Goal: Transaction & Acquisition: Purchase product/service

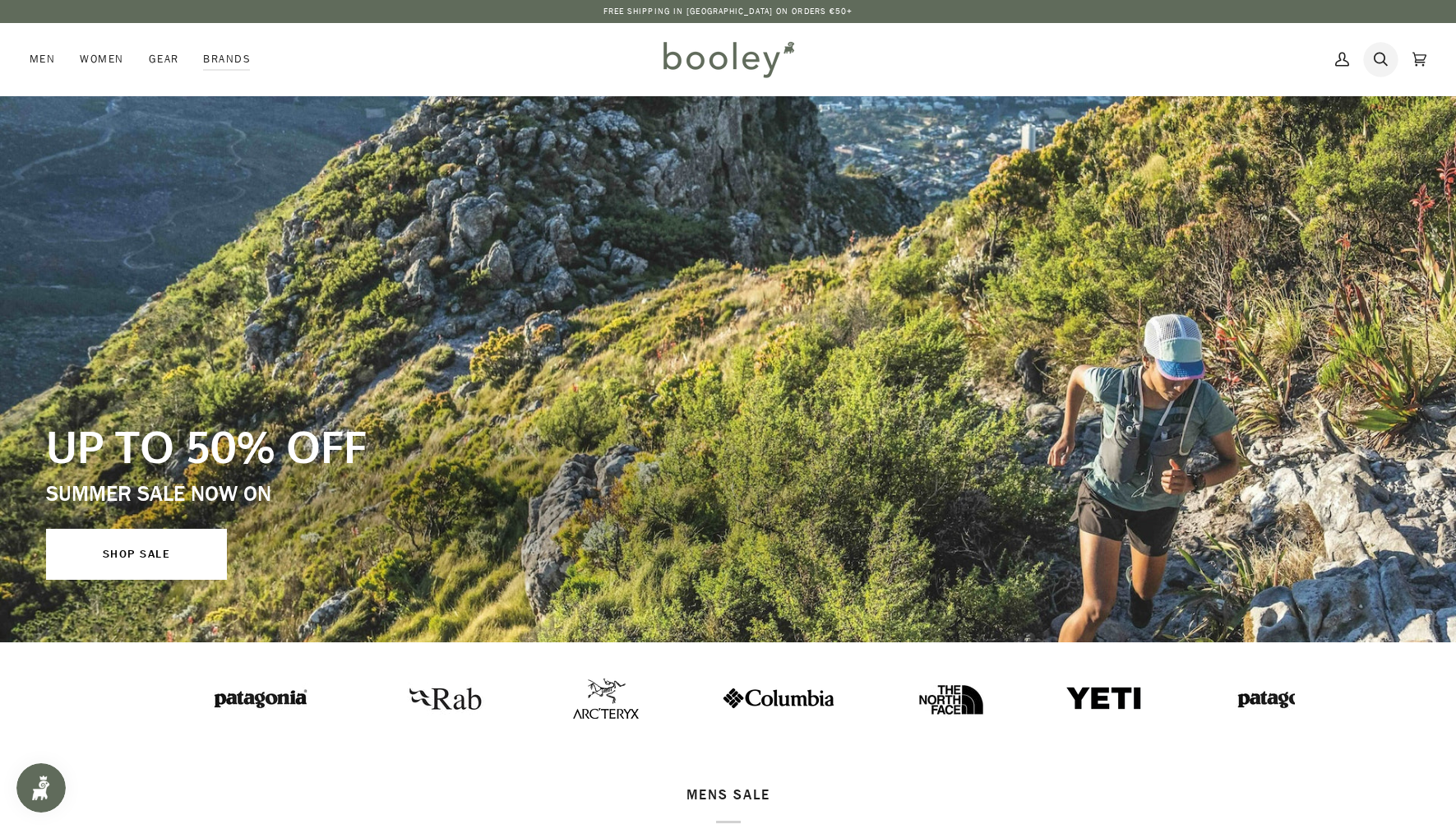
click at [1385, 59] on icon at bounding box center [1380, 59] width 14 height 25
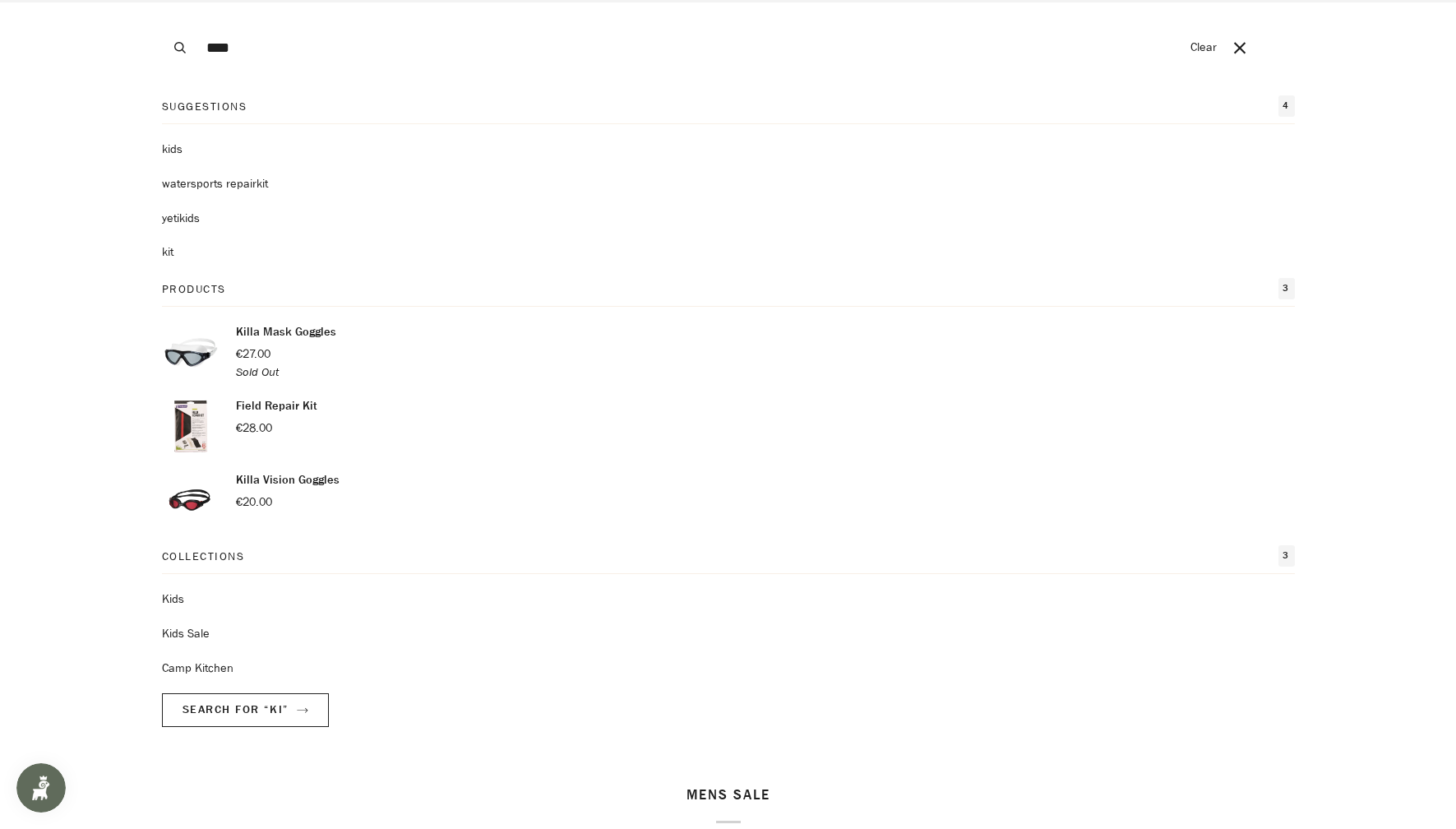
type input "****"
click at [162, 0] on button "Search" at bounding box center [180, 48] width 36 height 96
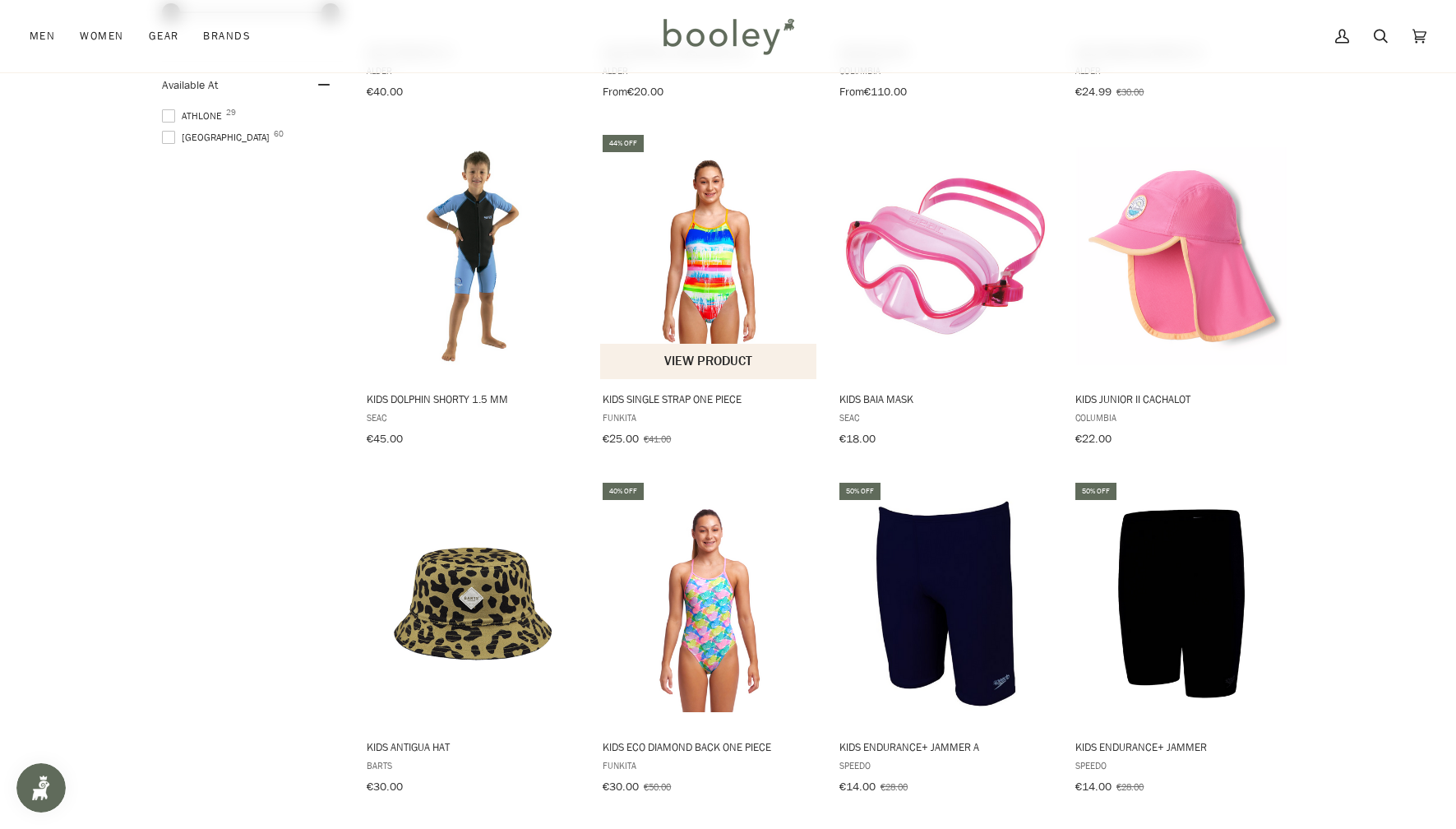
scroll to position [1424, 0]
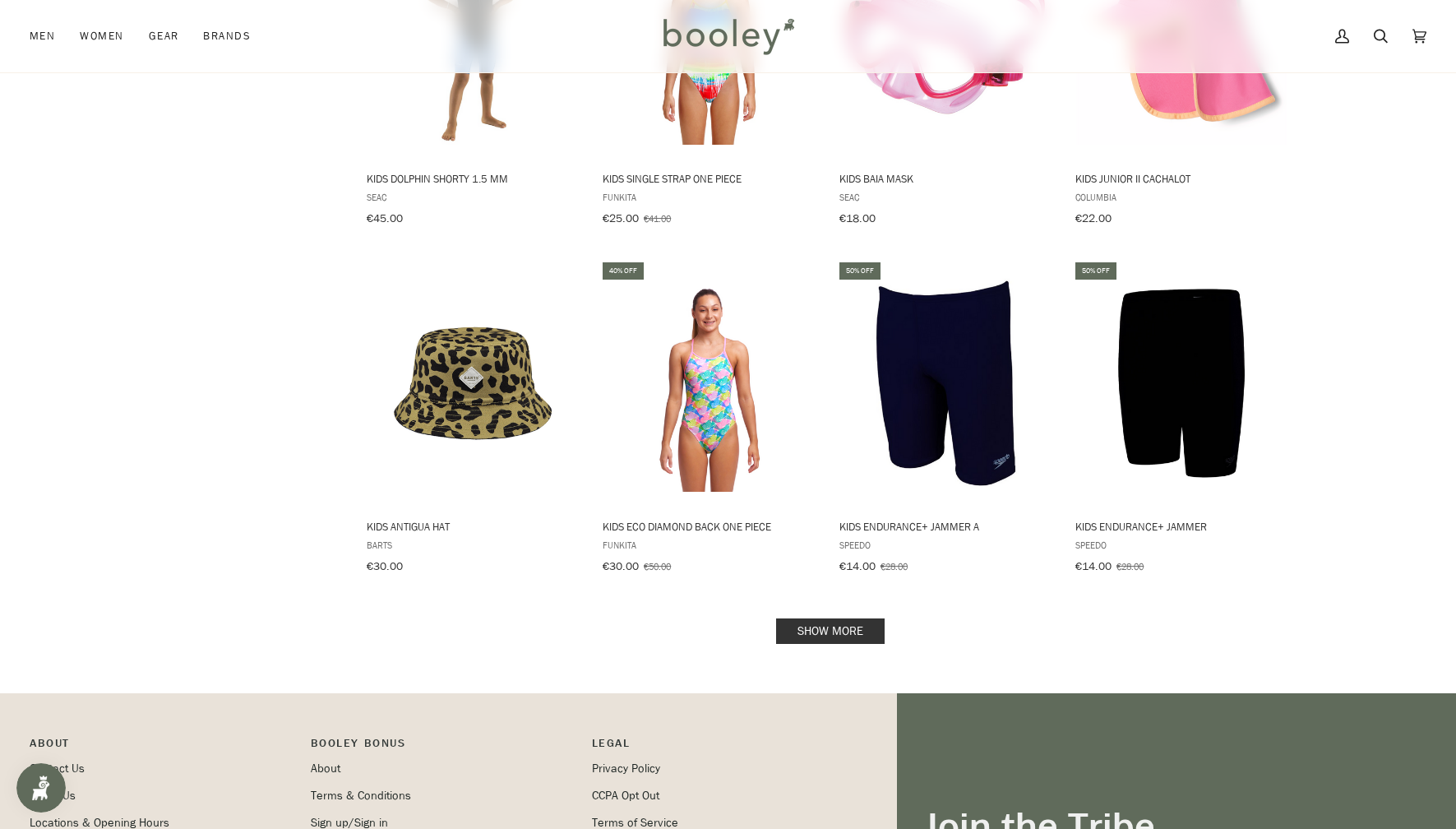
click at [836, 623] on link "Show more" at bounding box center [831, 631] width 109 height 26
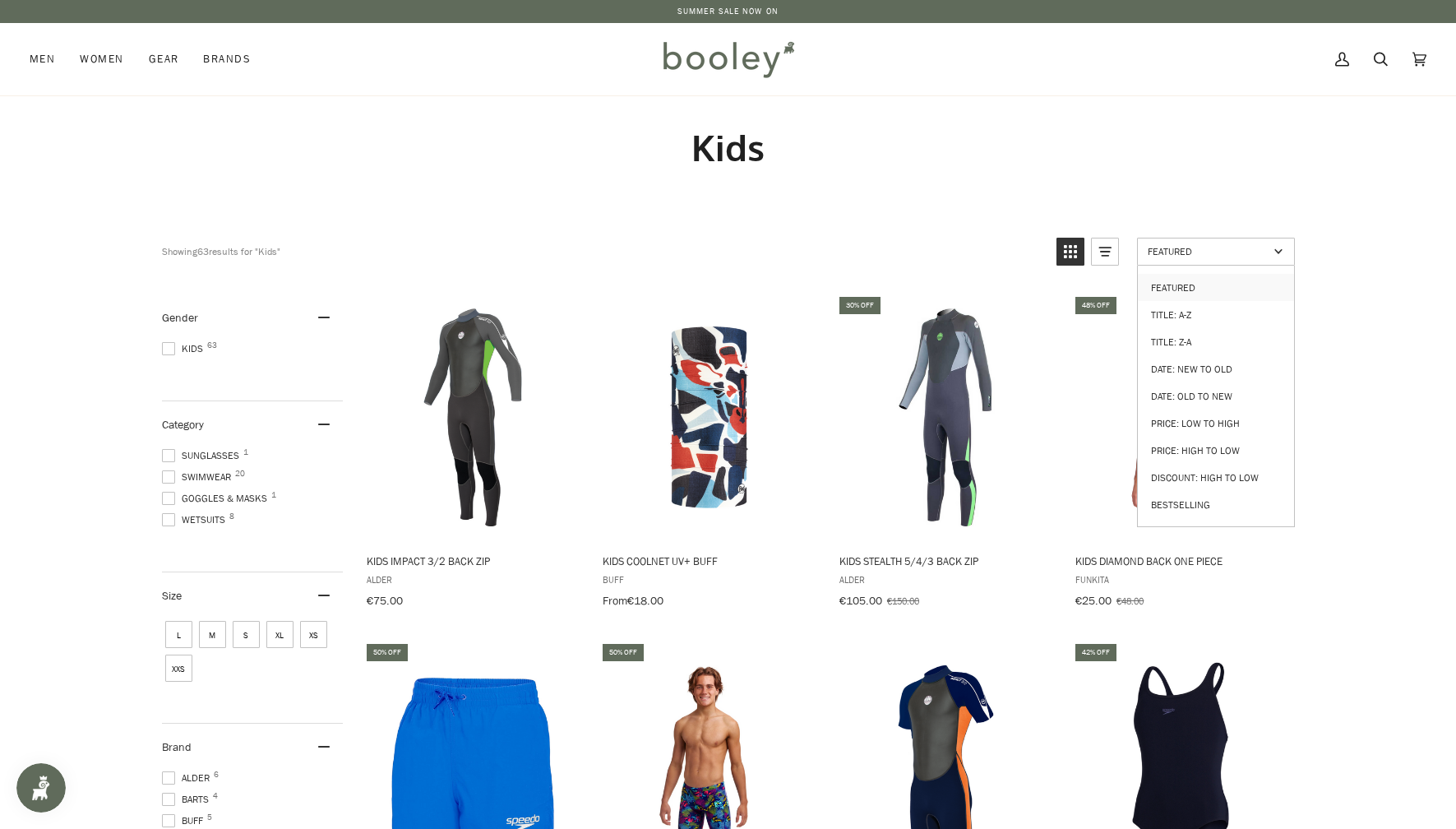
click at [1222, 244] on span "Featured" at bounding box center [1207, 251] width 121 height 14
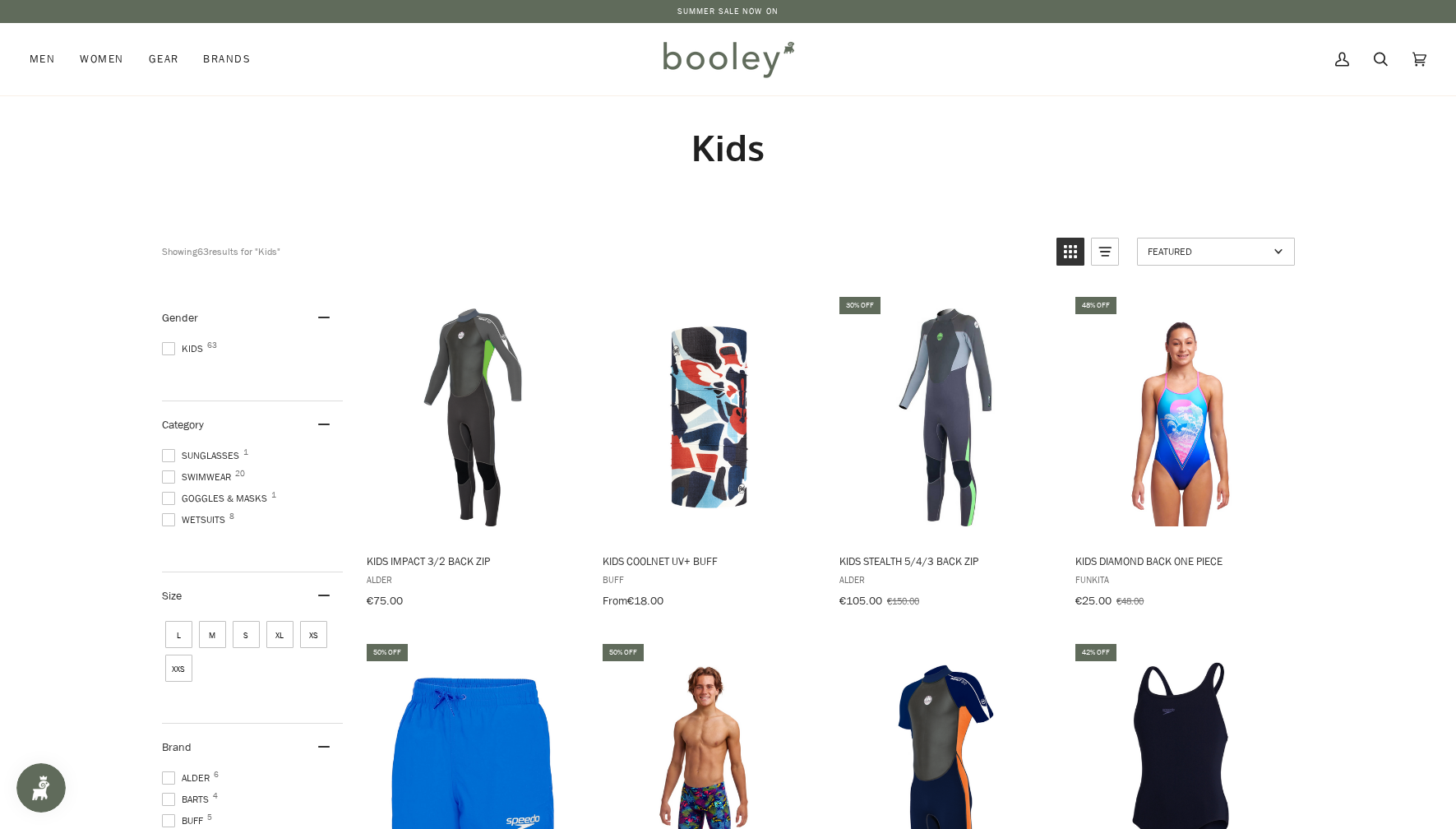
click at [1223, 255] on span "Featured" at bounding box center [1207, 251] width 121 height 14
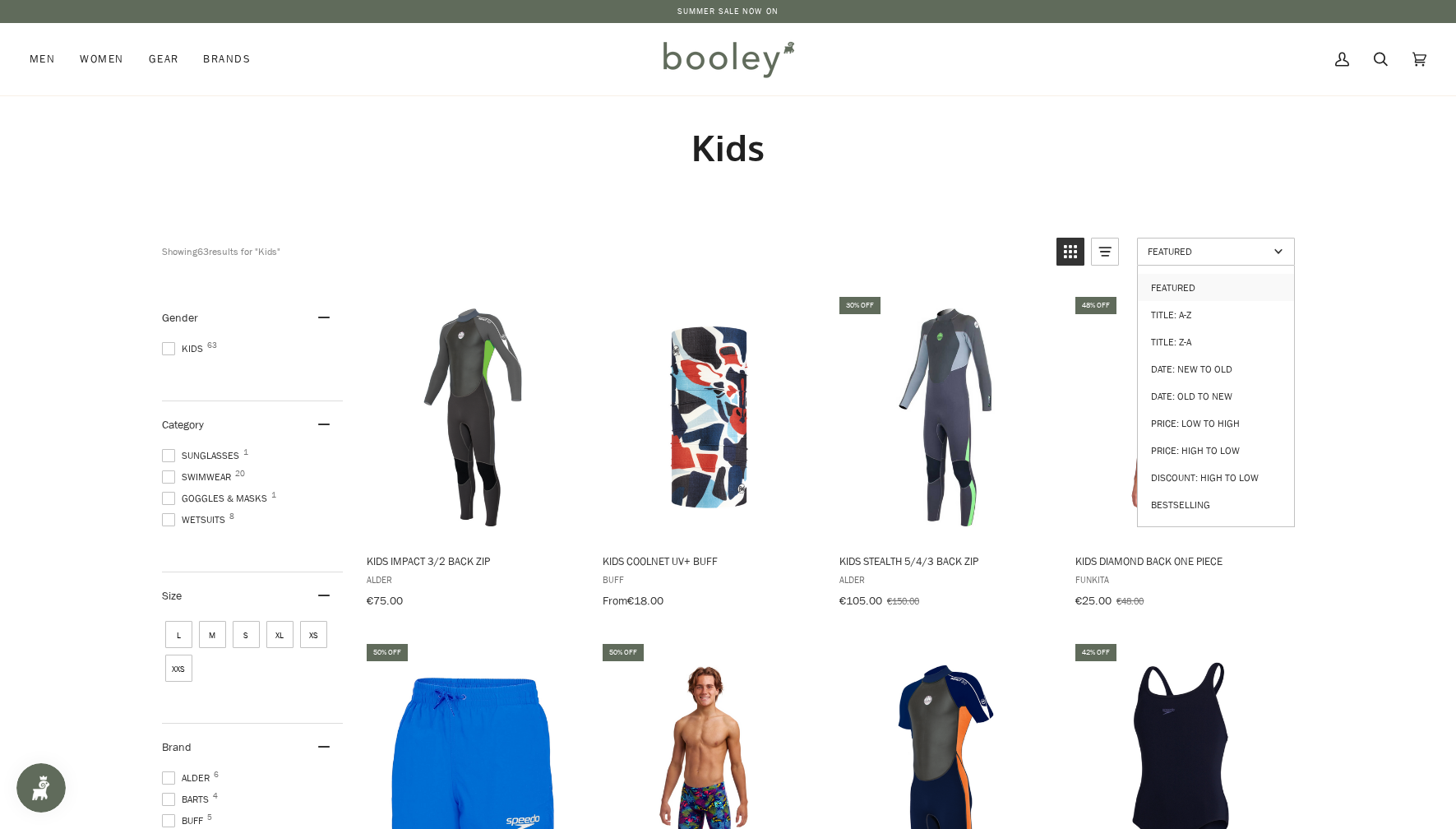
click at [1215, 414] on link "Price: Low to High" at bounding box center [1217, 423] width 157 height 27
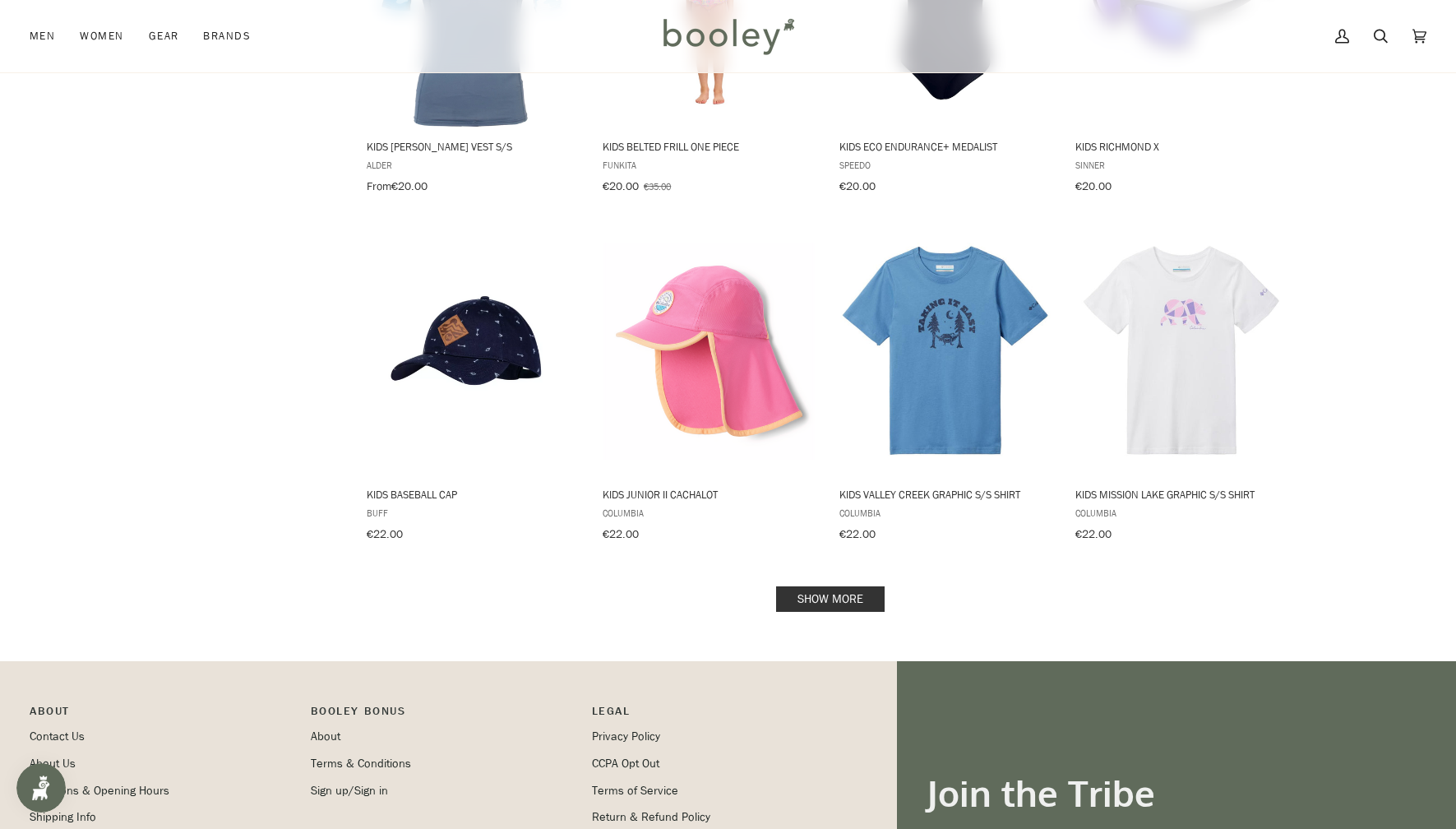
scroll to position [1711, 0]
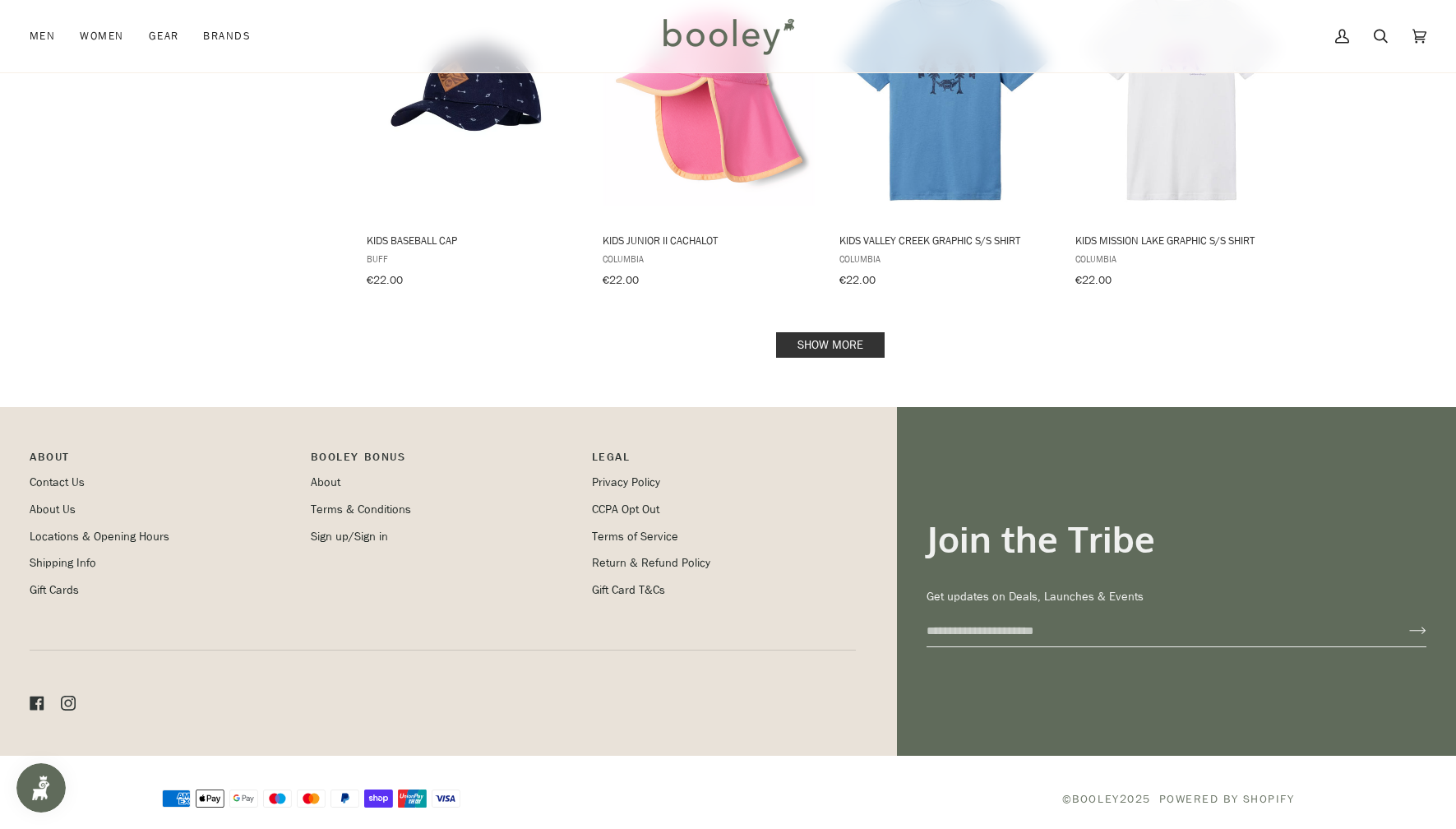
click at [840, 333] on link "Show more" at bounding box center [831, 345] width 109 height 26
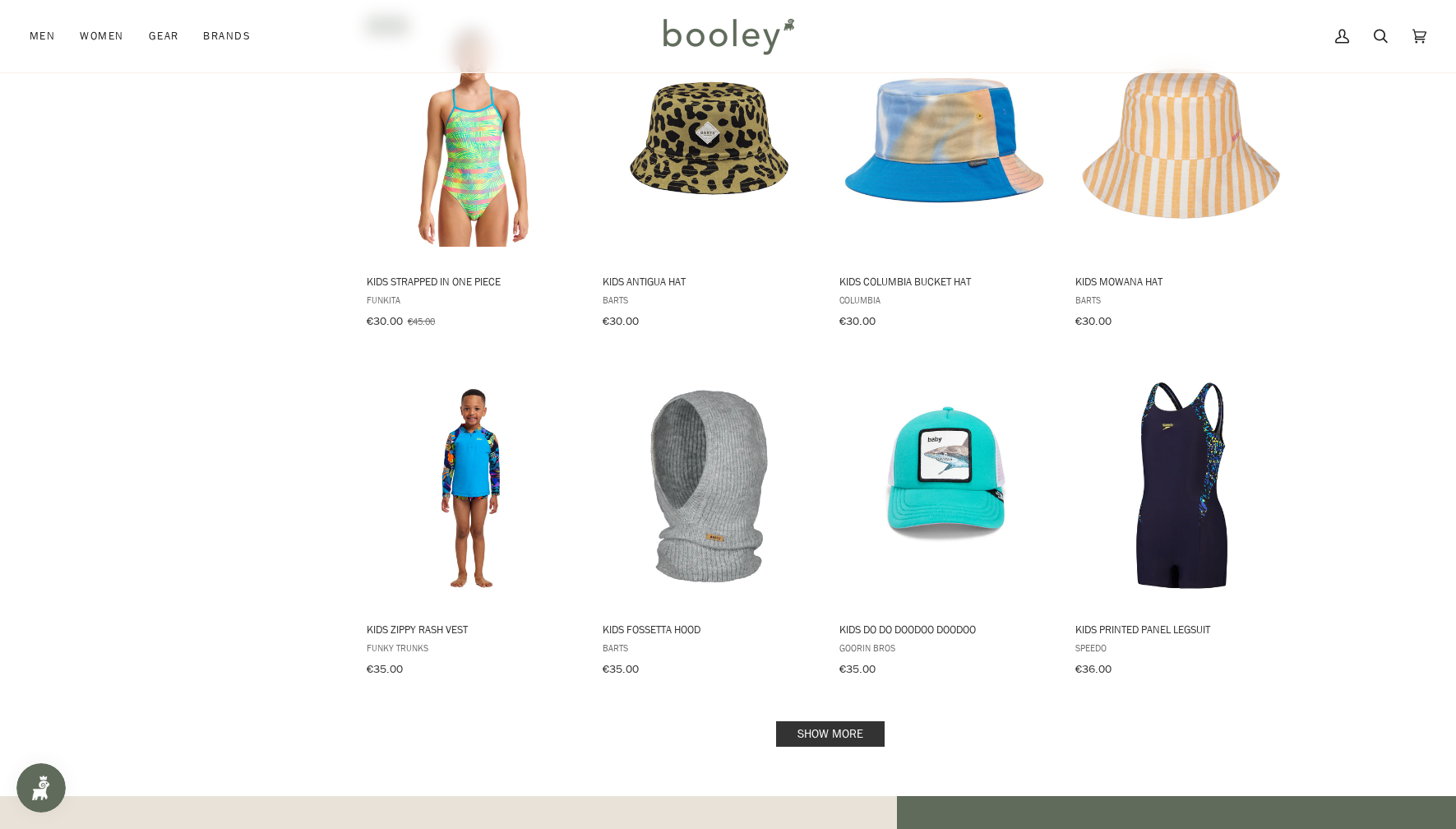
scroll to position [3177, 0]
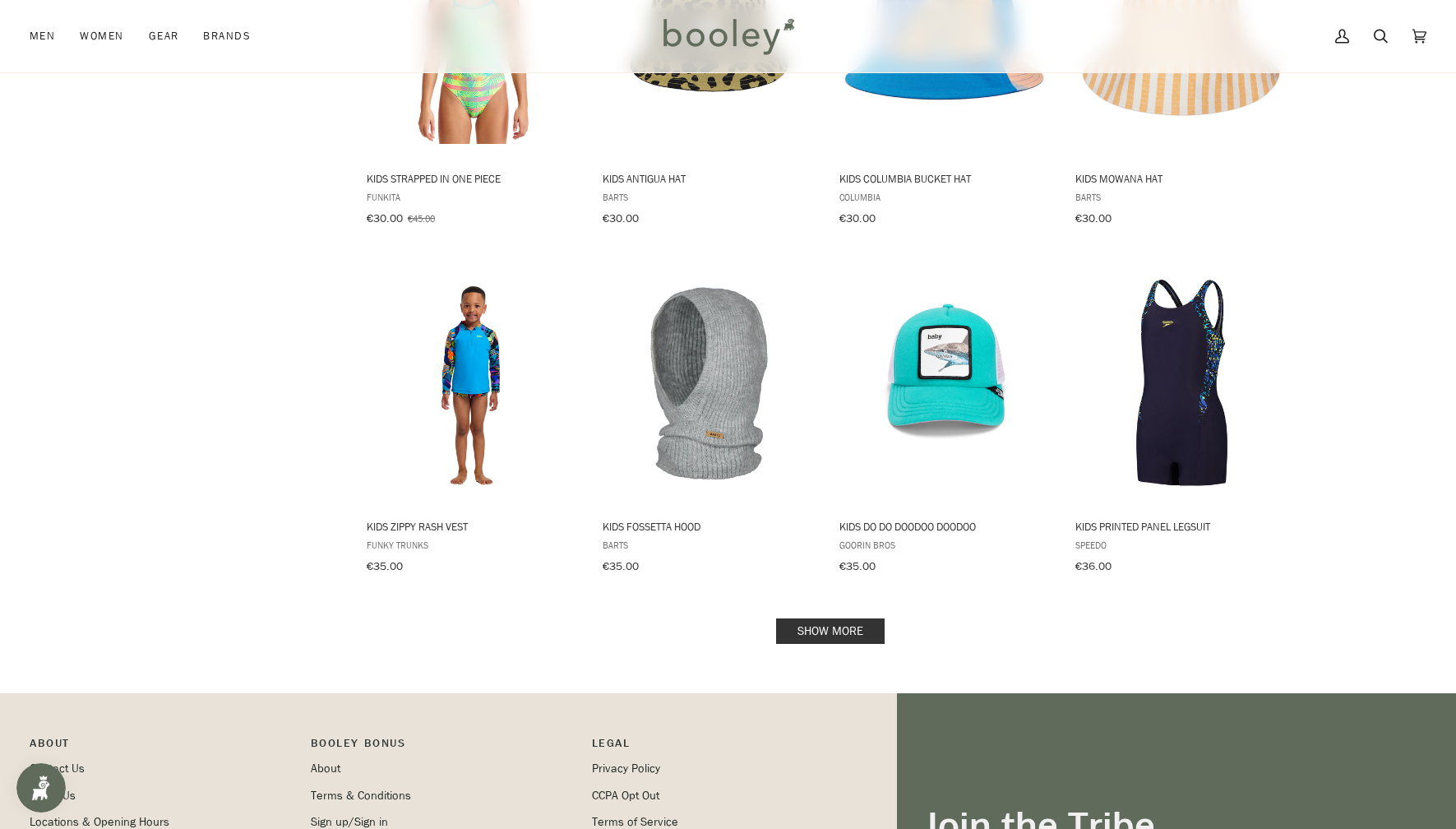
click at [870, 618] on link "Show more" at bounding box center [831, 631] width 109 height 26
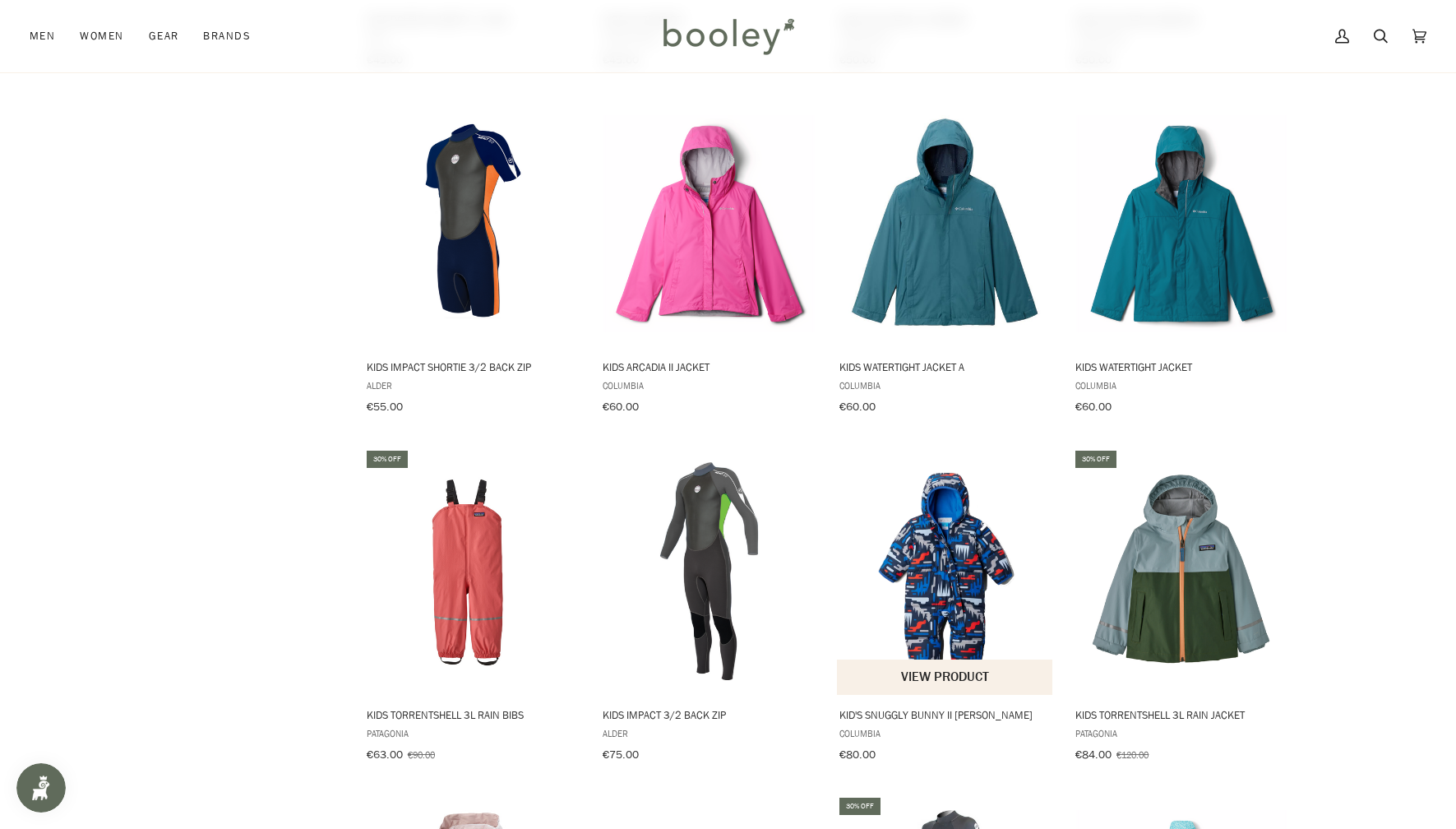
scroll to position [4390, 0]
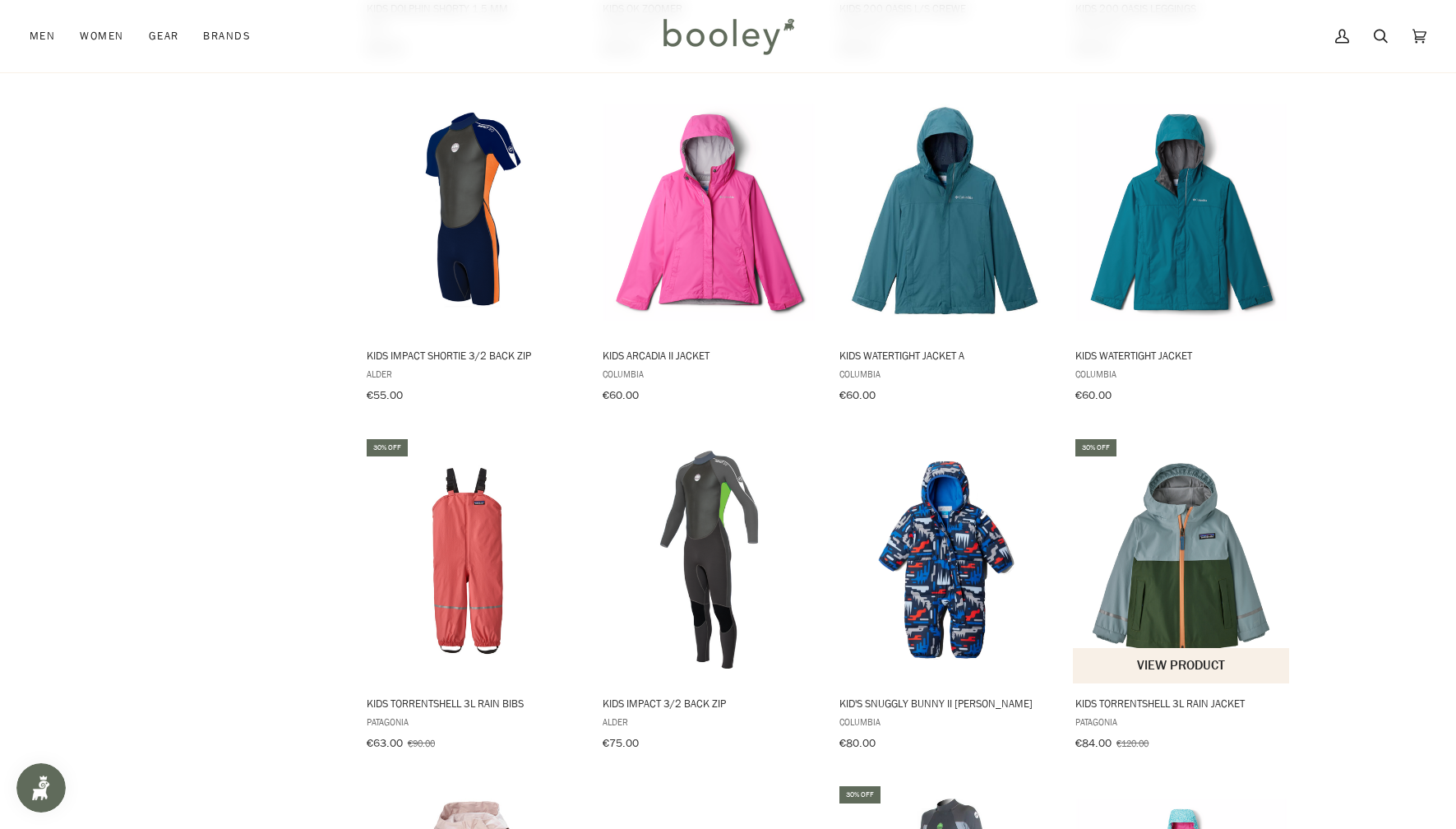
click at [1147, 695] on span "Kids Torrentshell 3L Rain Jacket" at bounding box center [1182, 703] width 213 height 15
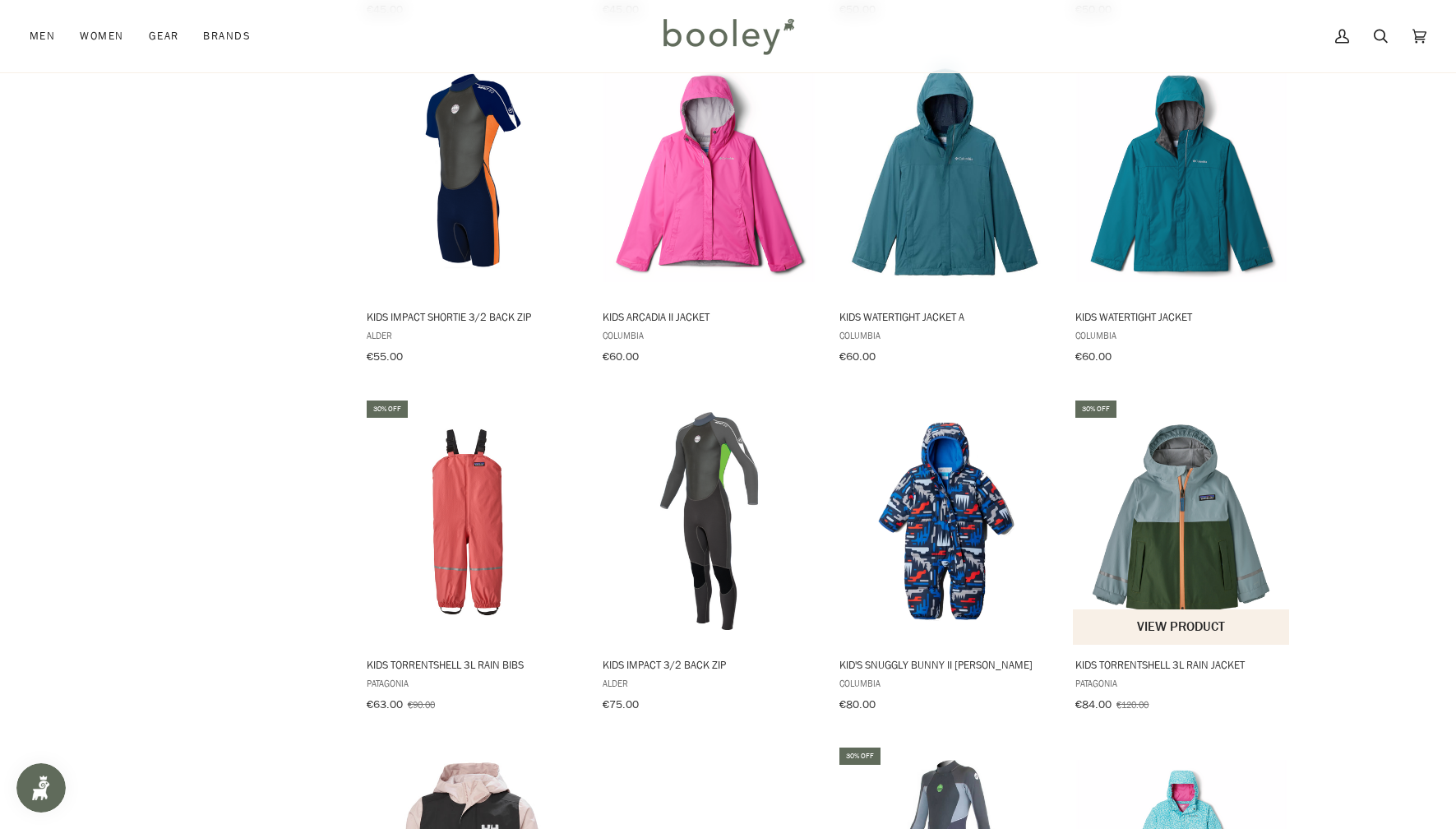
scroll to position [4397, 0]
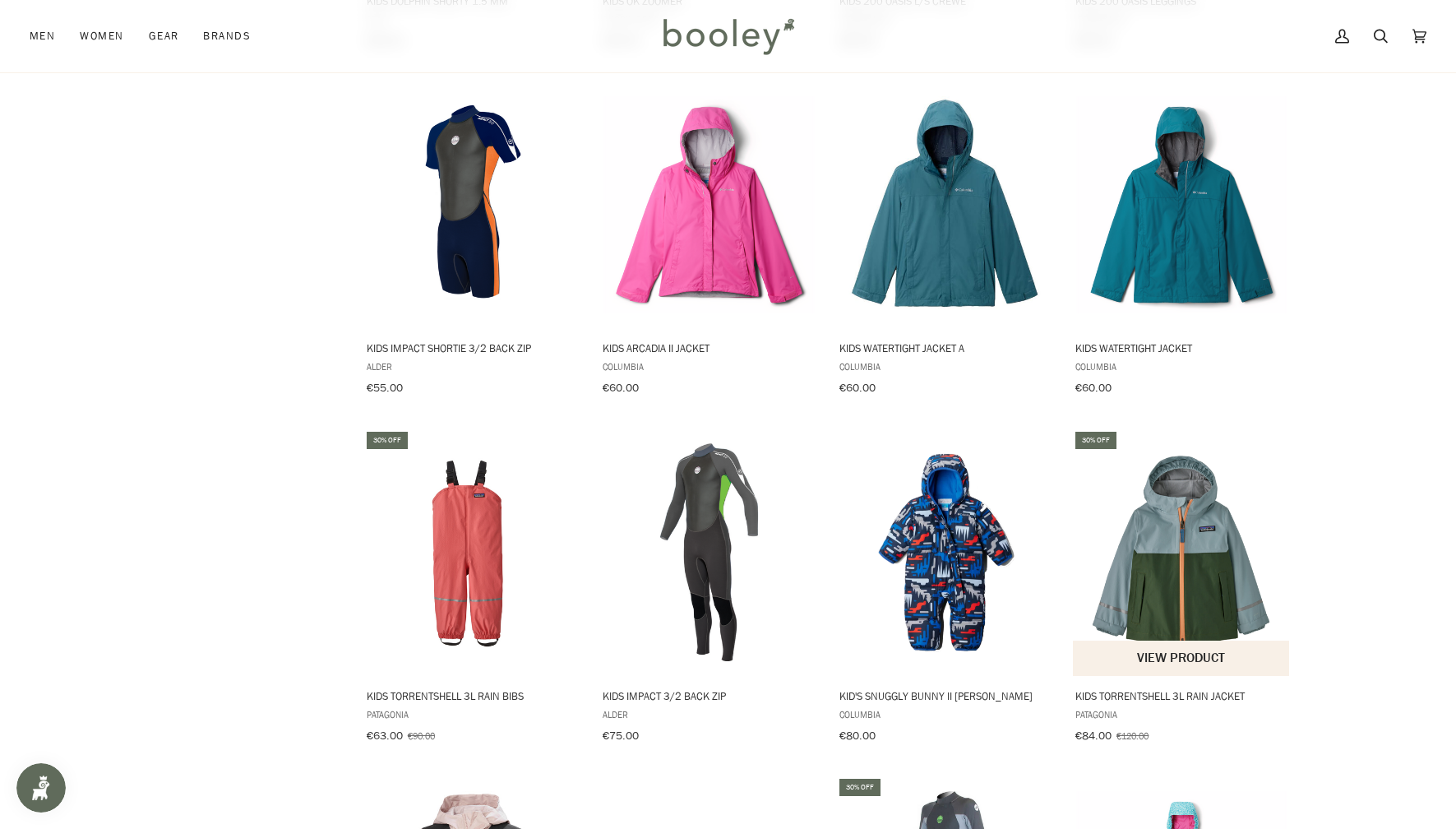
click at [1177, 688] on span "Kids Torrentshell 3L Rain Jacket" at bounding box center [1182, 695] width 213 height 15
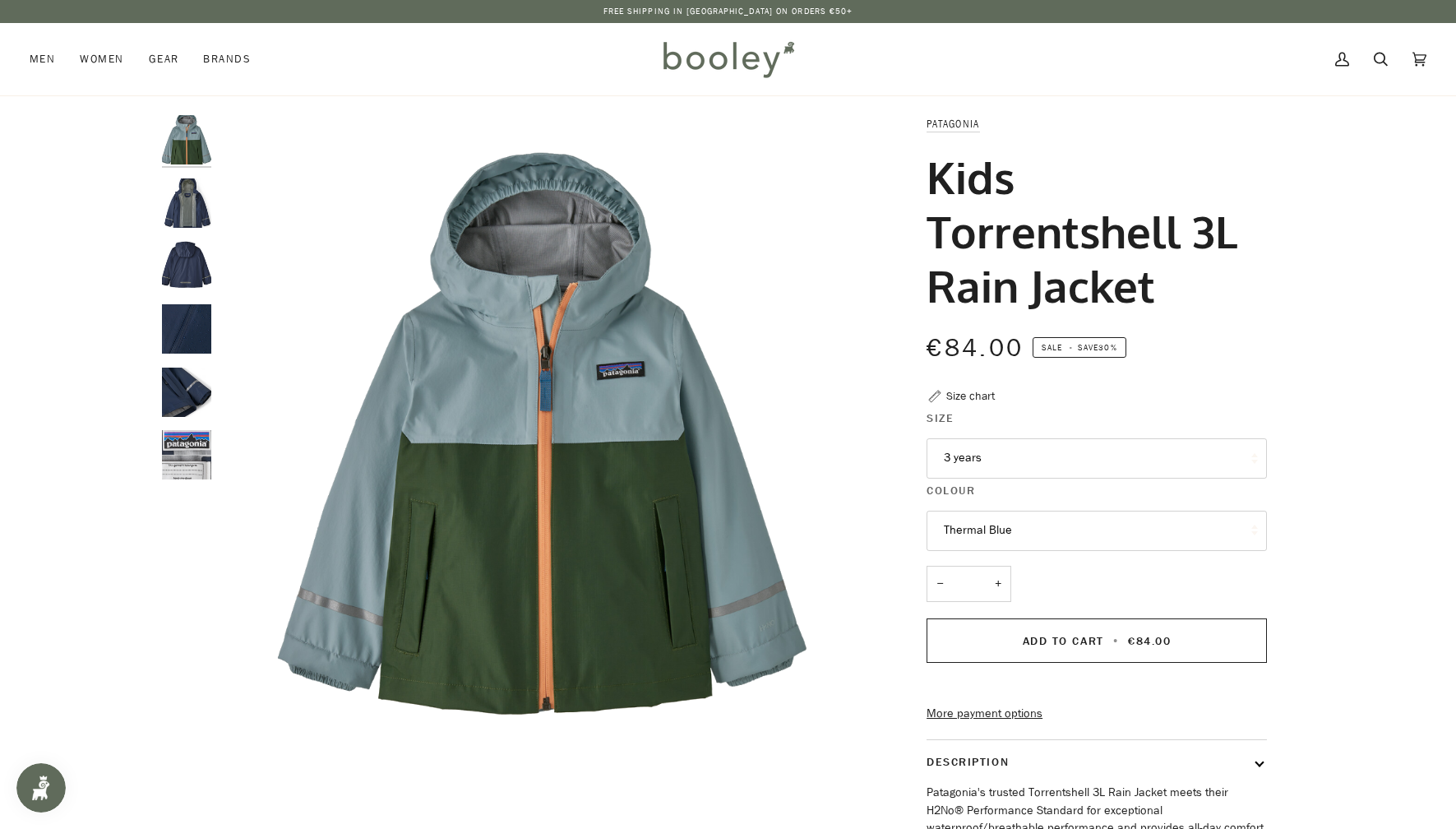
click at [1008, 465] on button "3 years" at bounding box center [1097, 459] width 341 height 41
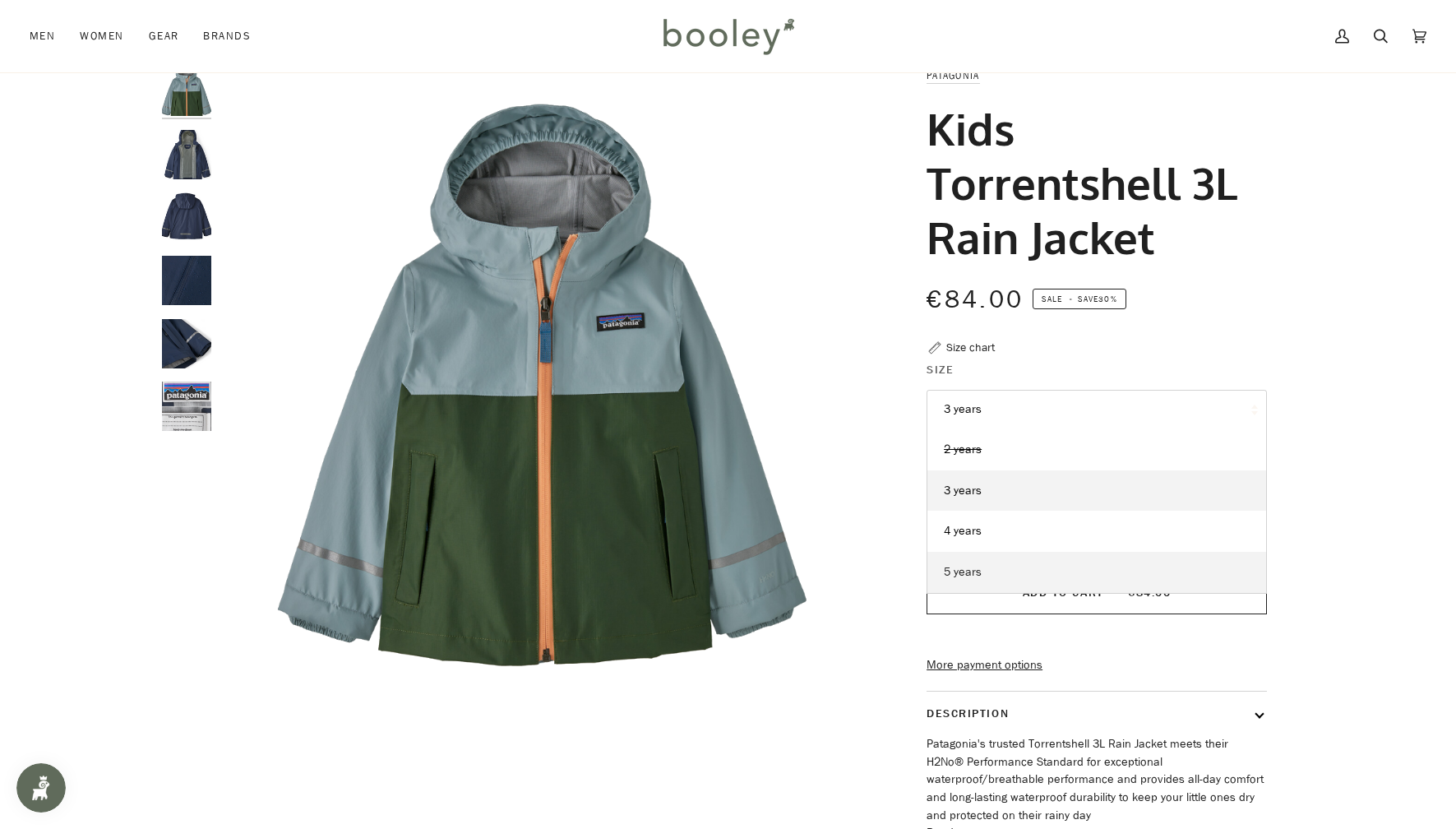
scroll to position [71, 0]
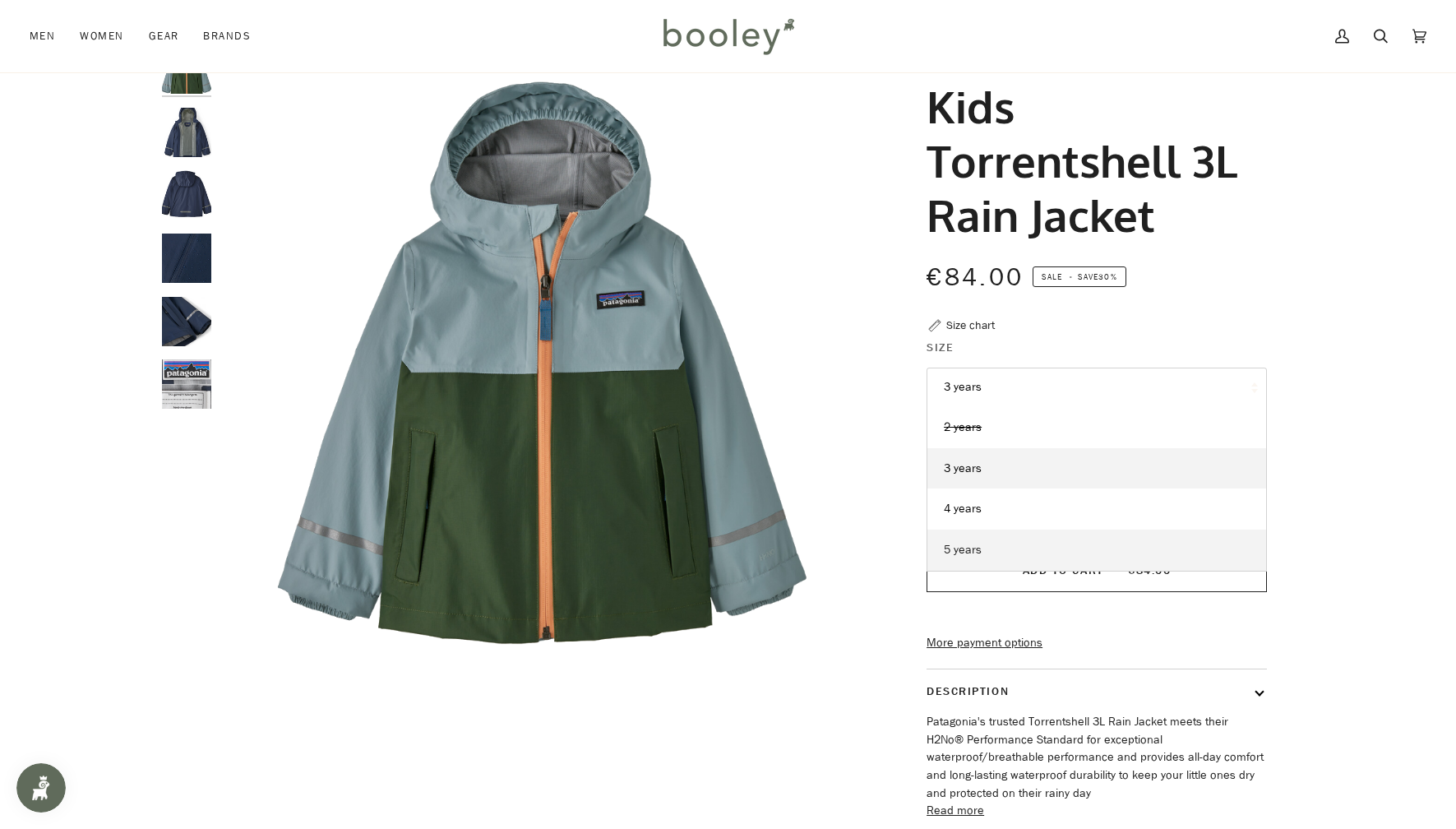
click at [963, 552] on span "5 years" at bounding box center [962, 549] width 38 height 16
click at [969, 465] on button "Thermal Blue" at bounding box center [1097, 461] width 341 height 41
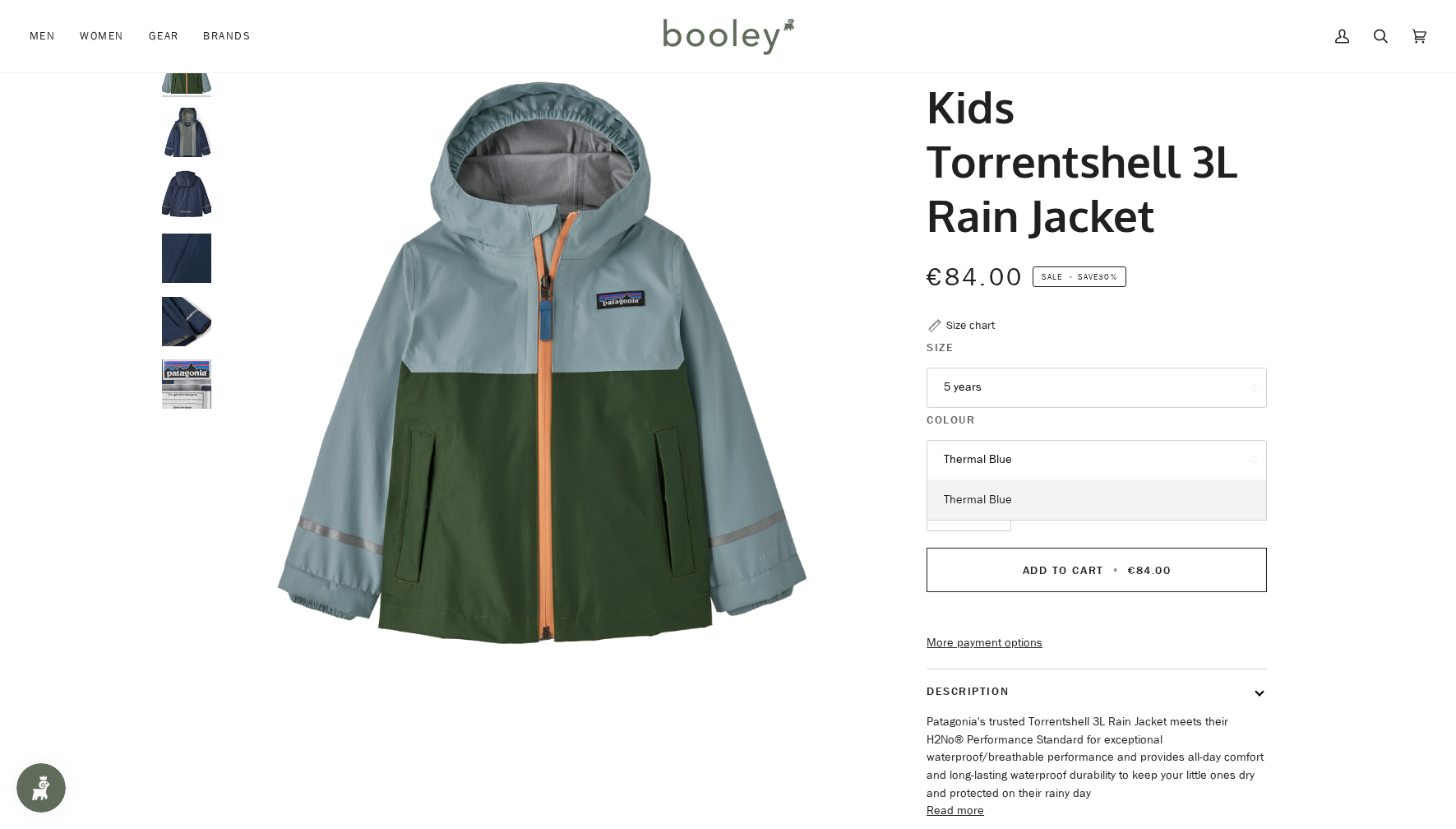
click at [980, 498] on span "Thermal Blue" at bounding box center [978, 499] width 68 height 16
click at [181, 140] on img "Patagonia Kids Torrentshell 3L Rain Jacket - Booley Galway" at bounding box center [187, 133] width 50 height 50
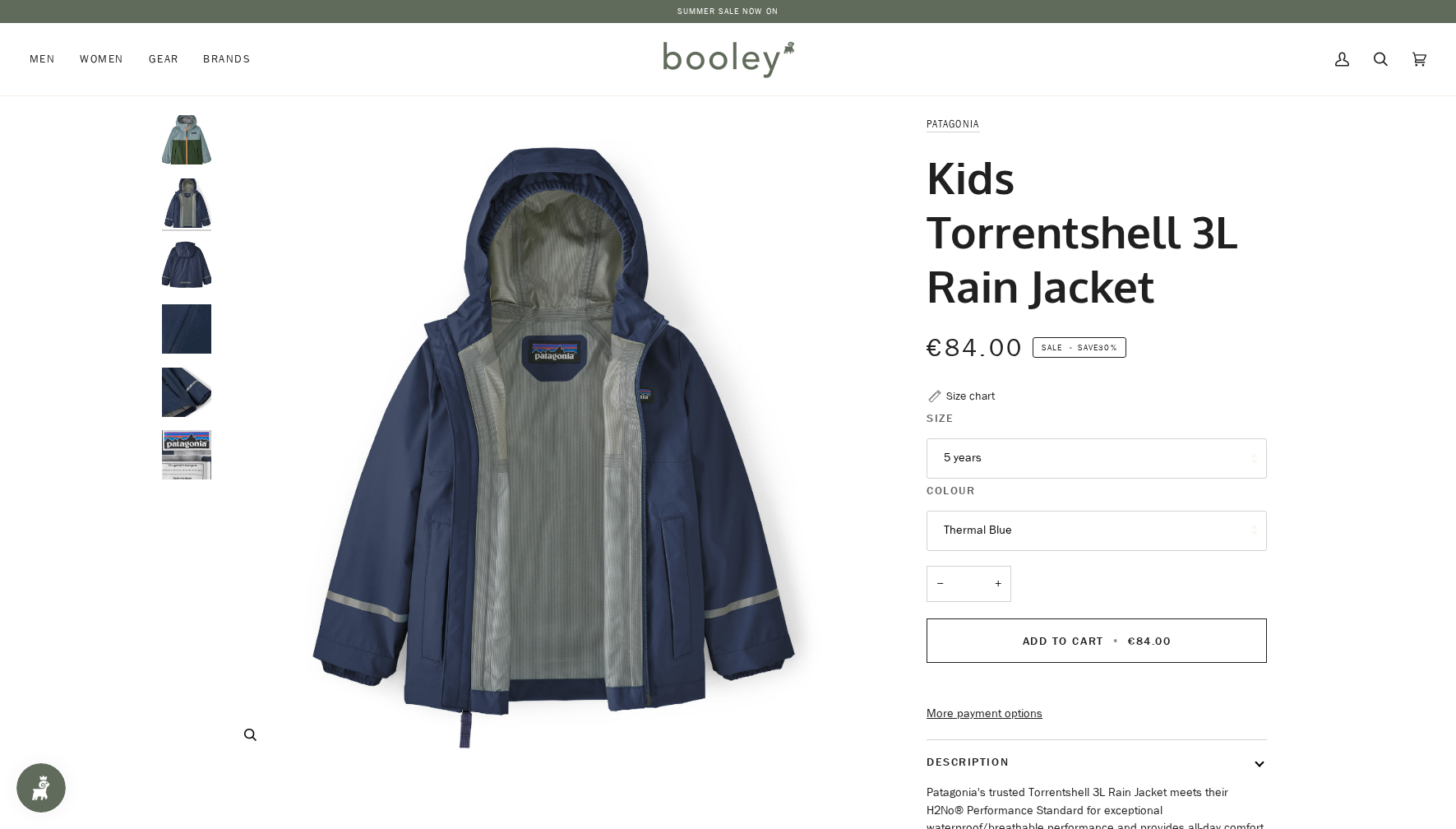
scroll to position [9, 0]
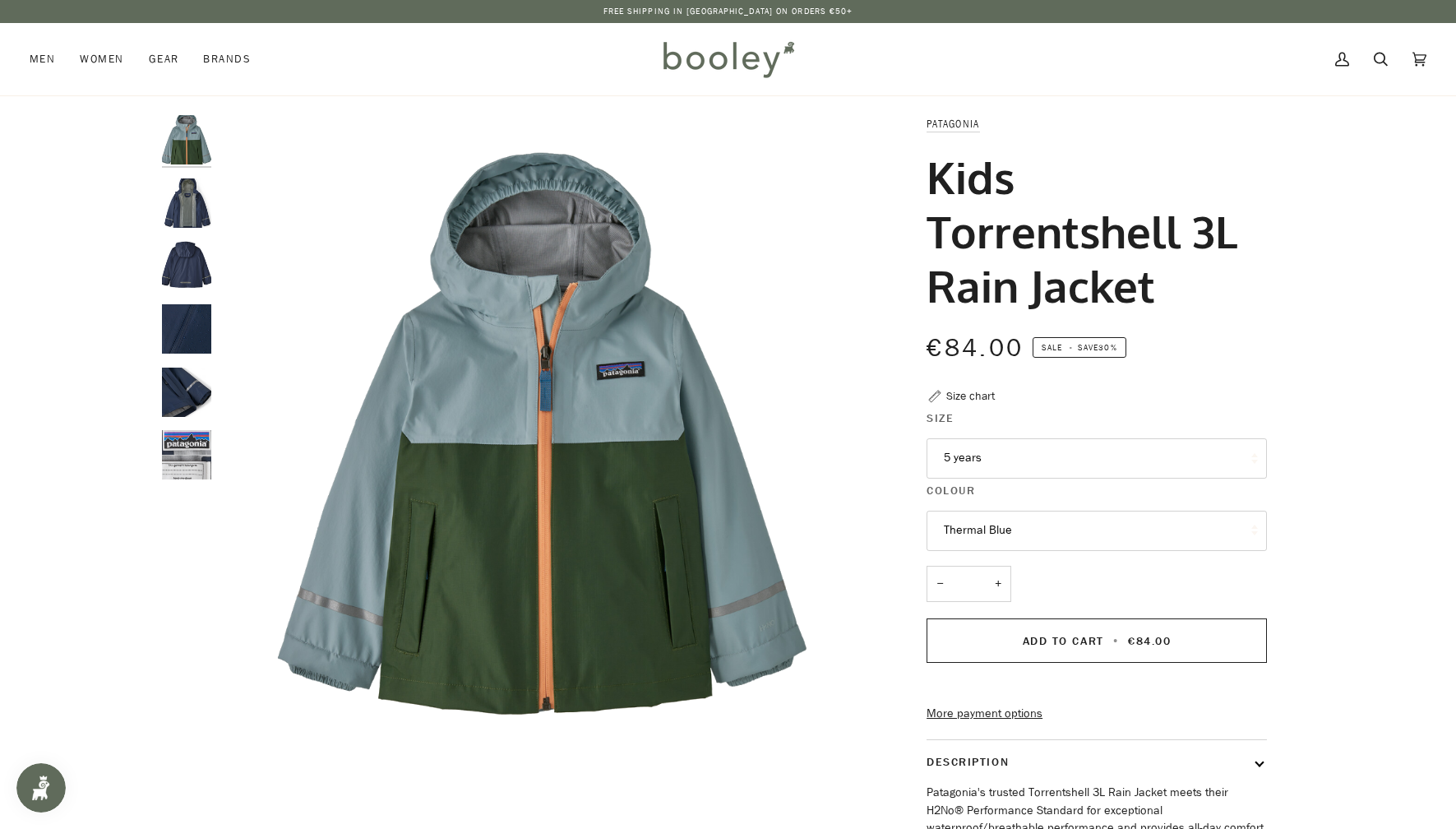
click at [176, 319] on img "Patagonia Kids Torrentshell 3L Rain Jacket - Booley Galway" at bounding box center [187, 329] width 50 height 50
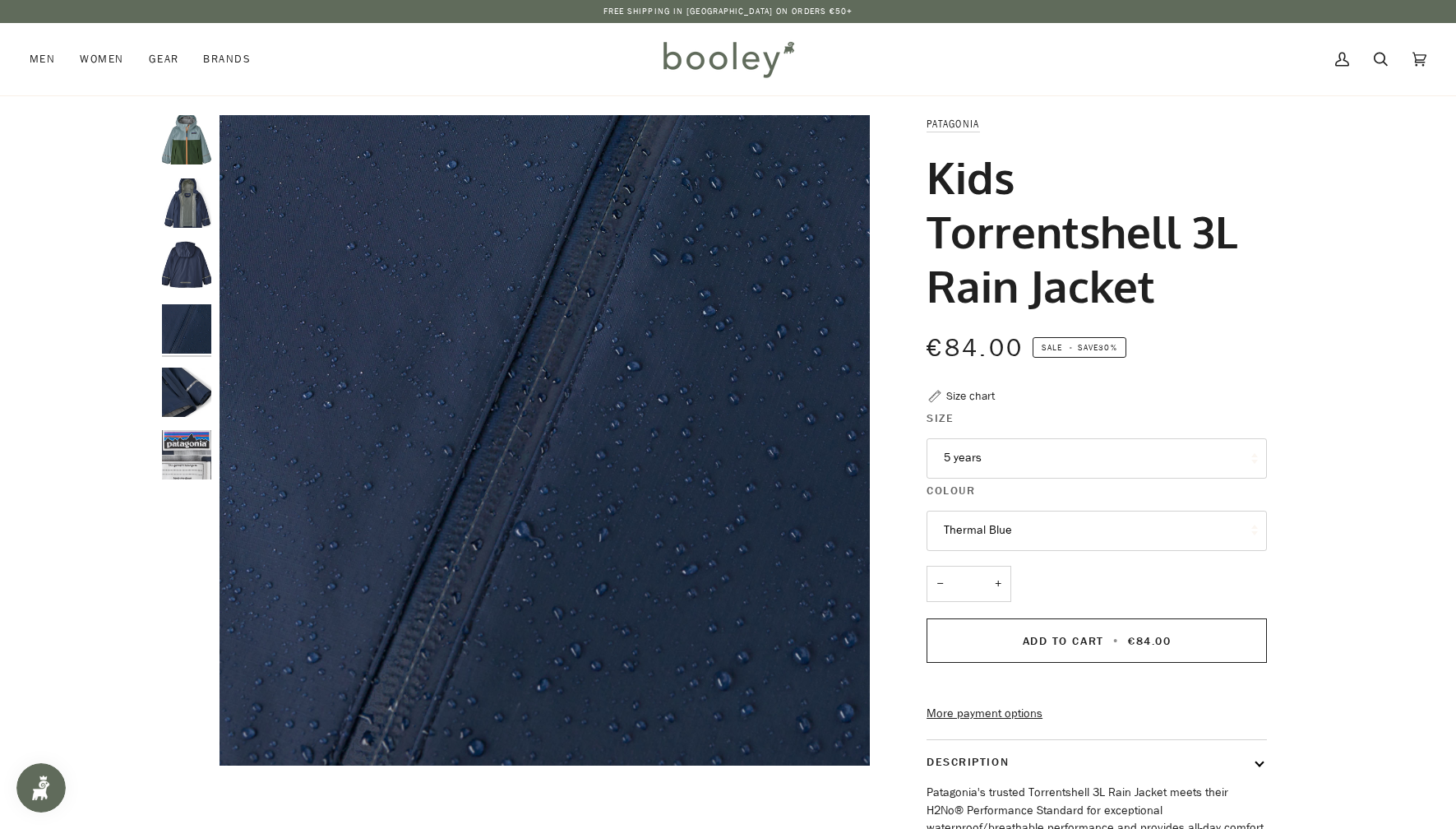
click at [195, 267] on img "Patagonia Kids Torrentshell 3L Rain Jacket - Booley Galway" at bounding box center [187, 266] width 50 height 50
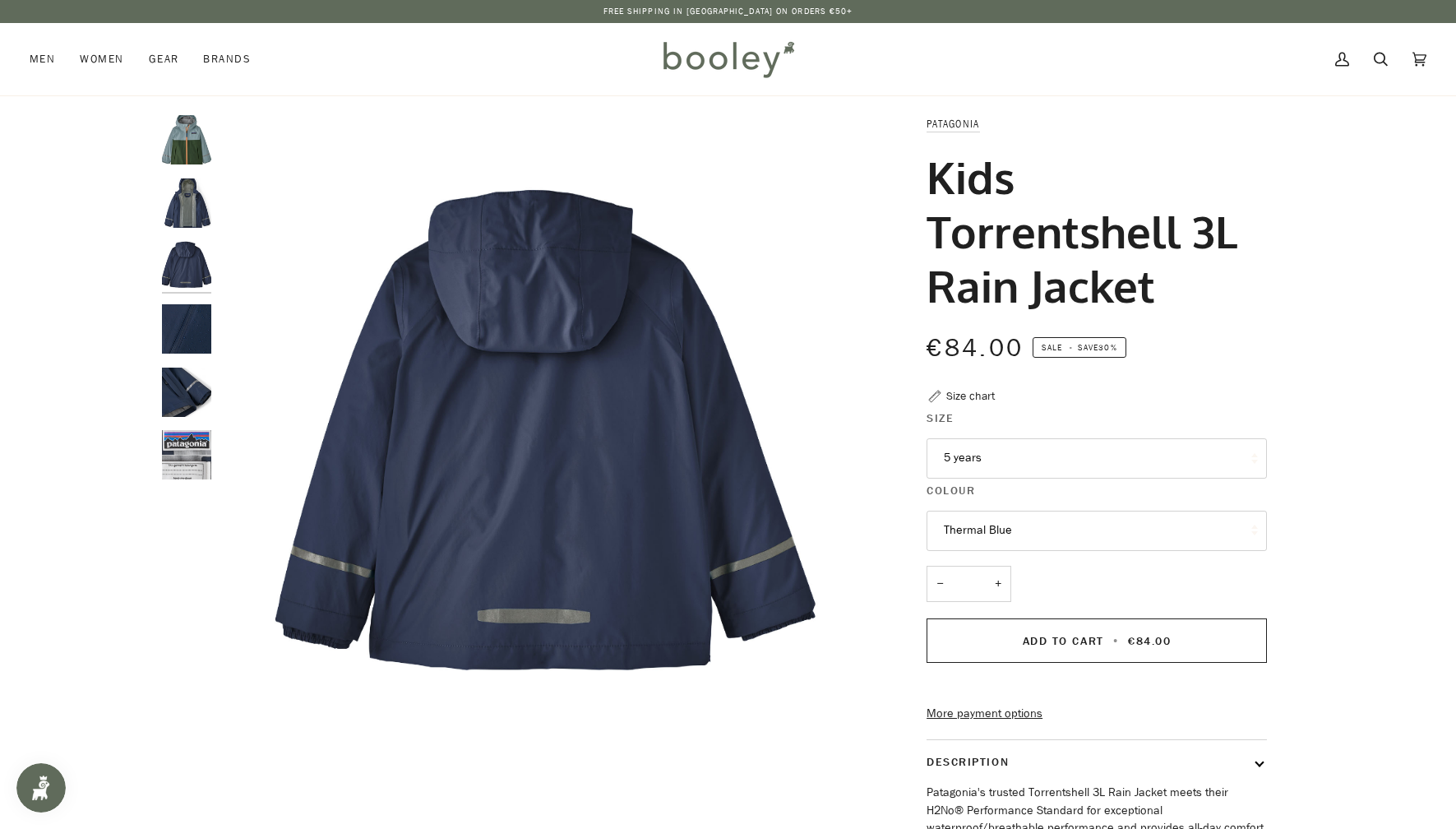
click at [188, 205] on img "Patagonia Kids Torrentshell 3L Rain Jacket - Booley Galway" at bounding box center [187, 204] width 50 height 50
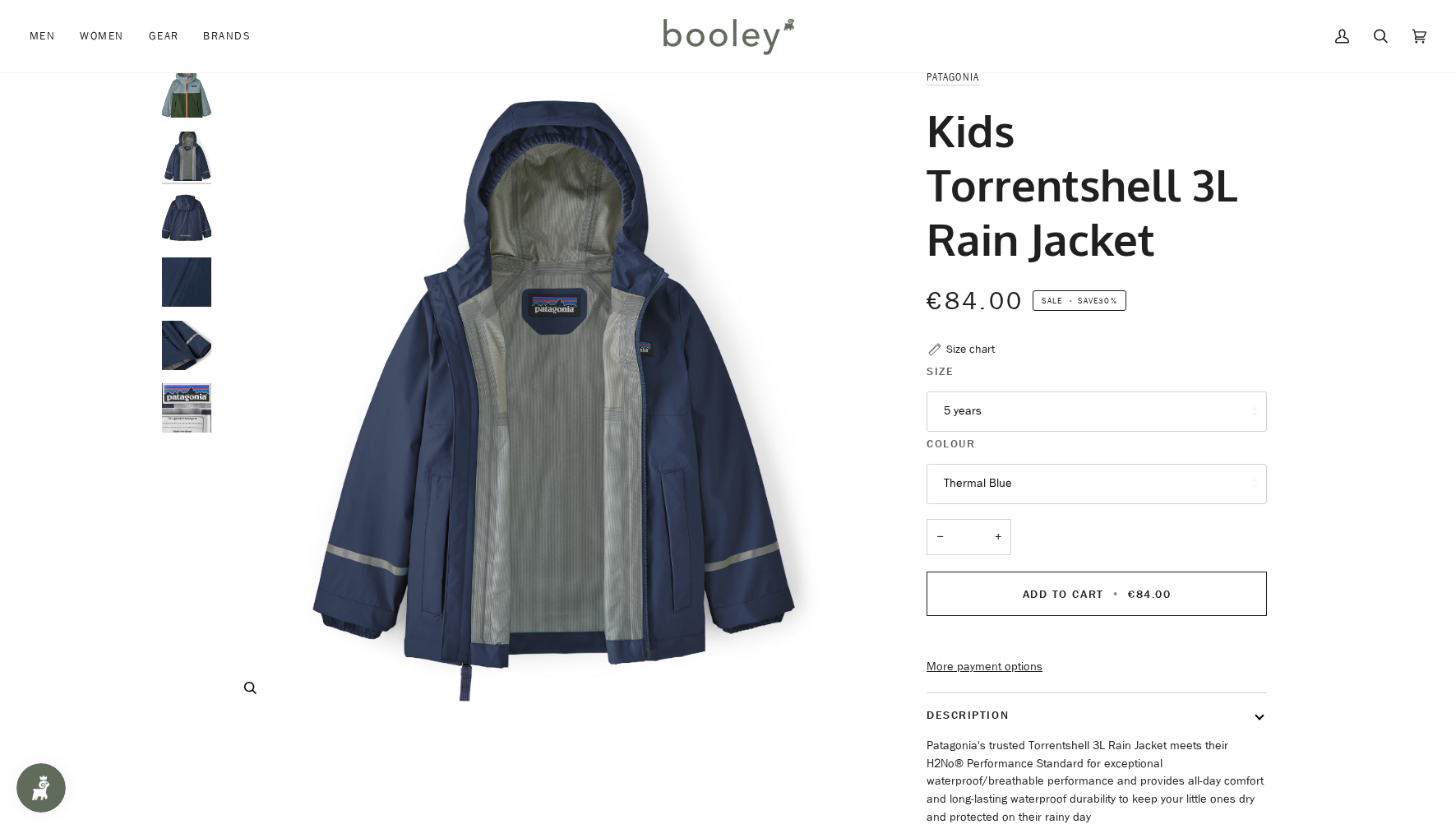
scroll to position [49, 0]
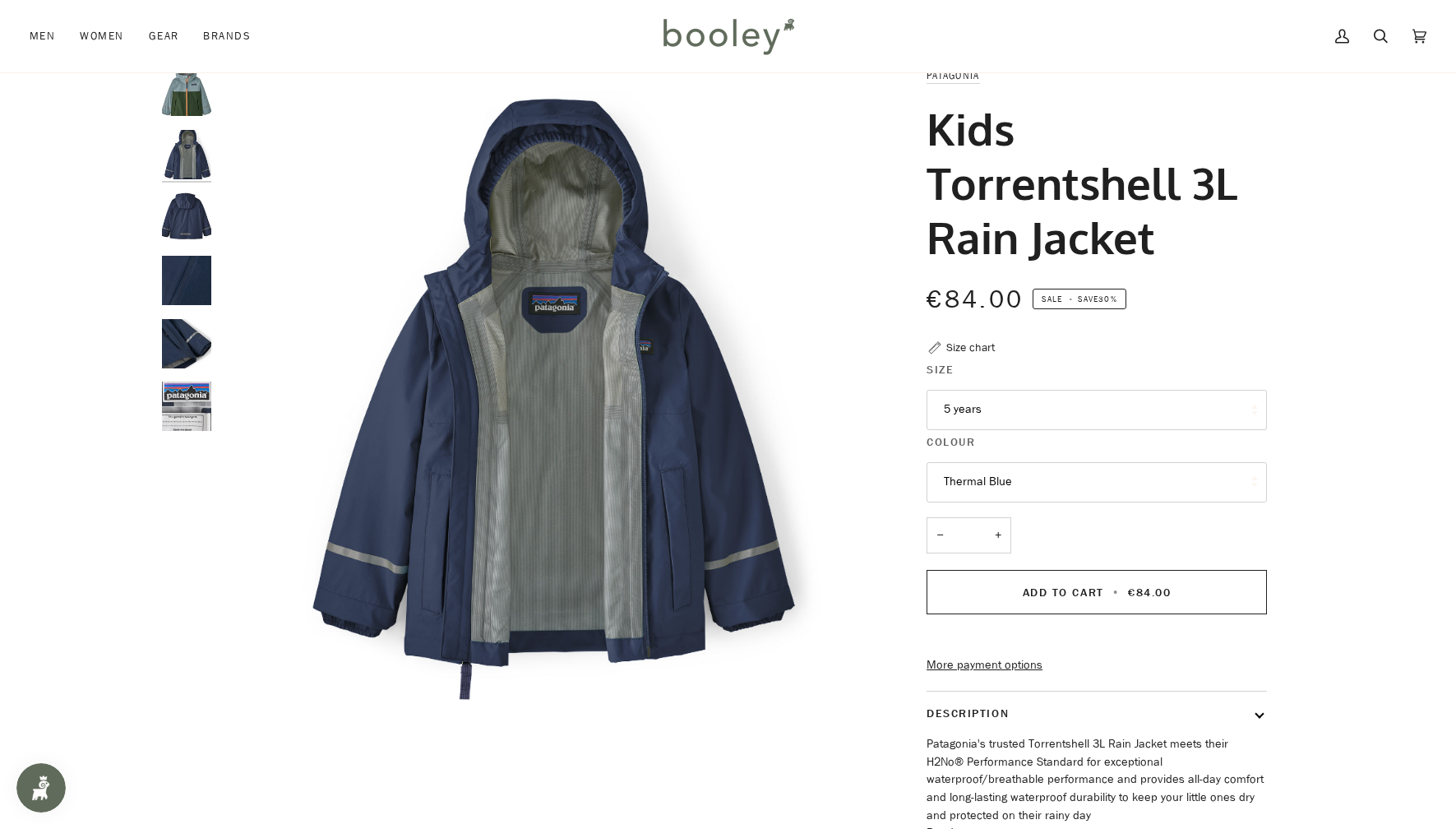
click at [977, 345] on div "Size chart" at bounding box center [971, 347] width 49 height 18
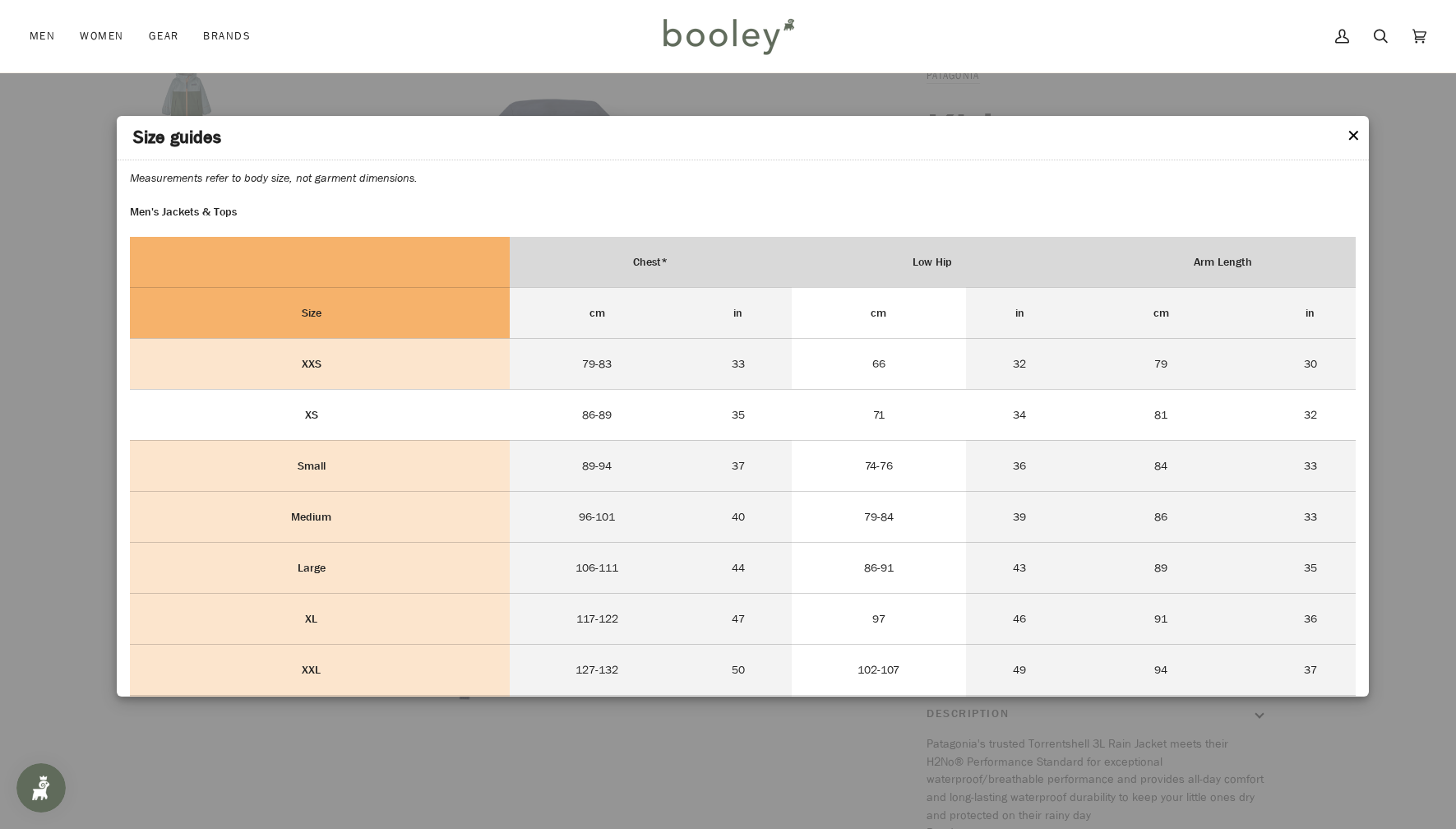
scroll to position [74, 0]
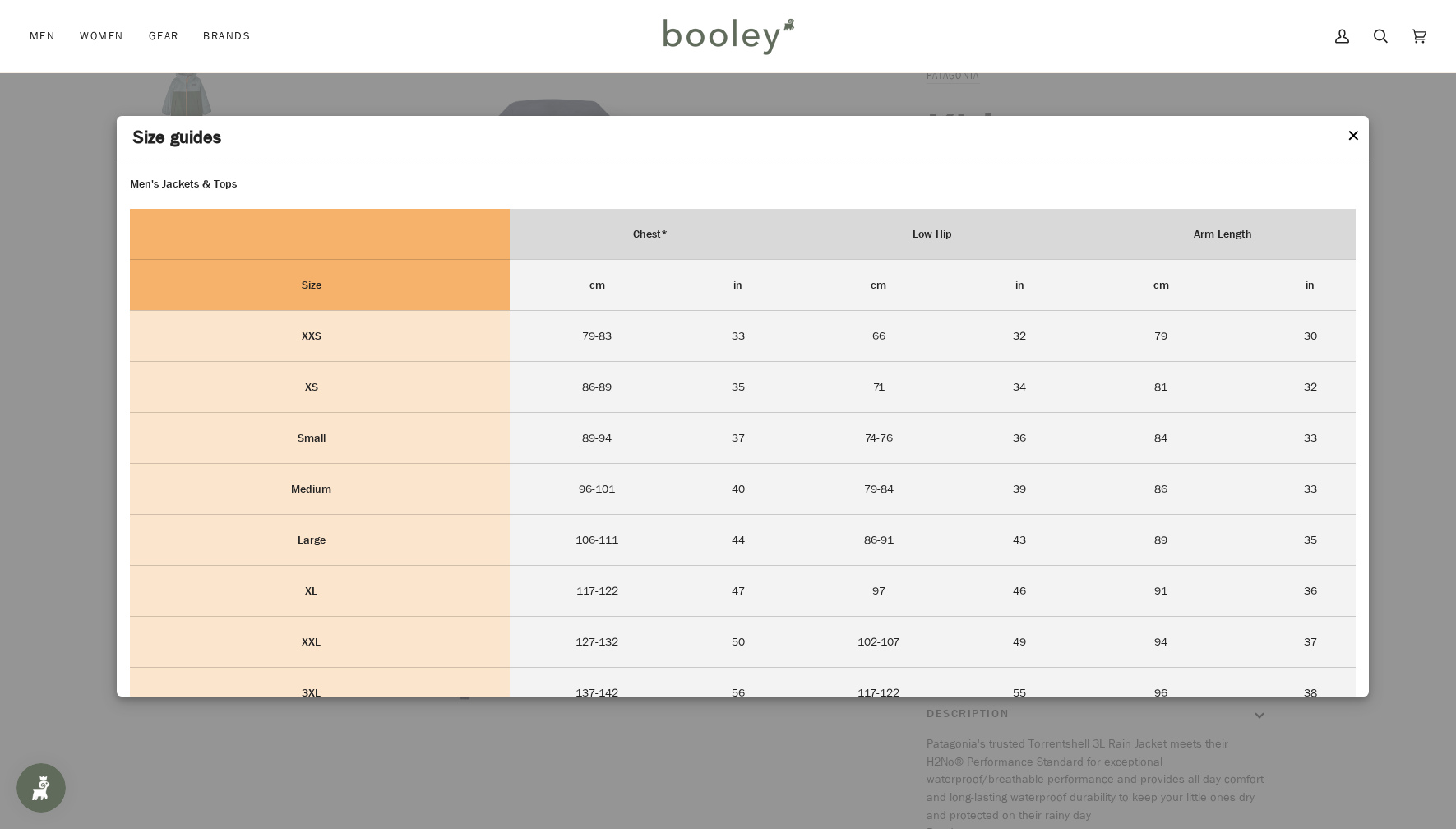
click at [1356, 134] on button "✕" at bounding box center [1353, 136] width 14 height 25
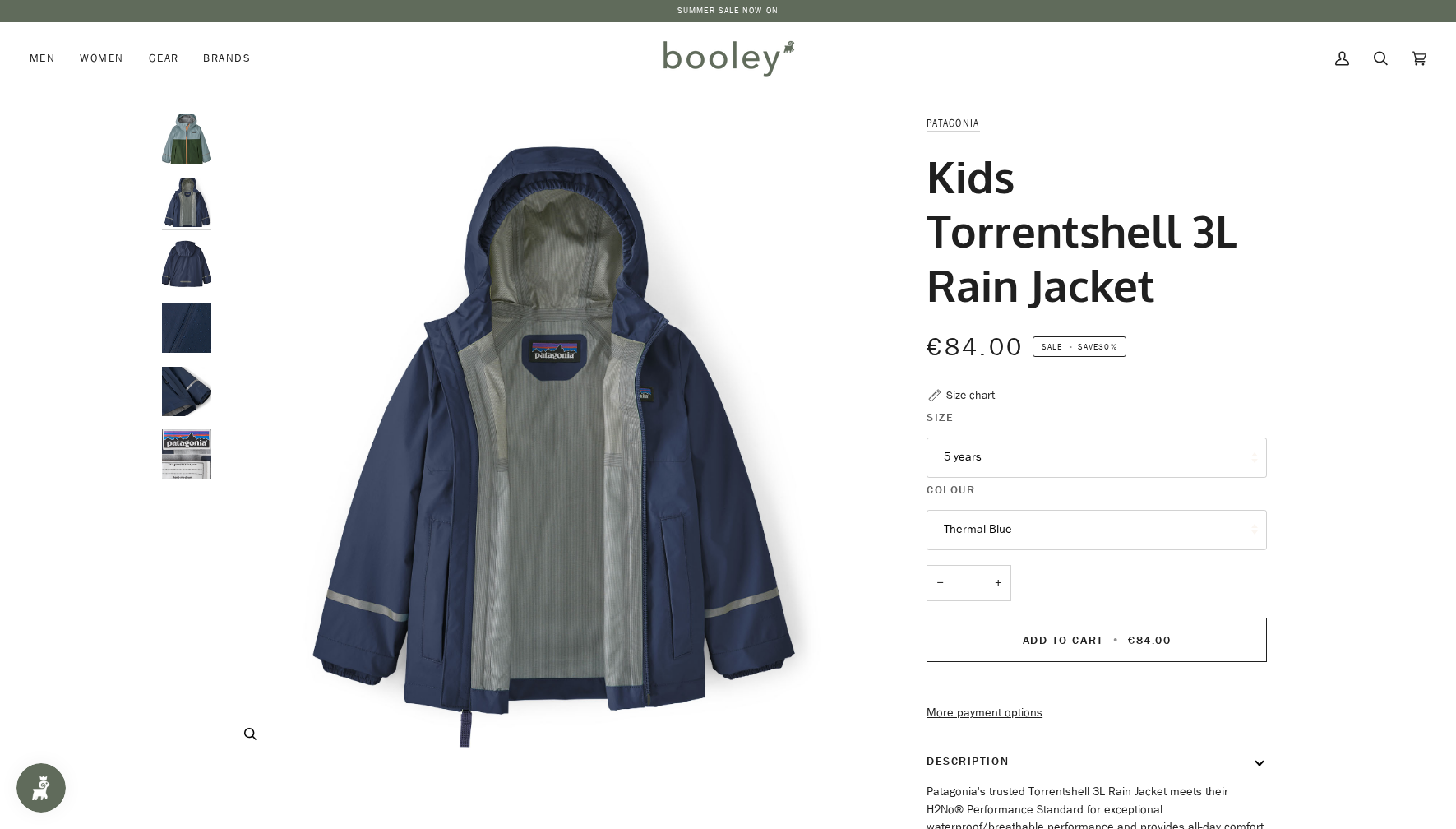
scroll to position [0, 0]
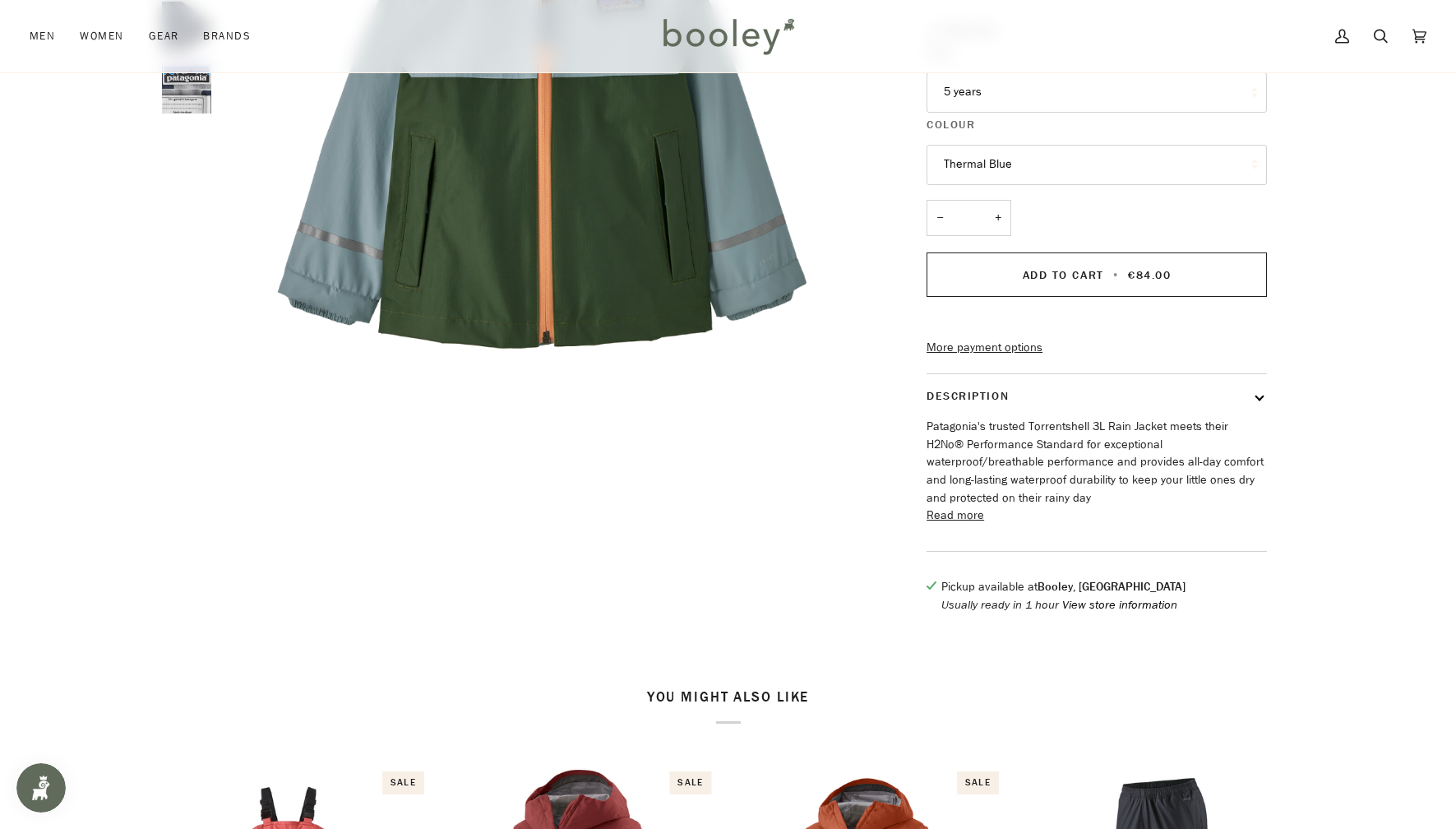
scroll to position [361, 0]
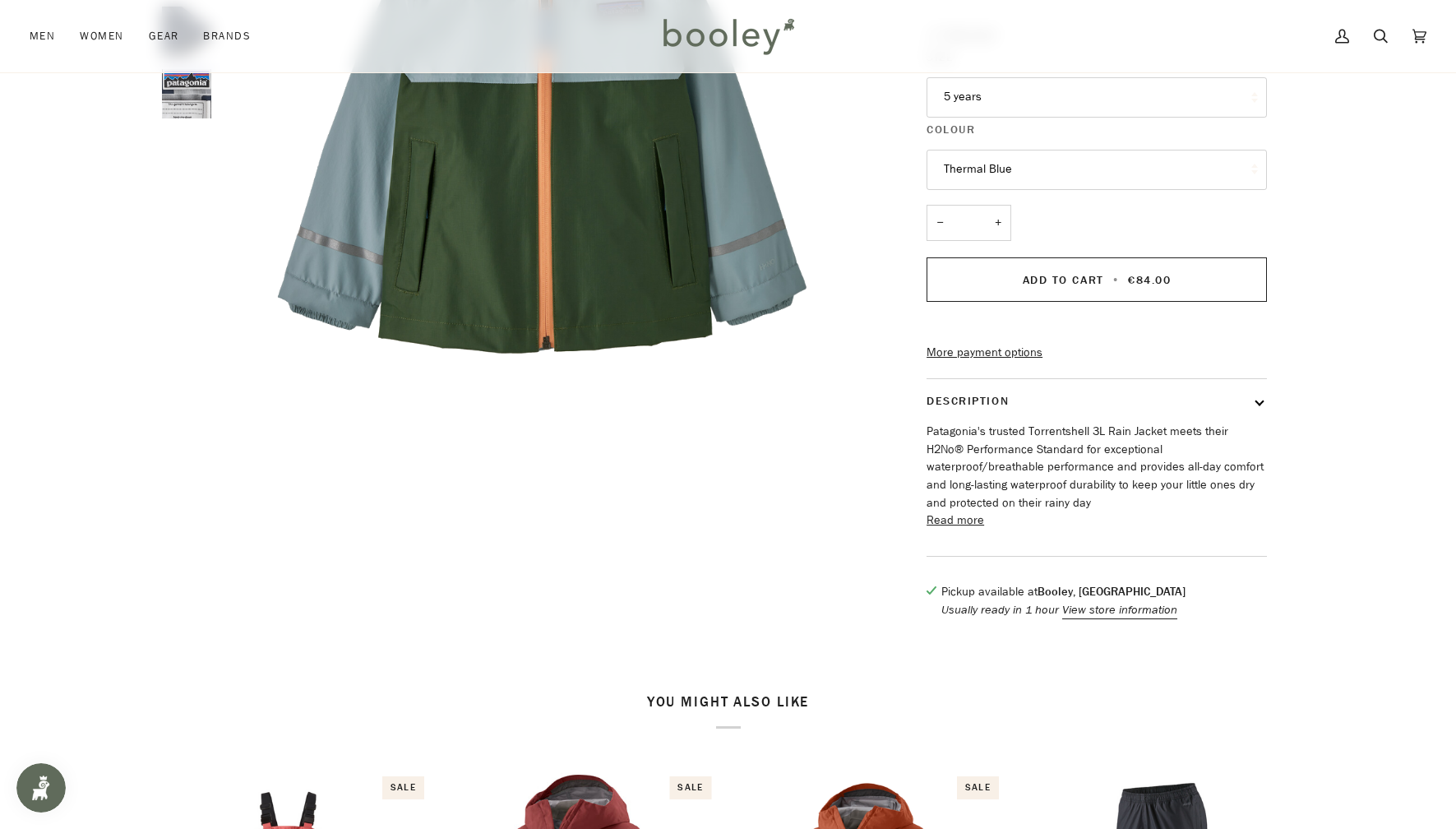
click at [997, 619] on p "Usually ready in 1 hour View store information" at bounding box center [1063, 611] width 244 height 18
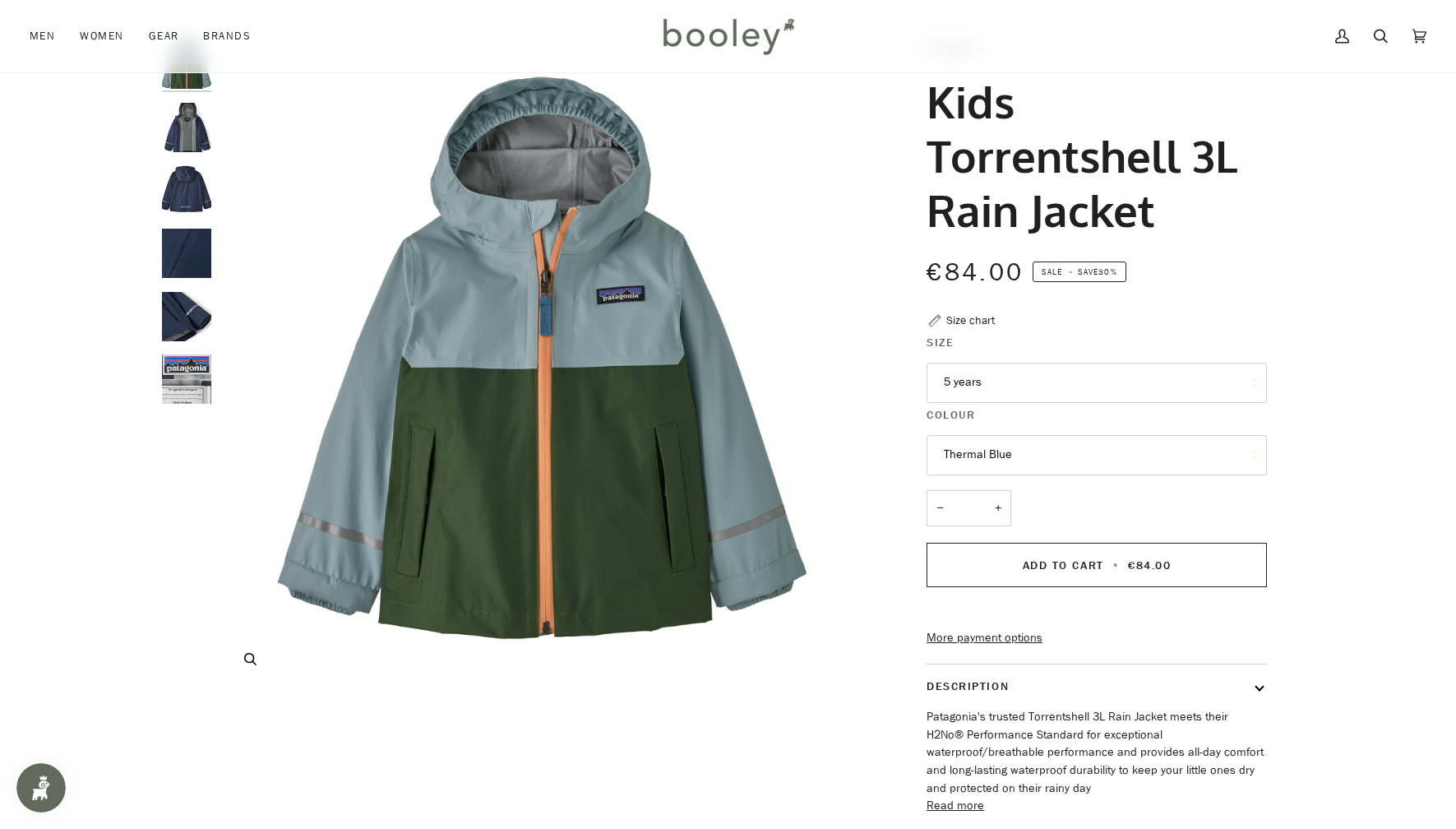
scroll to position [70, 0]
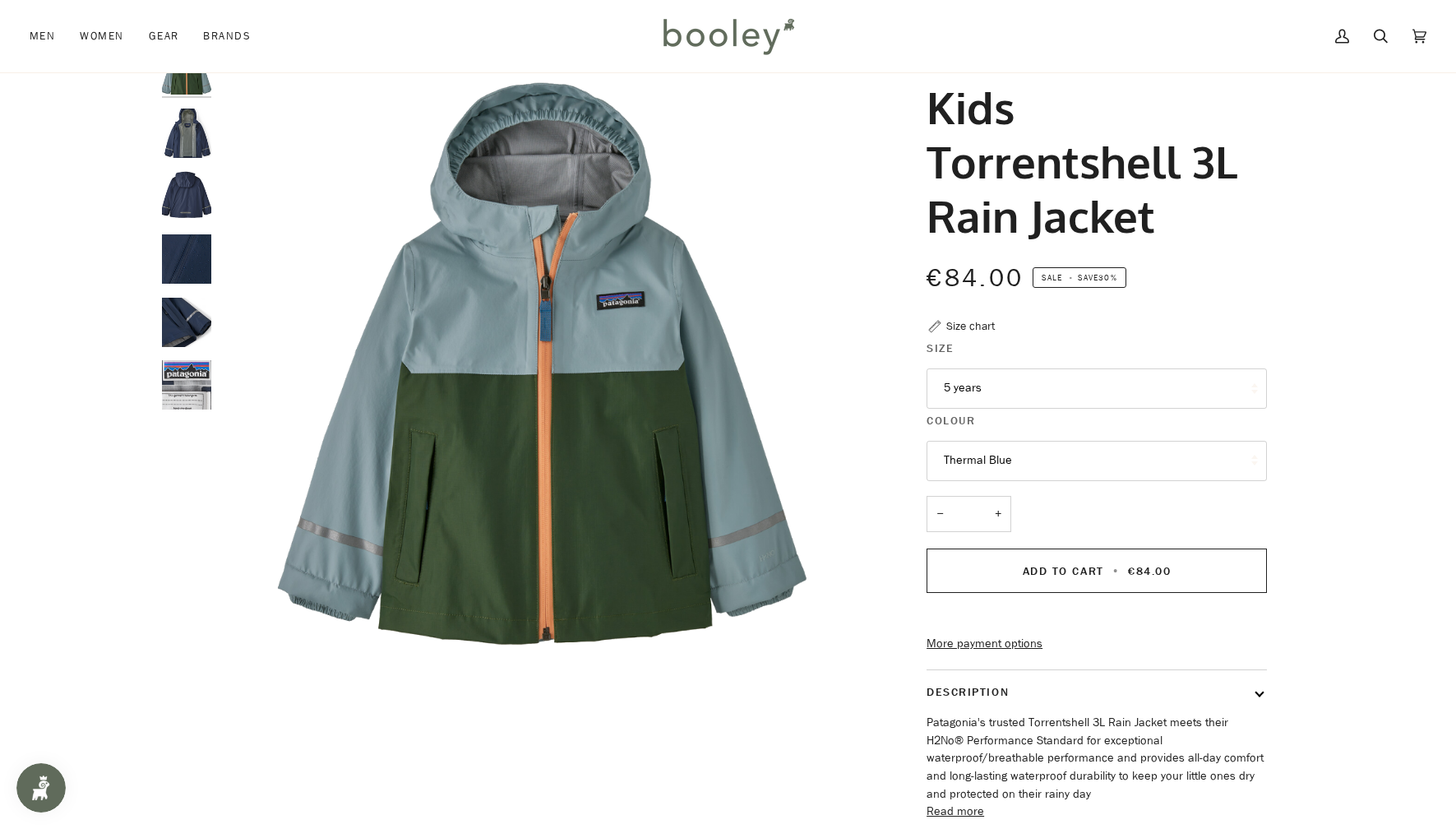
click at [197, 143] on img "Patagonia Kids Torrentshell 3L Rain Jacket - Booley Galway" at bounding box center [187, 134] width 50 height 50
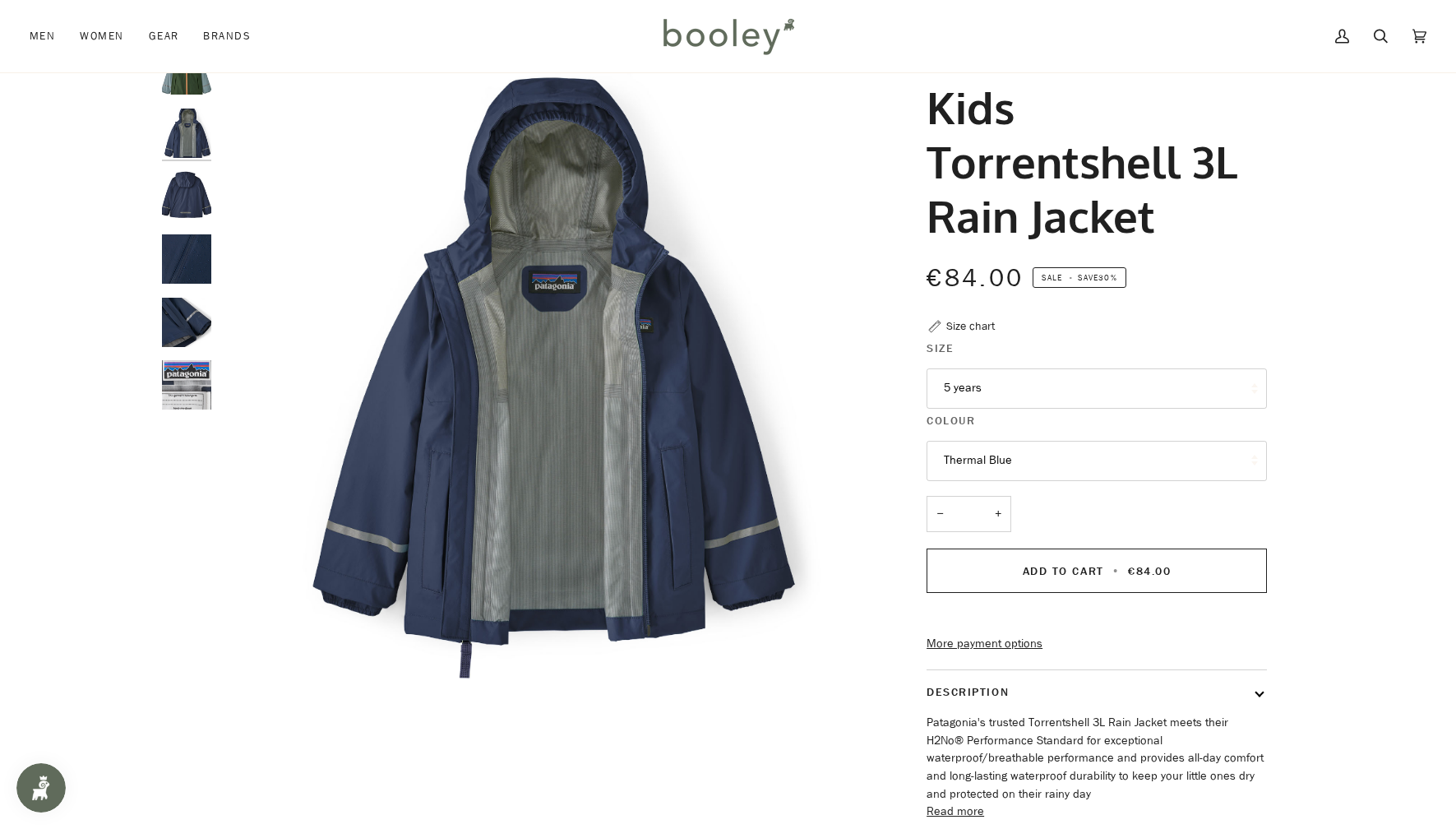
click at [1038, 458] on button "Thermal Blue" at bounding box center [1097, 461] width 341 height 41
click at [1001, 502] on span "Thermal Blue" at bounding box center [978, 500] width 68 height 16
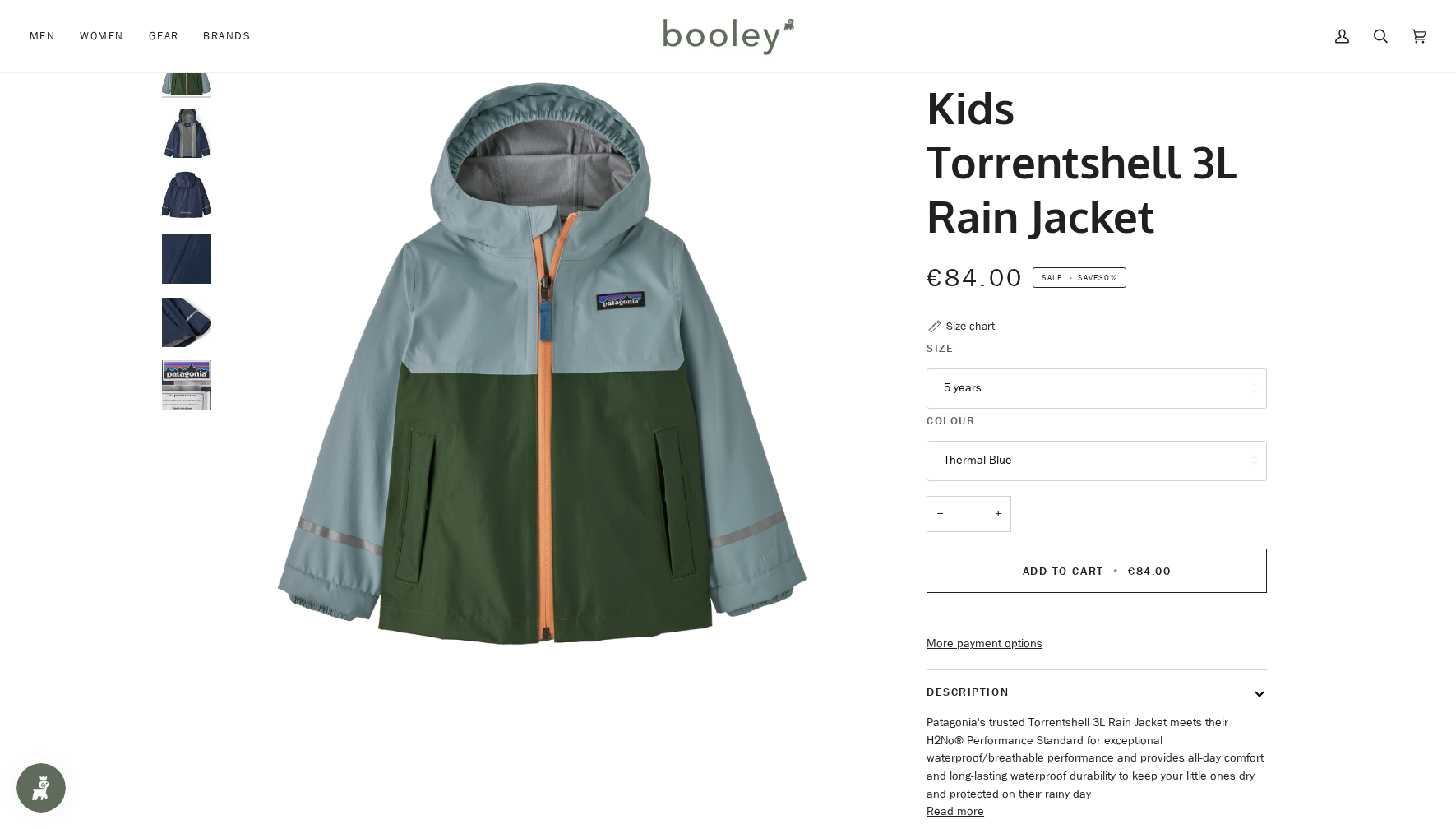
click at [984, 468] on button "Thermal Blue" at bounding box center [1097, 461] width 341 height 41
click at [195, 148] on img "Patagonia Kids Torrentshell 3L Rain Jacket - Booley Galway" at bounding box center [187, 134] width 50 height 50
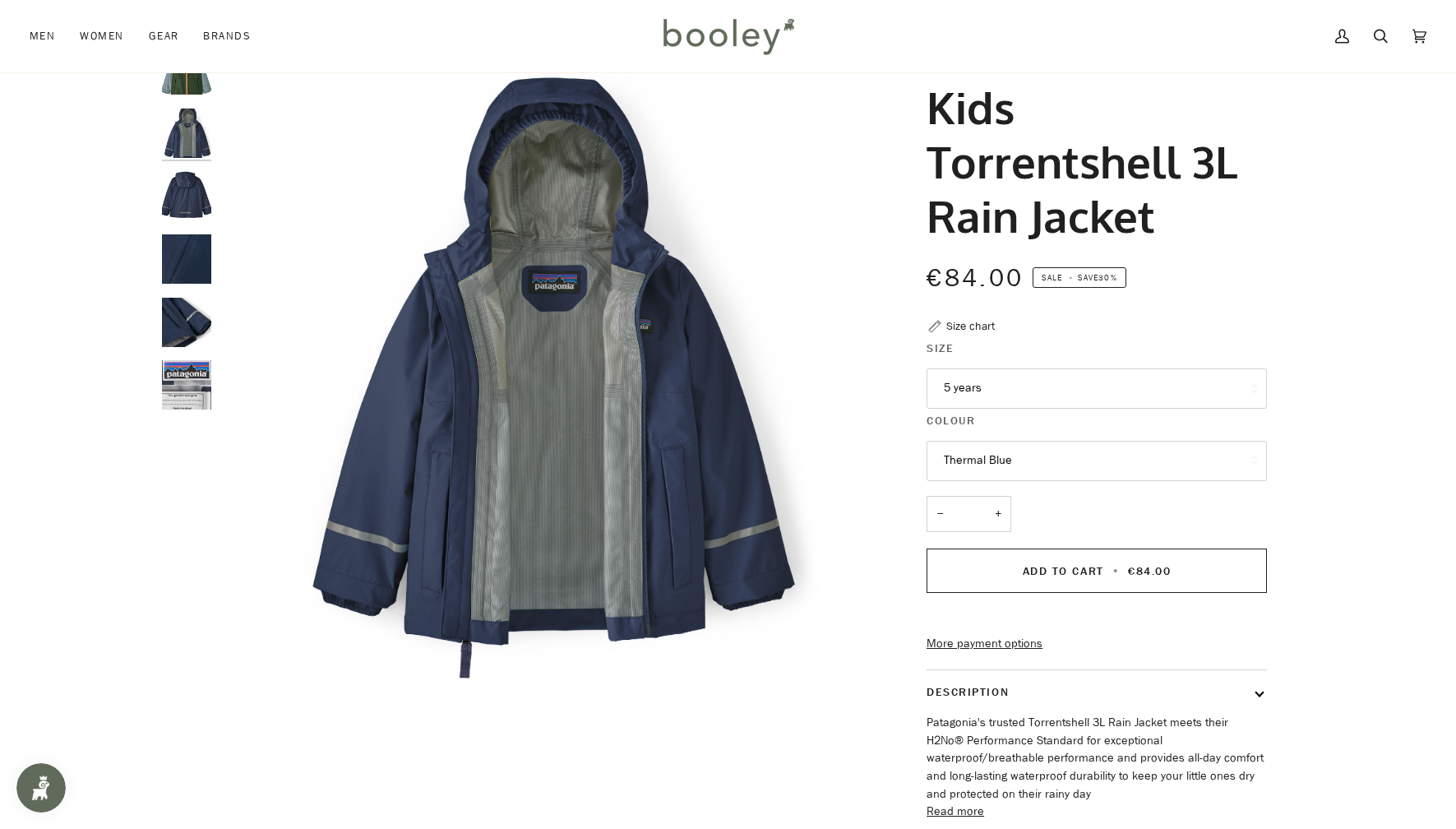
click at [998, 460] on button "Thermal Blue" at bounding box center [1097, 461] width 341 height 41
click at [973, 502] on span "Thermal Blue" at bounding box center [978, 500] width 68 height 16
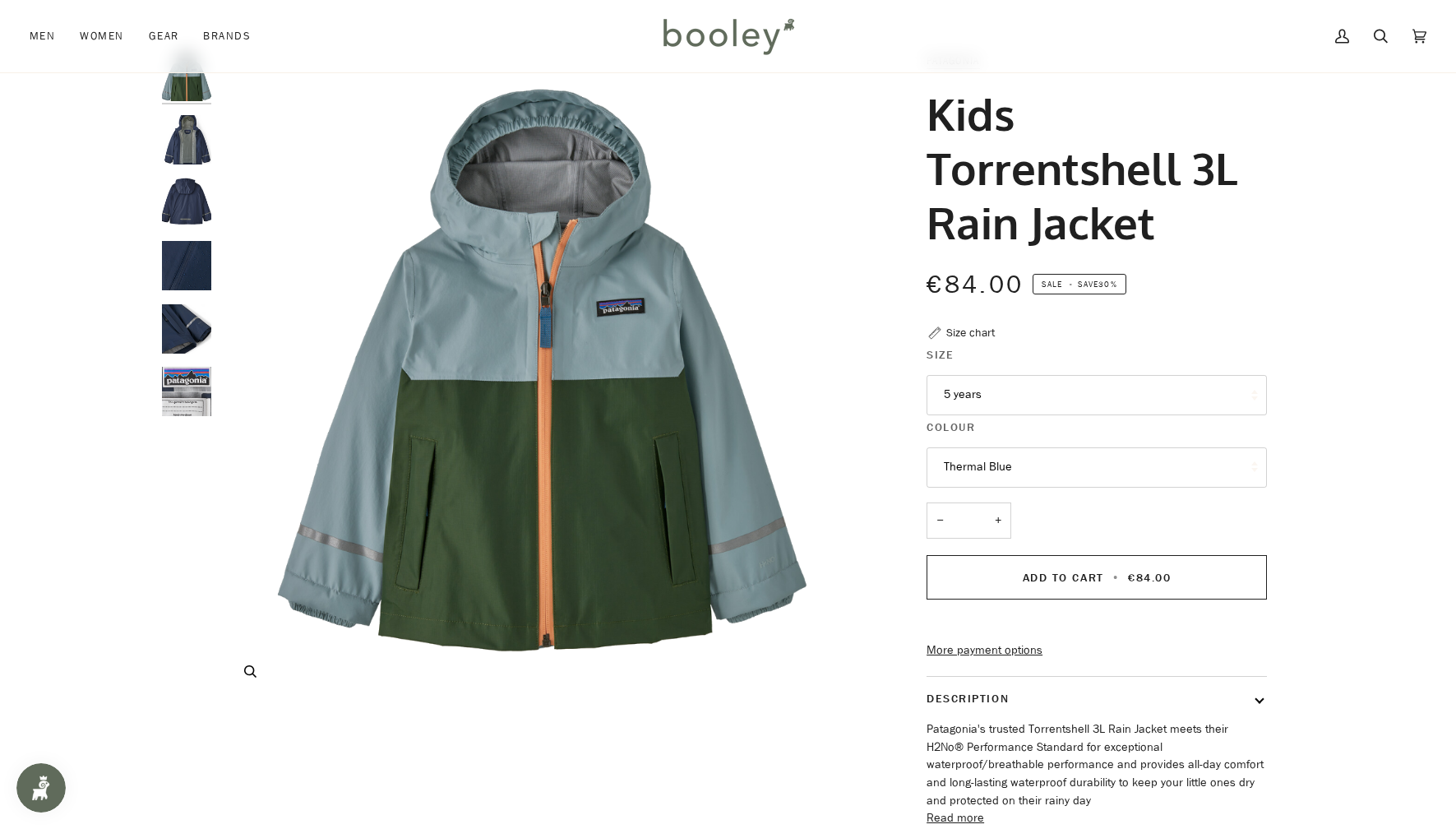
scroll to position [57, 0]
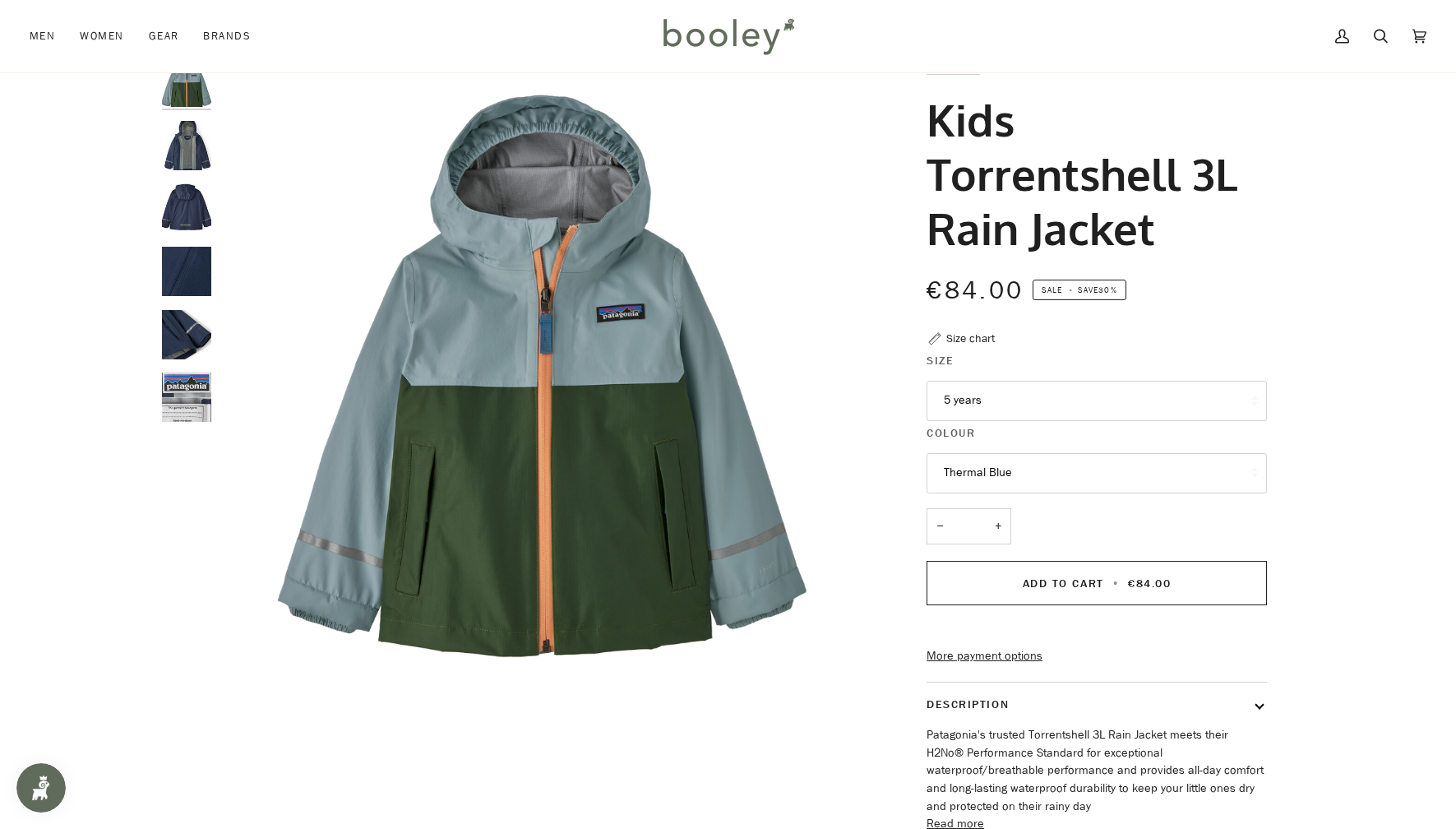
click at [993, 390] on button "5 years" at bounding box center [1097, 401] width 341 height 41
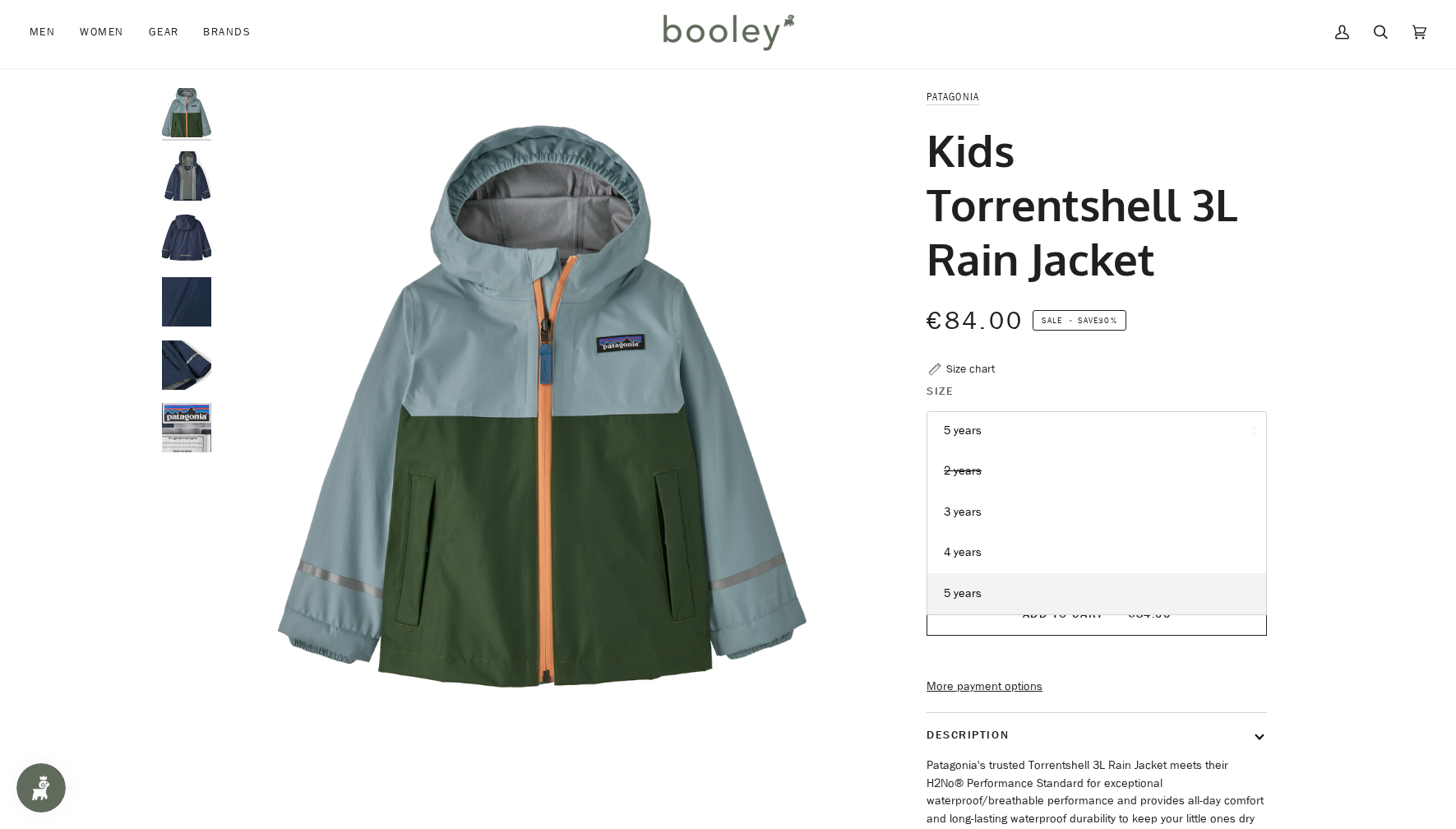
scroll to position [0, 0]
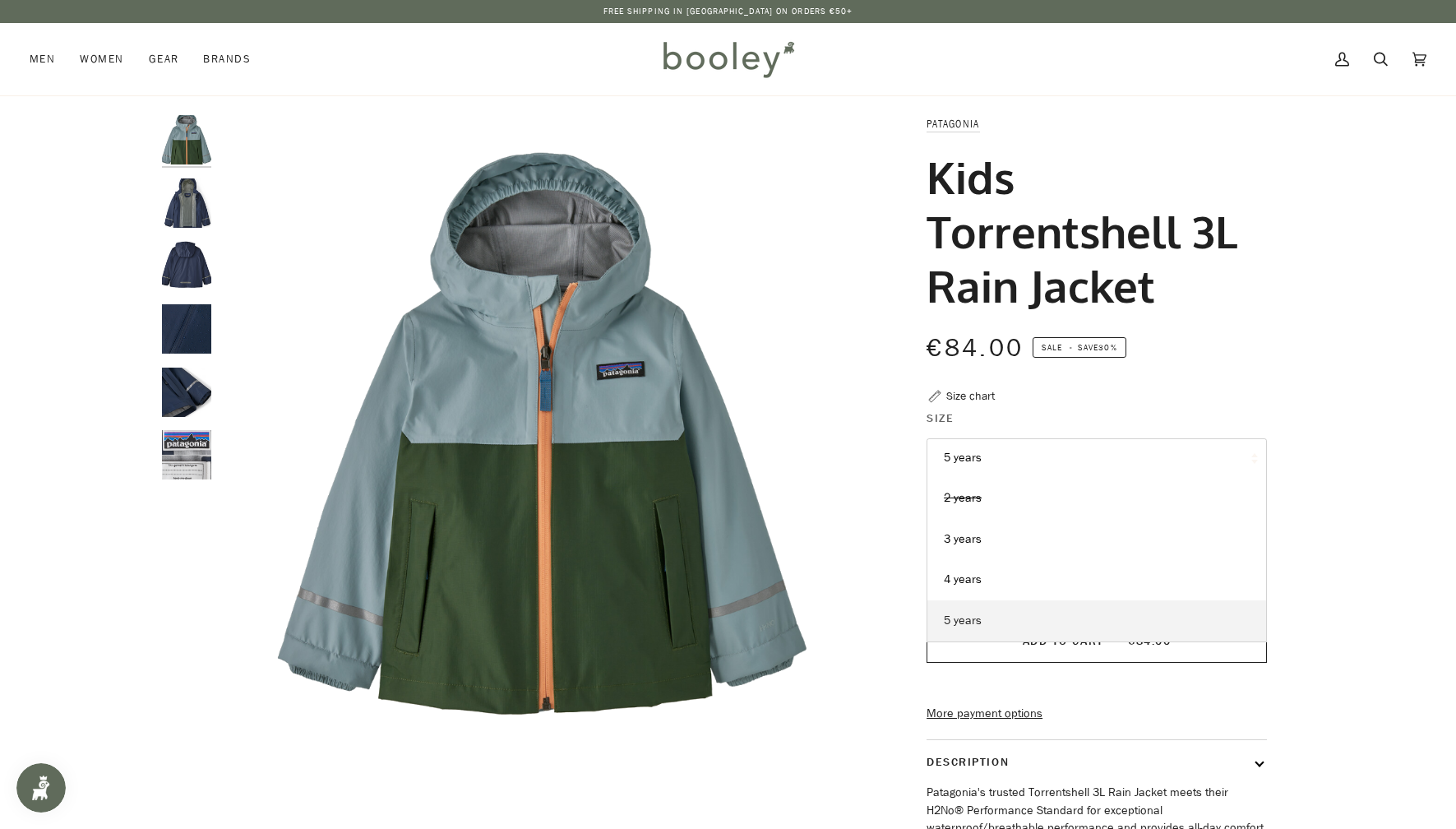
click at [981, 615] on link "5 years" at bounding box center [1097, 621] width 339 height 41
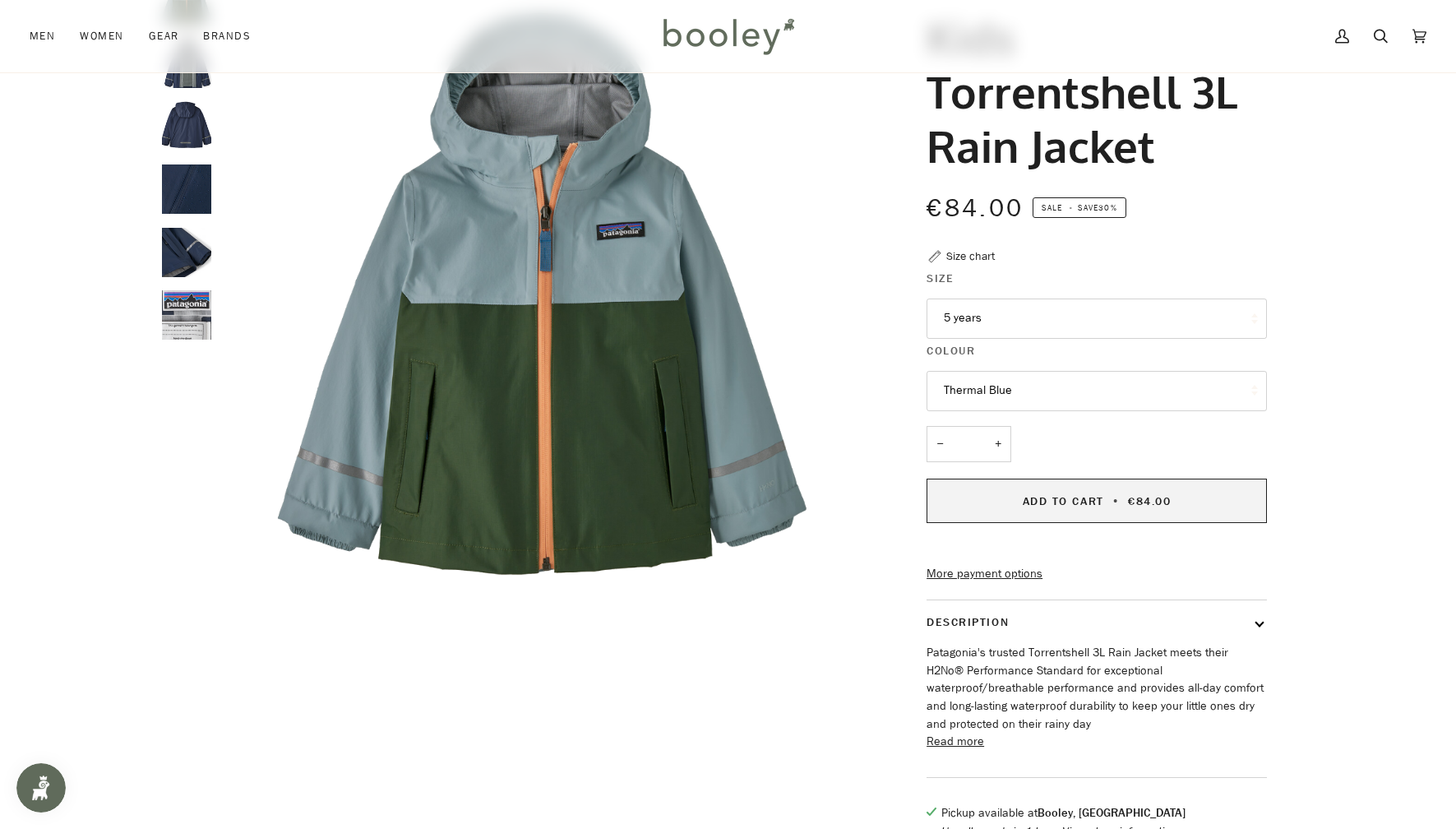
scroll to position [141, 0]
click at [679, 444] on img "Kids Torrentshell 3L Rain Jacket" at bounding box center [544, 299] width 650 height 650
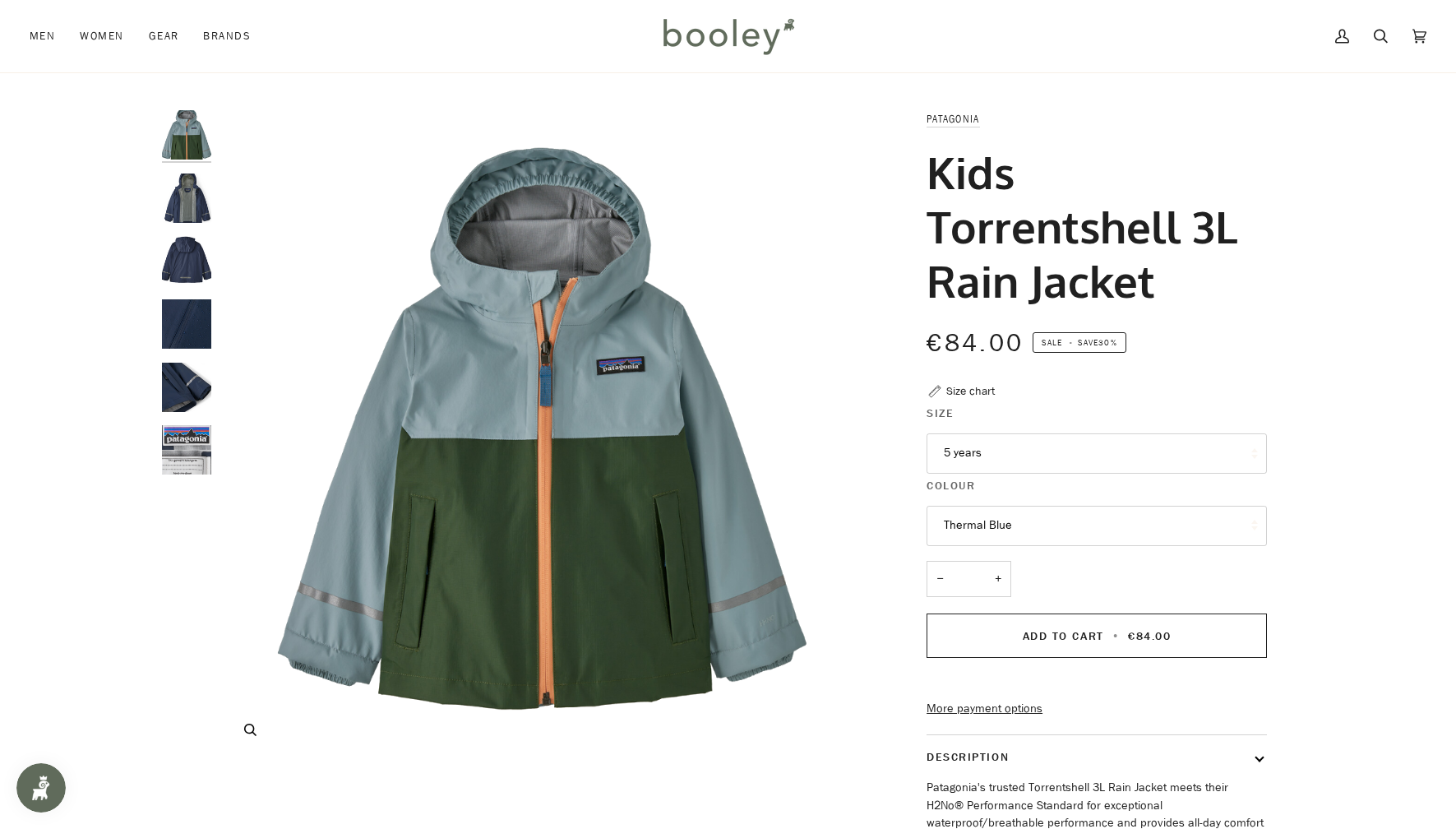
scroll to position [0, 0]
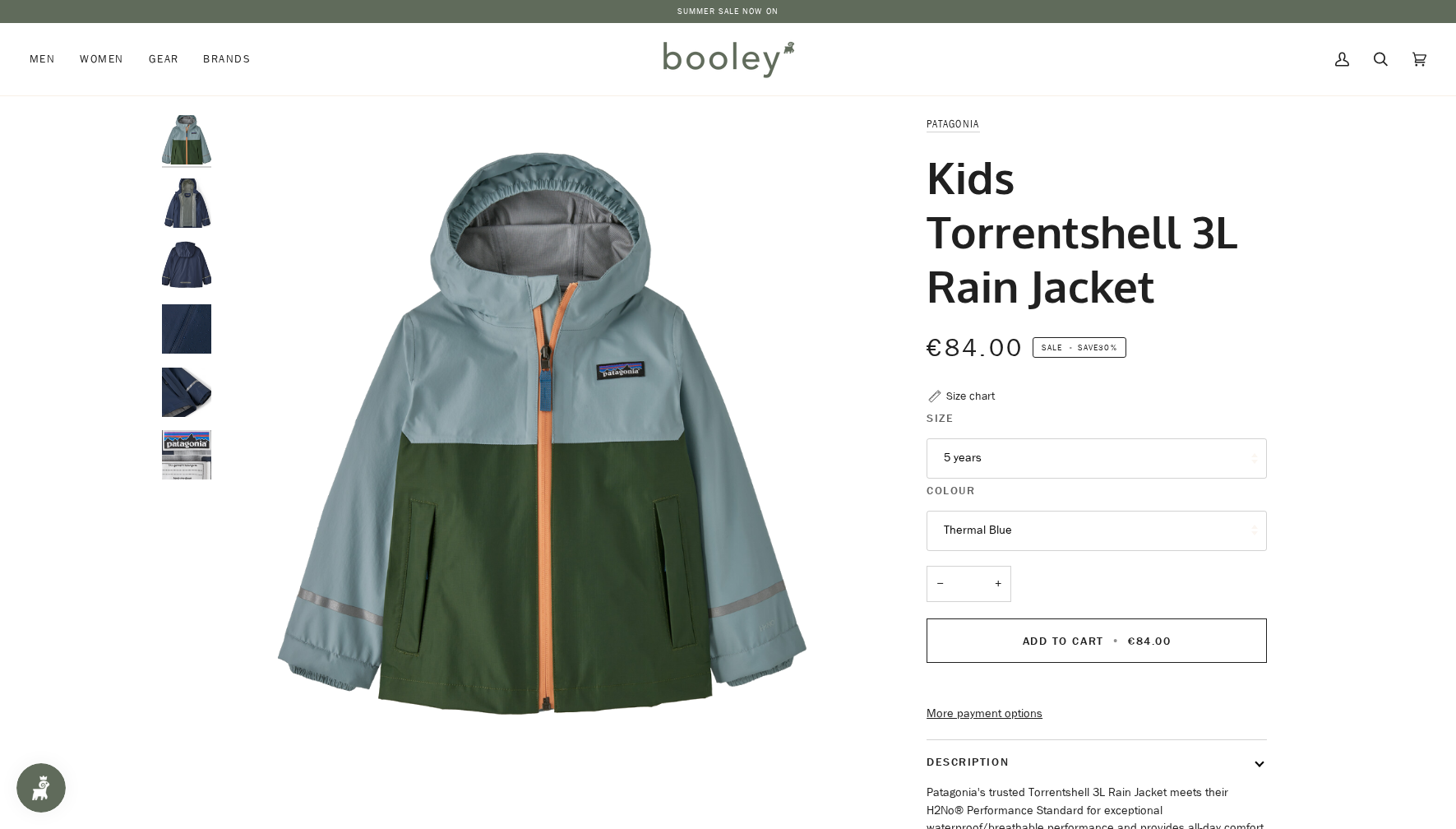
click at [188, 215] on img "Patagonia Kids Torrentshell 3L Rain Jacket - Booley Galway" at bounding box center [187, 204] width 50 height 50
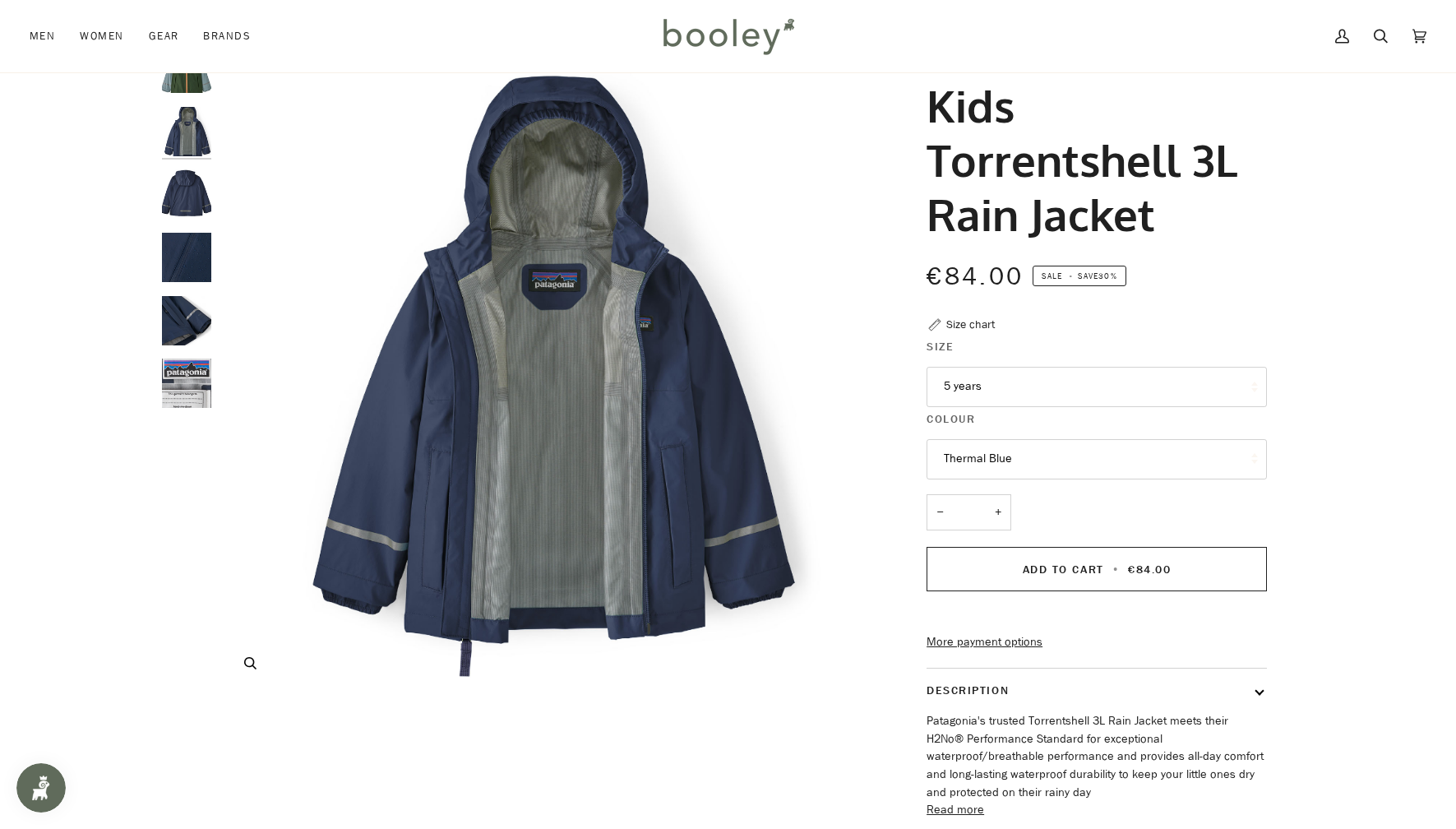
scroll to position [64, 0]
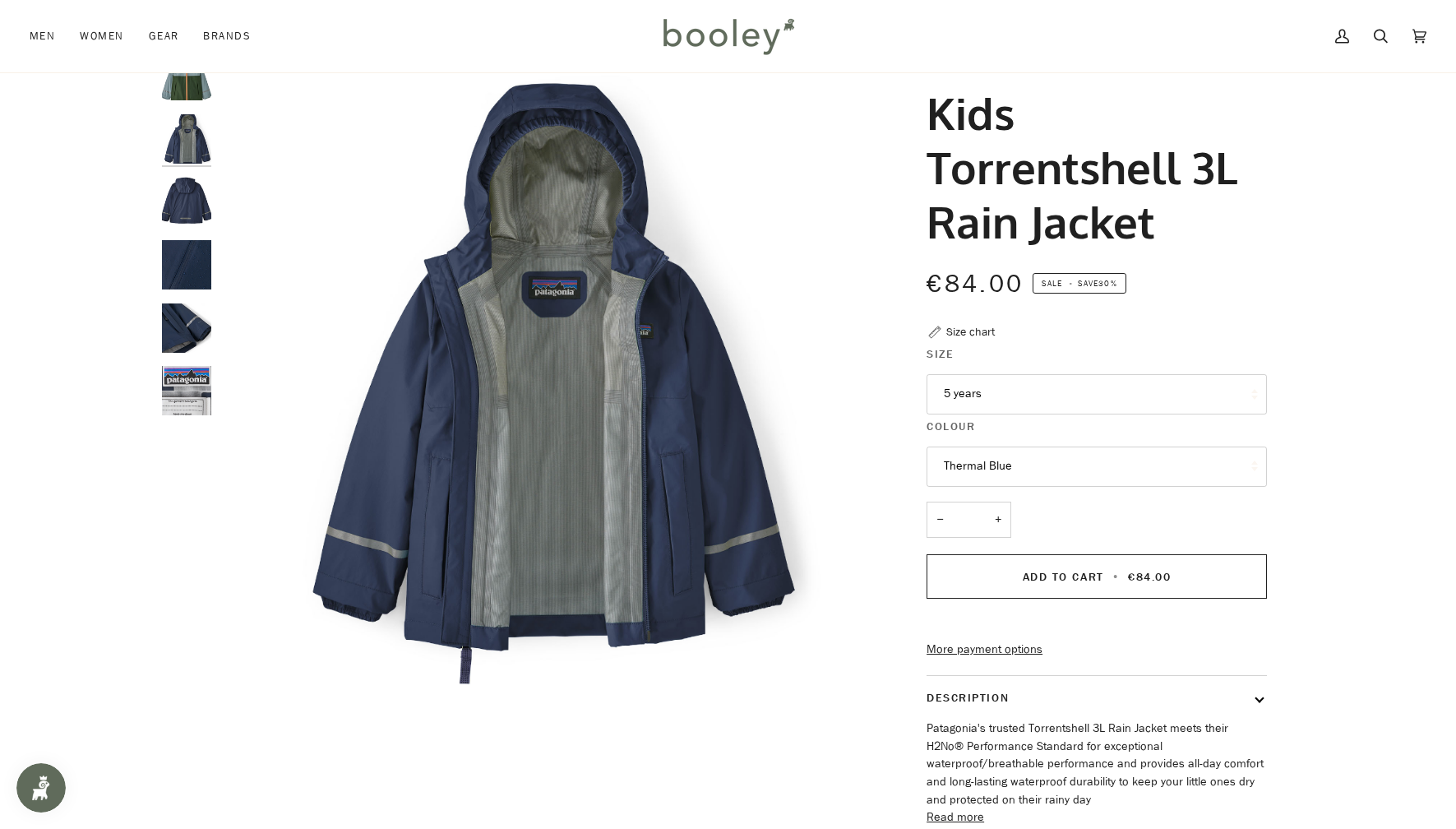
click at [930, 627] on shop-pay-wallet-button at bounding box center [928, 619] width 4 height 16
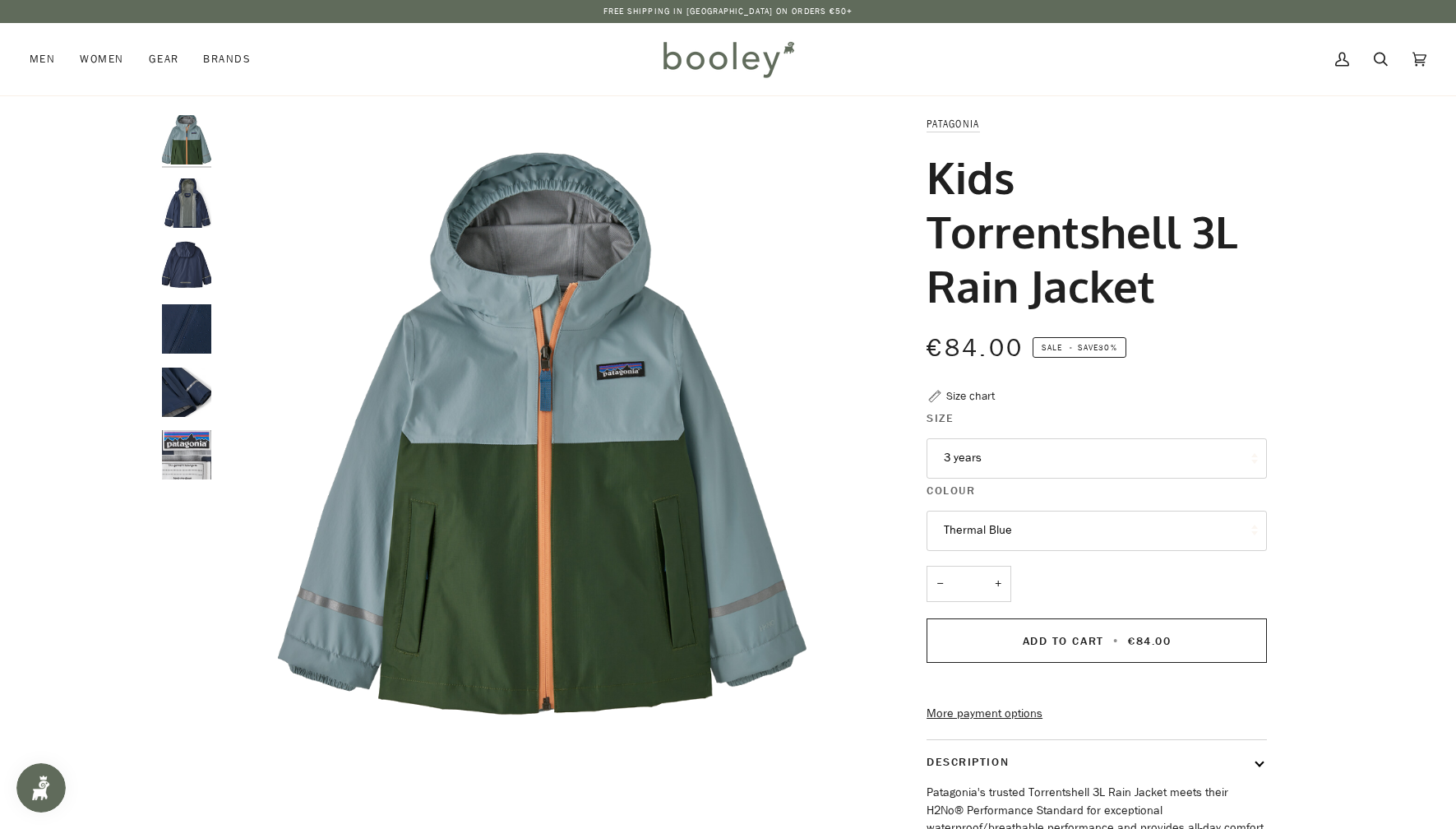
click at [1115, 464] on button "3 years" at bounding box center [1097, 459] width 341 height 41
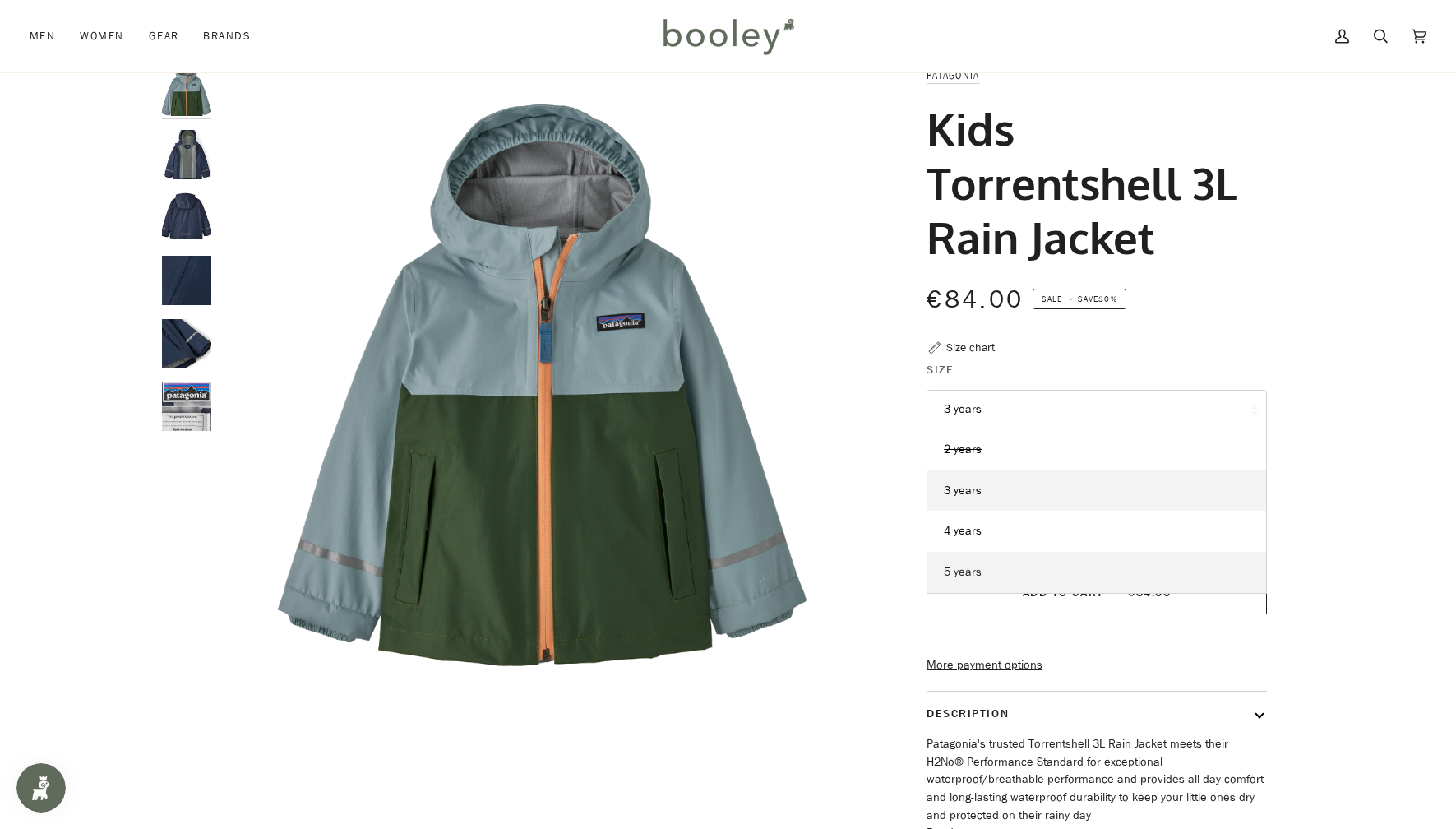
scroll to position [65, 0]
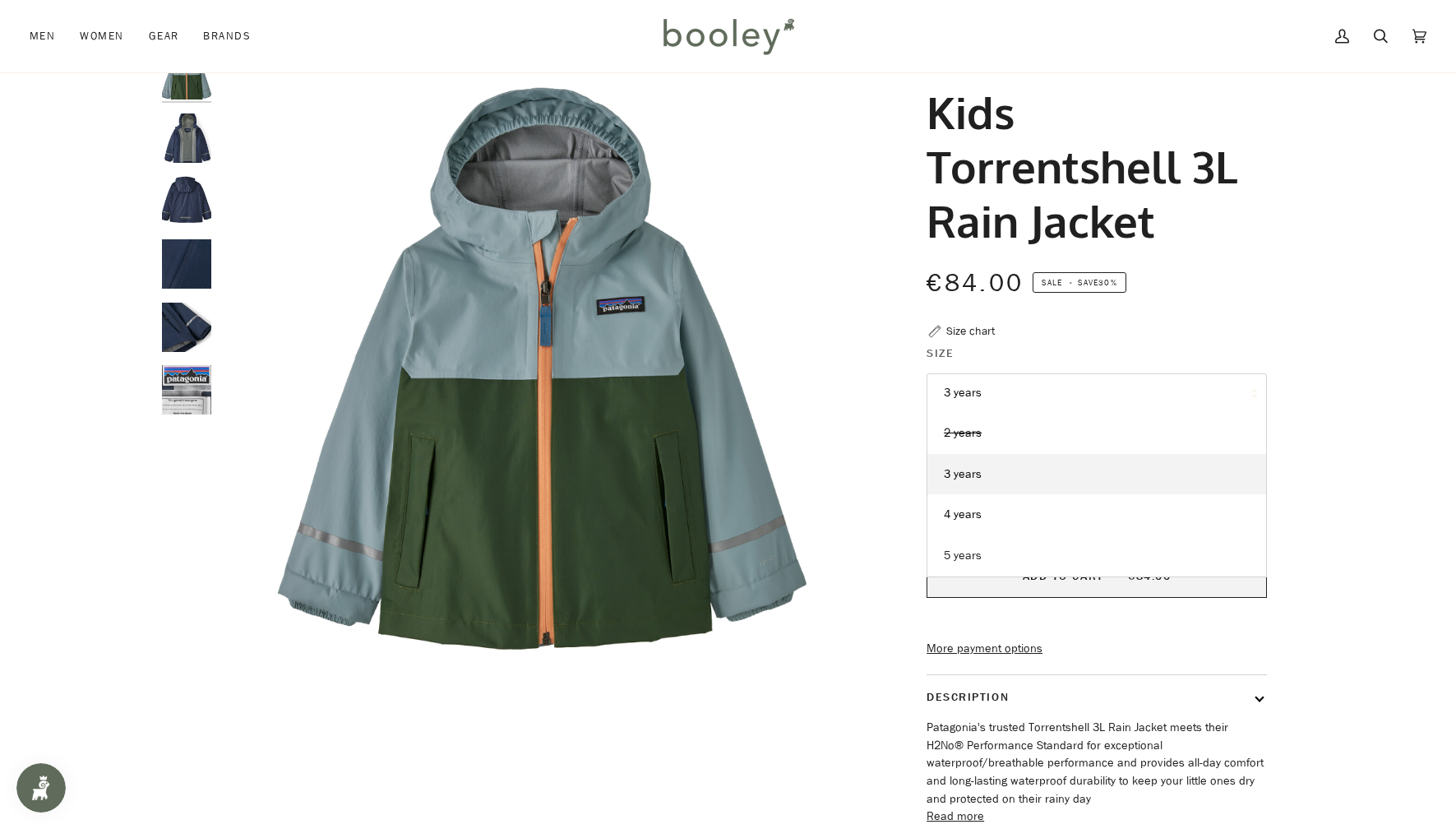
click at [967, 554] on span "5 years" at bounding box center [962, 555] width 38 height 16
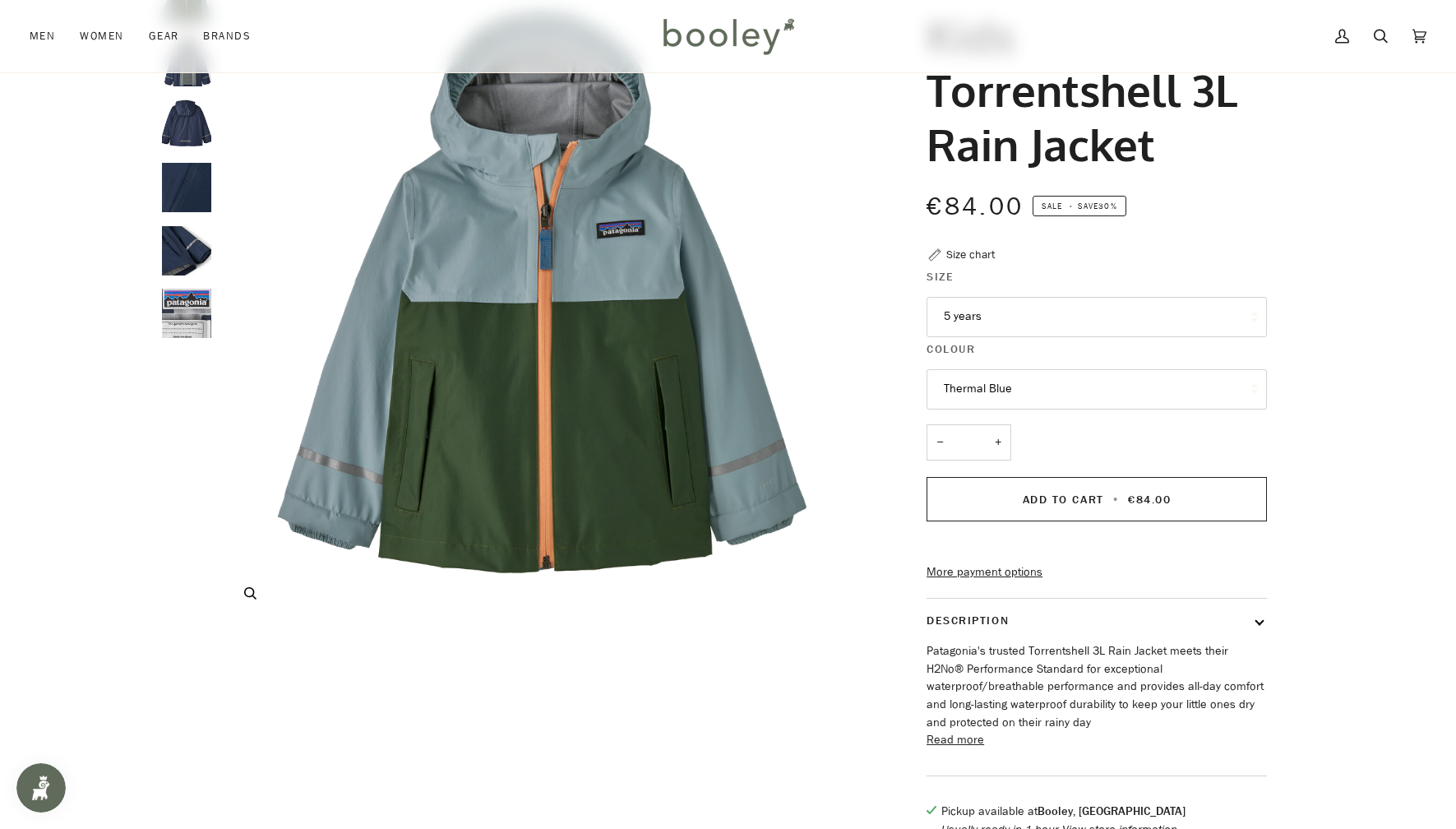
scroll to position [143, 0]
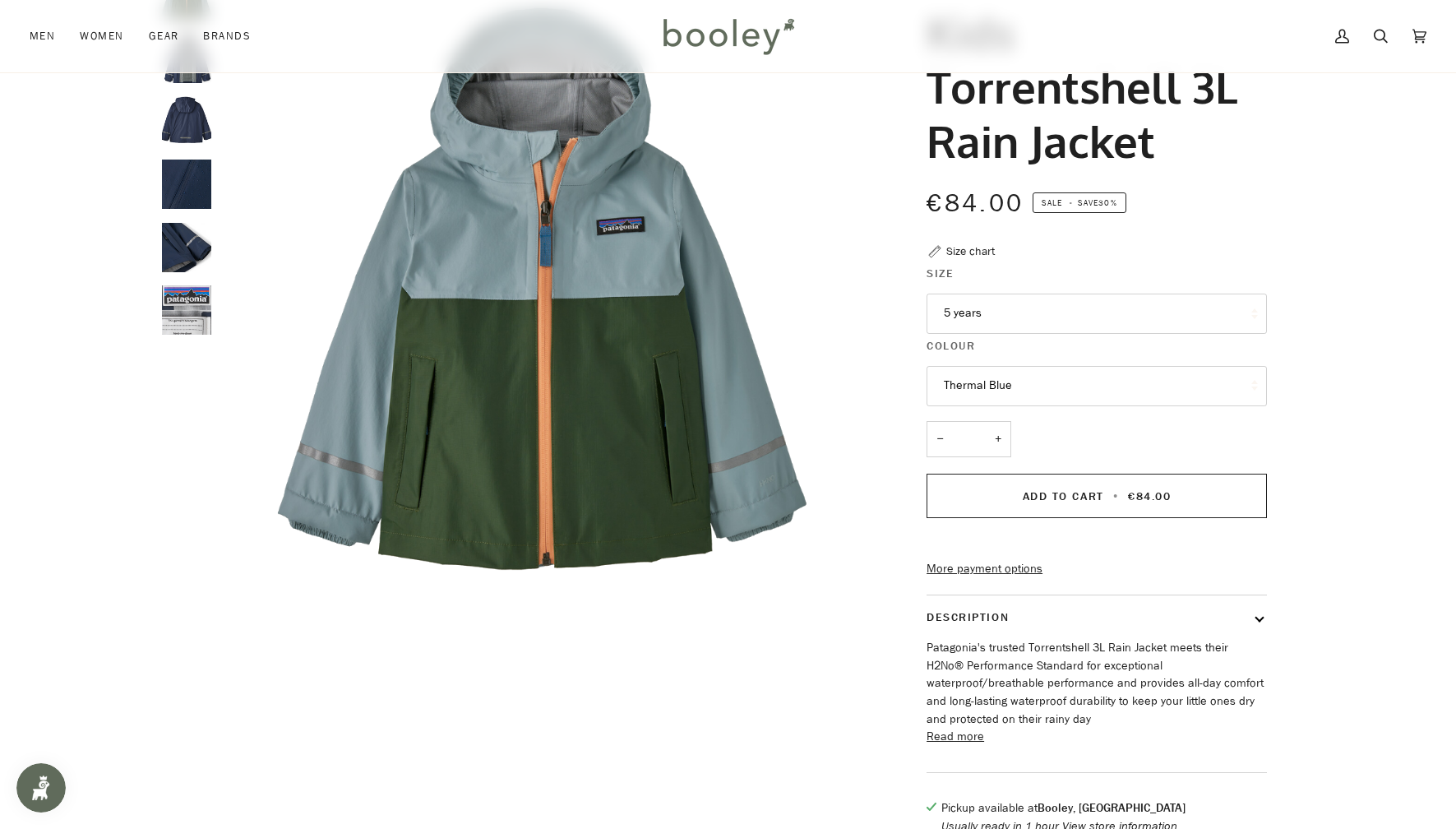
click at [179, 321] on img "Patagonia Kids Torrentshell 3L Rain Jacket - Booley Galway" at bounding box center [187, 310] width 50 height 50
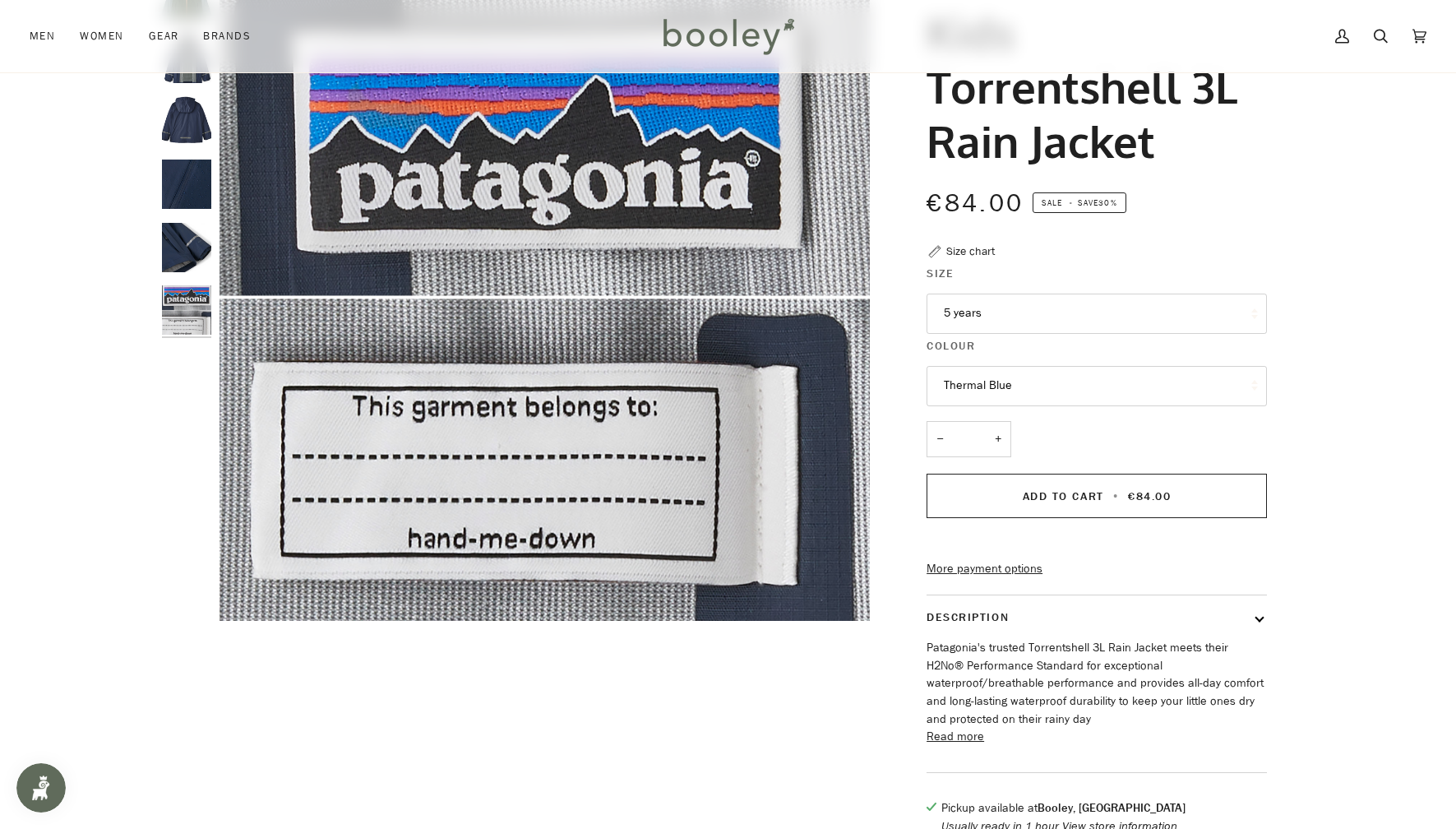
scroll to position [144, 0]
click at [170, 433] on div "Previous Next" at bounding box center [191, 297] width 57 height 650
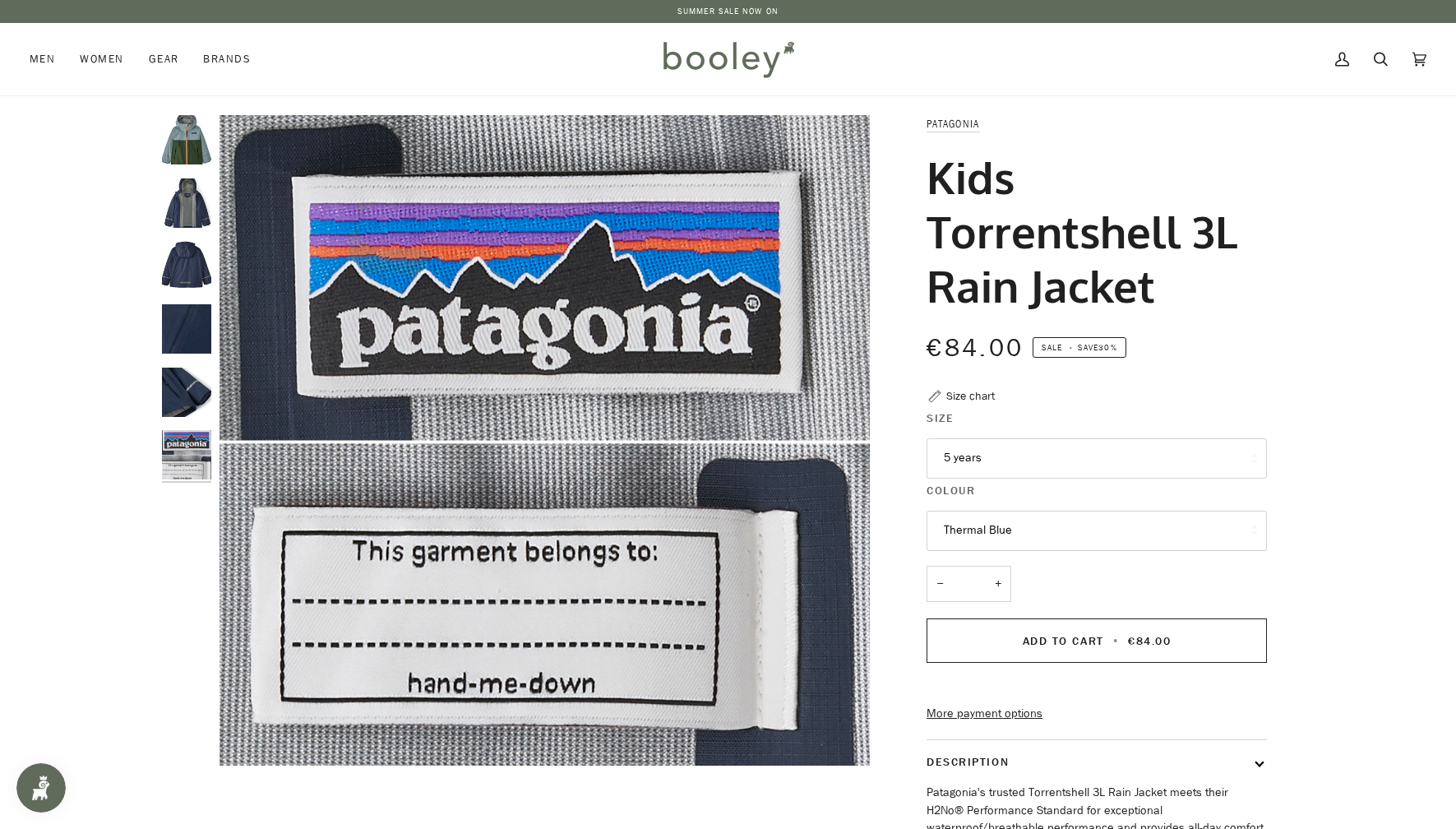
click at [172, 138] on img "Kids Torrentshell 3L Rain Jacket" at bounding box center [187, 140] width 50 height 50
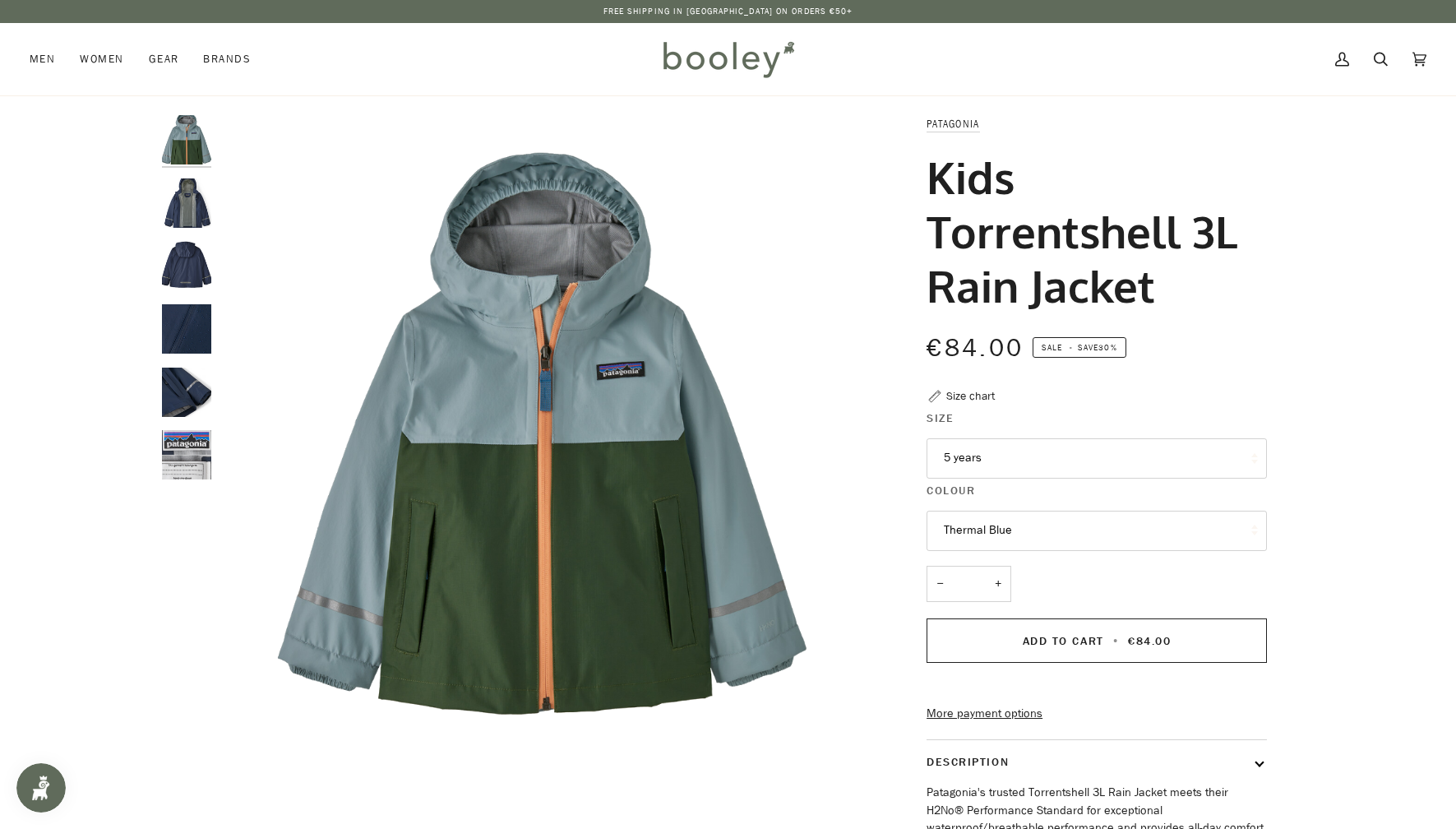
click at [183, 212] on img "Patagonia Kids Torrentshell 3L Rain Jacket - Booley Galway" at bounding box center [187, 204] width 50 height 50
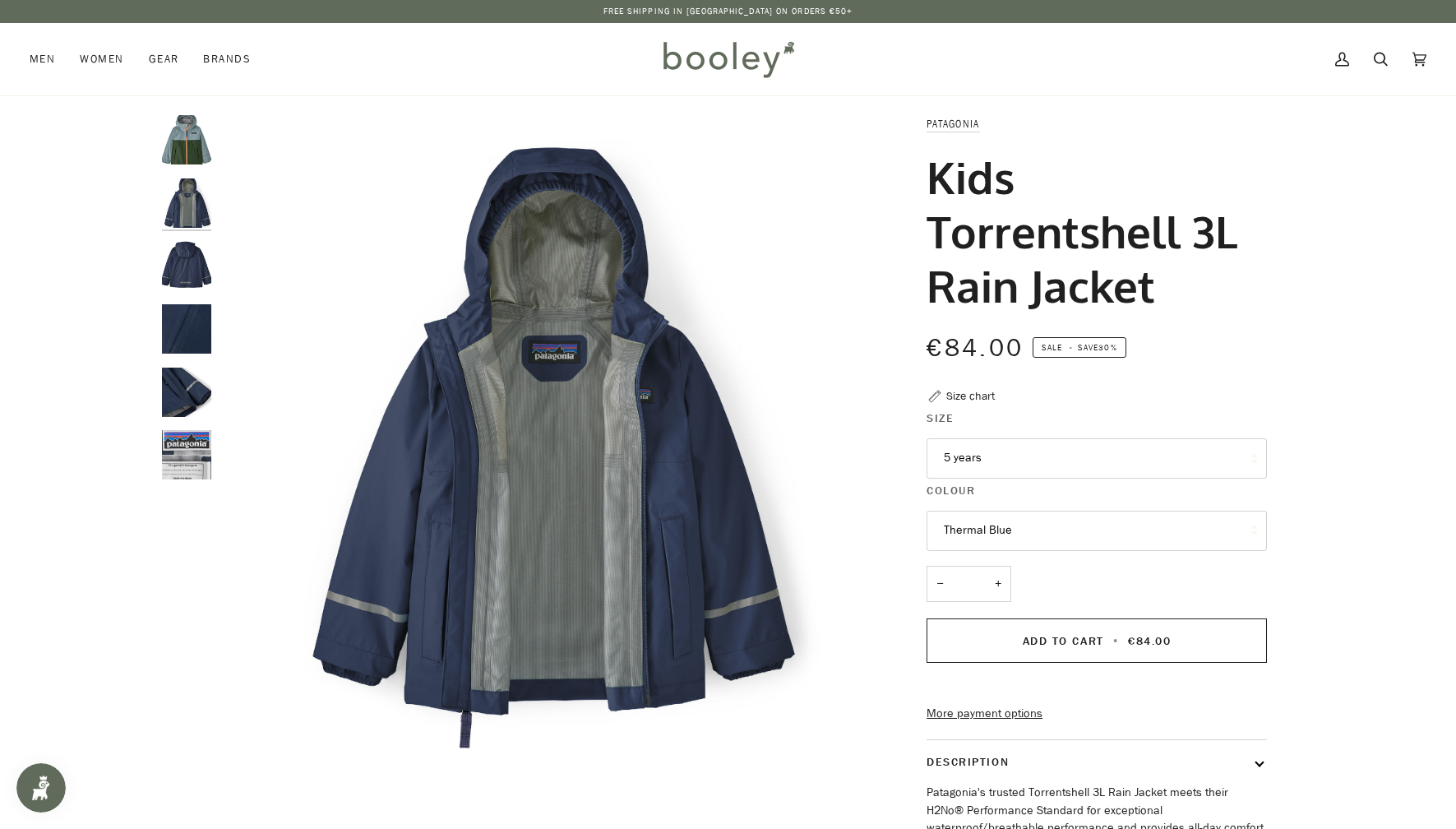
click at [178, 146] on img "Kids Torrentshell 3L Rain Jacket" at bounding box center [187, 140] width 50 height 50
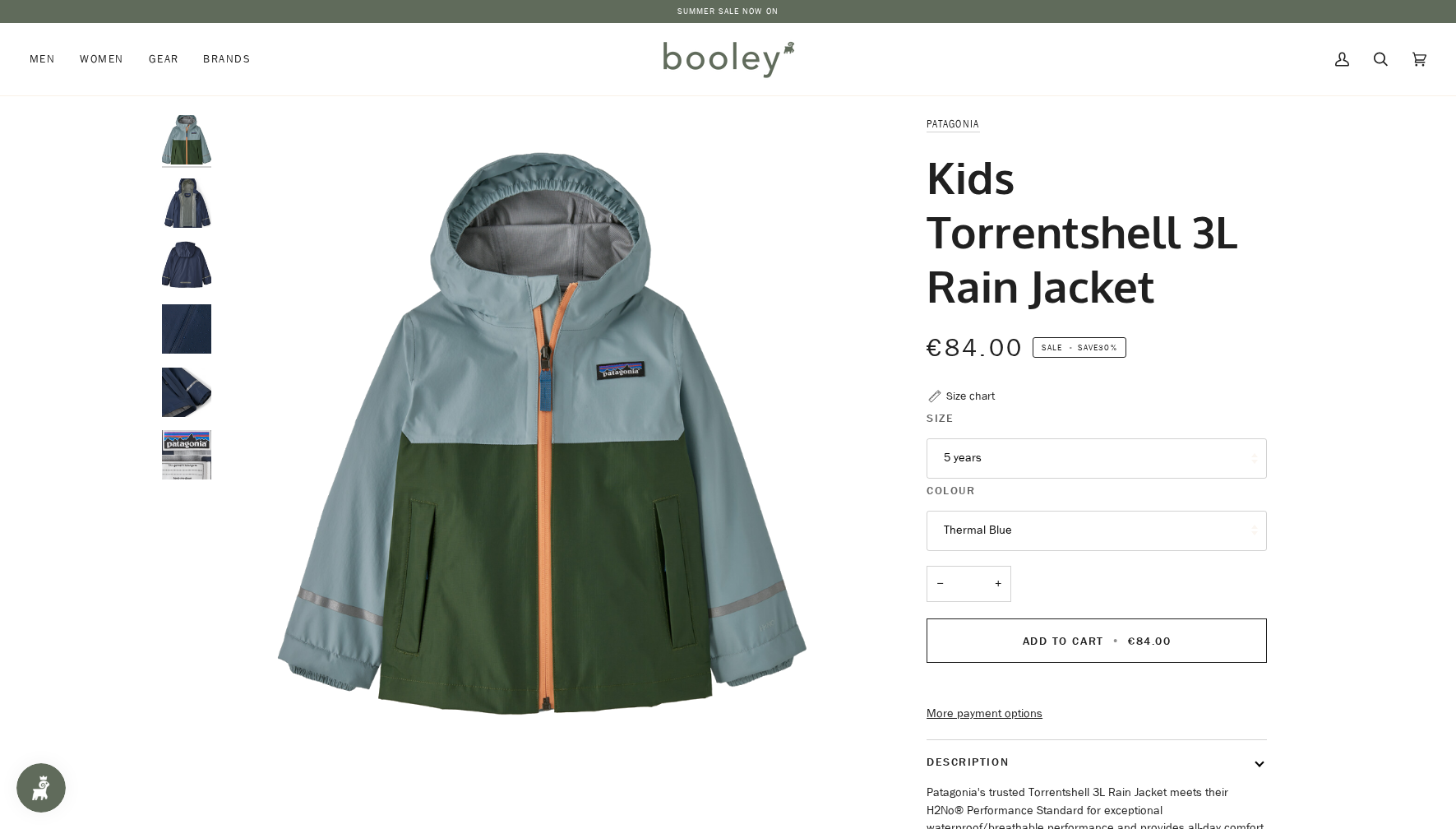
drag, startPoint x: 927, startPoint y: 175, endPoint x: 1228, endPoint y: 287, distance: 321.2
click at [1228, 287] on h1 "Kids Torrentshell 3L Rain Jacket" at bounding box center [1090, 230] width 328 height 163
copy h1 "Kids Torrentshell 3L Rain Jacket"
click at [981, 466] on button "5 years" at bounding box center [1097, 459] width 341 height 41
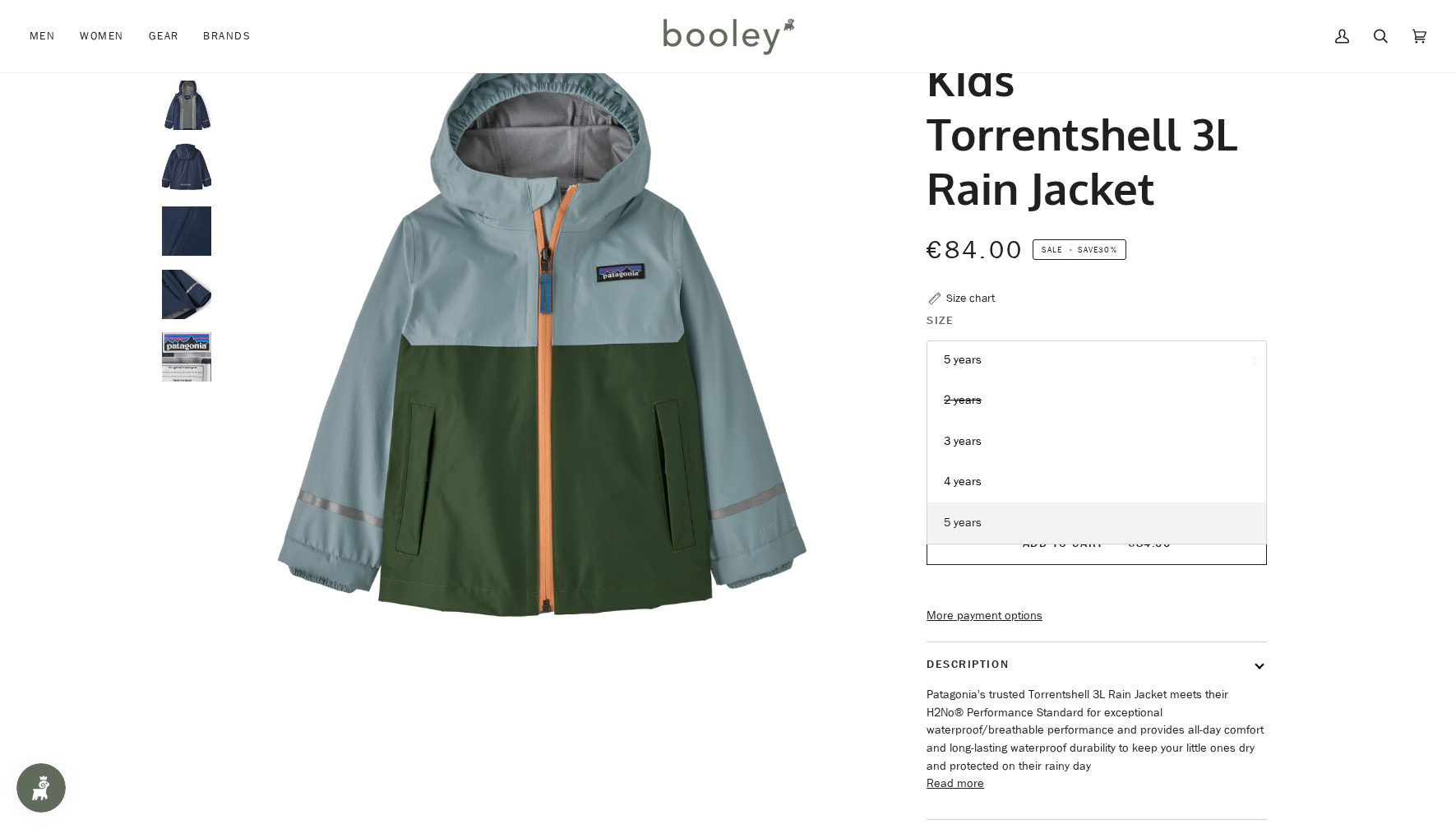
scroll to position [101, 0]
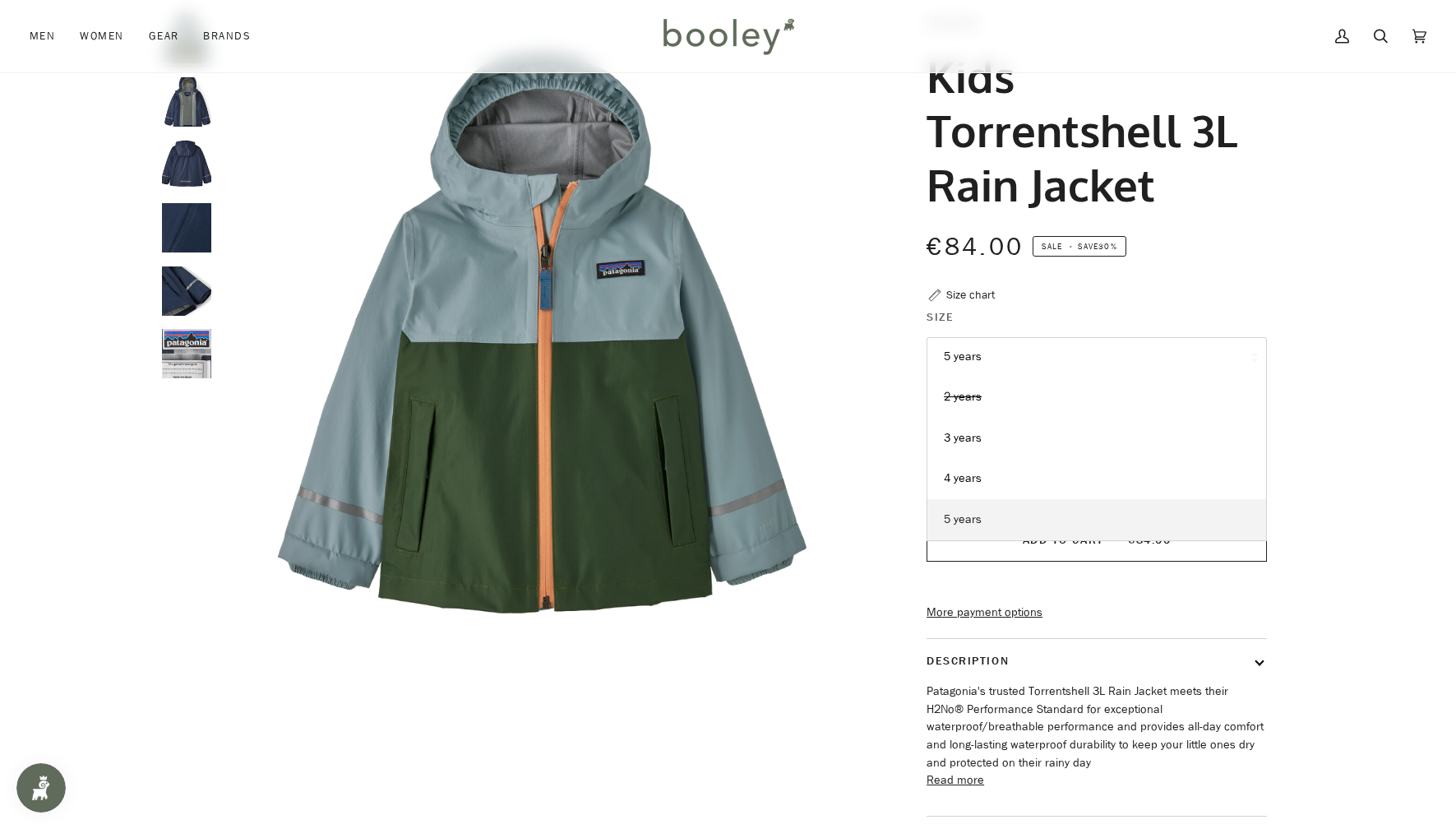
click at [965, 518] on span "5 years" at bounding box center [962, 519] width 38 height 16
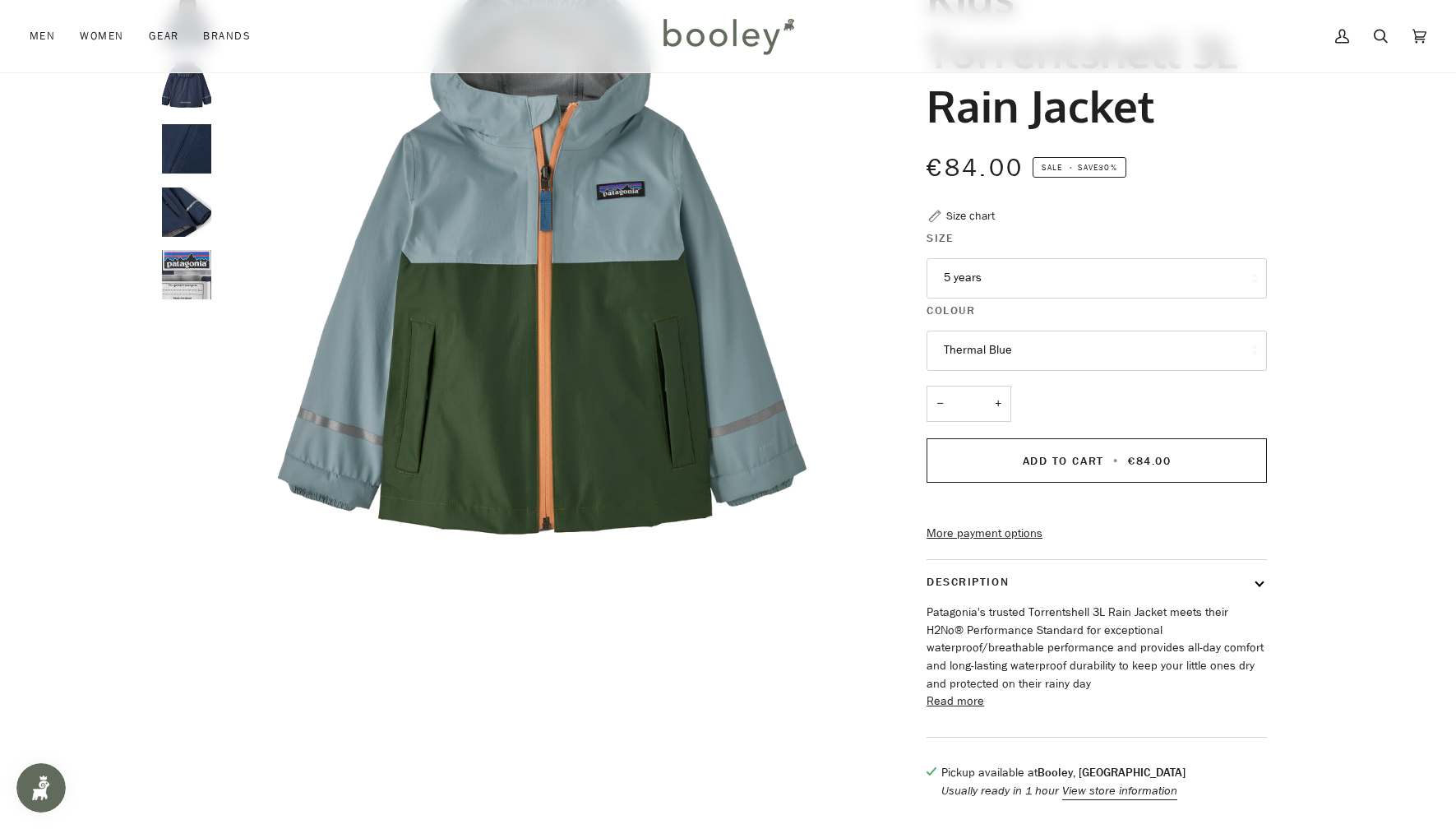
scroll to position [181, 0]
click at [951, 709] on button "Read more" at bounding box center [955, 701] width 57 height 18
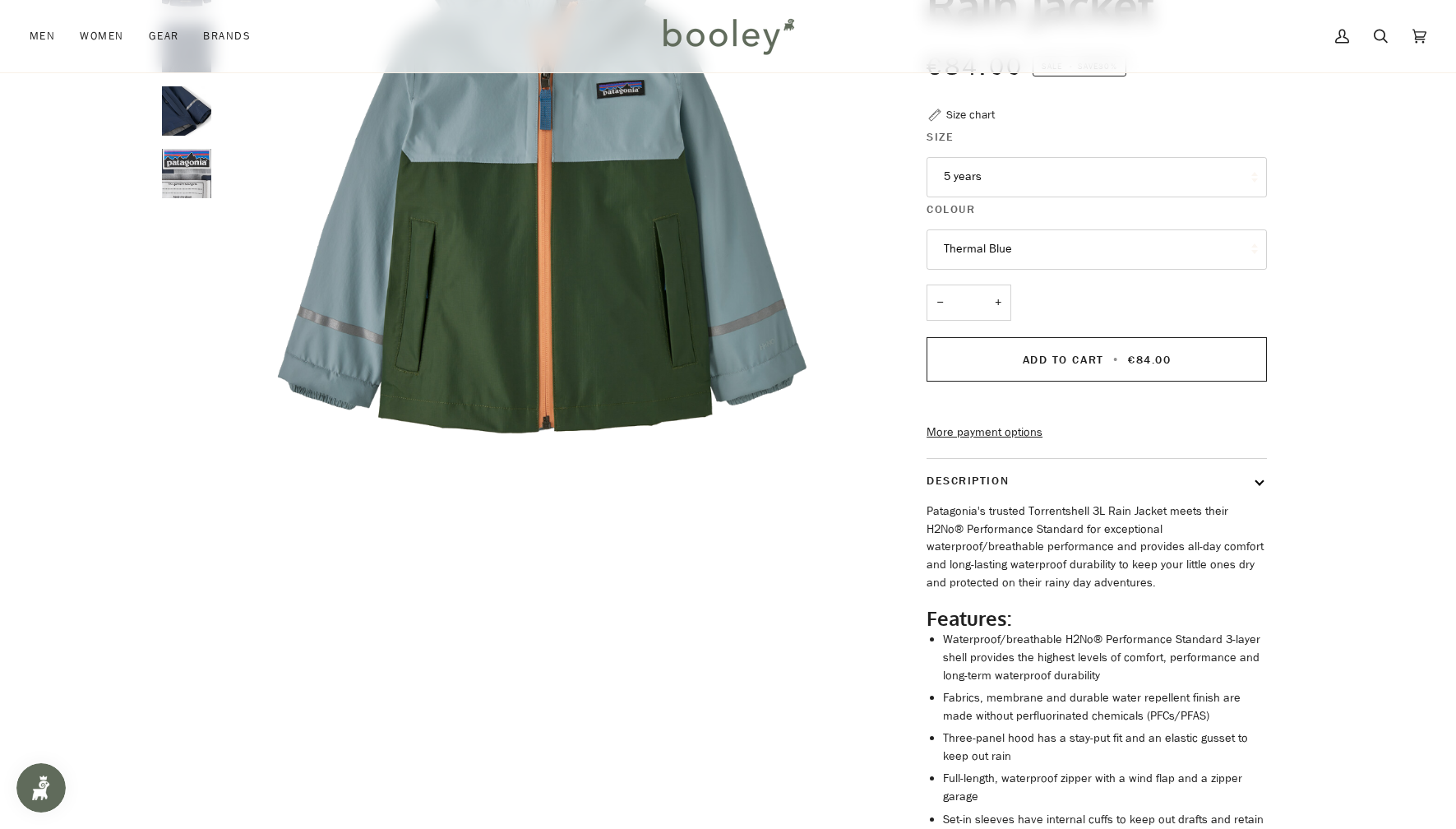
scroll to position [288, 0]
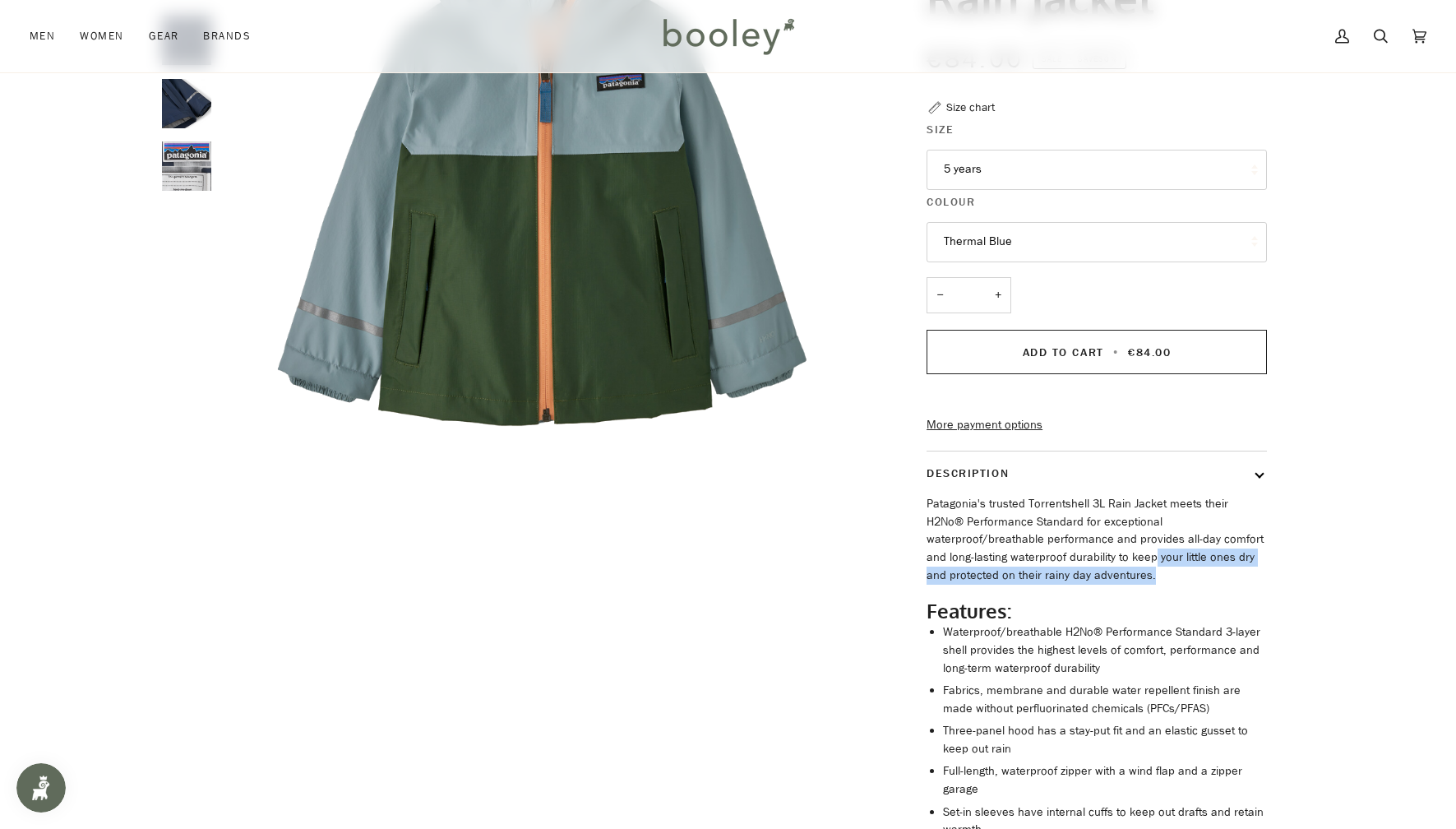
drag, startPoint x: 1069, startPoint y: 579, endPoint x: 1077, endPoint y: 599, distance: 21.5
click at [1077, 584] on p "Patagonia's trusted Torrentshell 3L Rain Jacket meets their H2No® Performance S…" at bounding box center [1097, 539] width 341 height 88
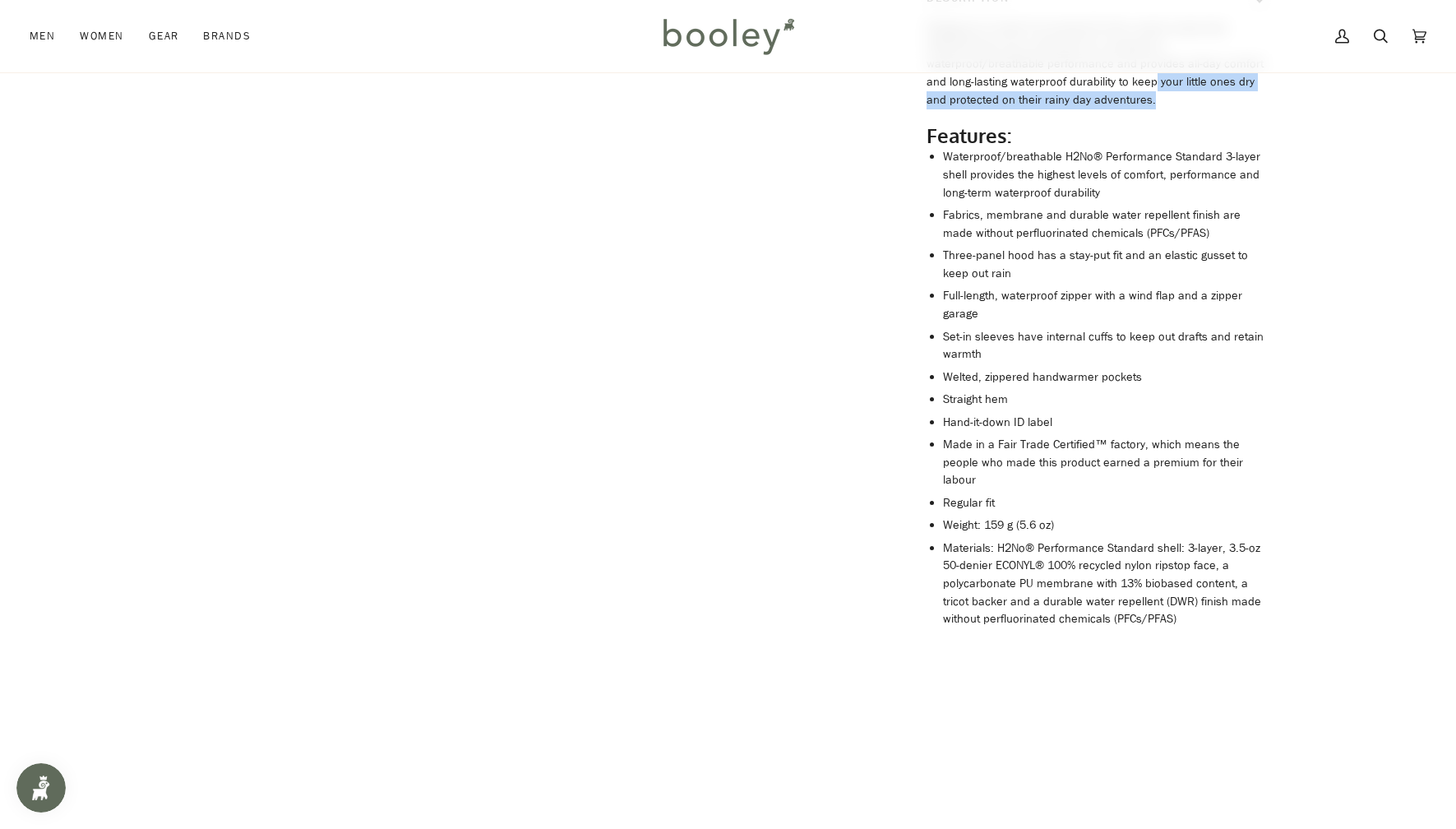
scroll to position [768, 0]
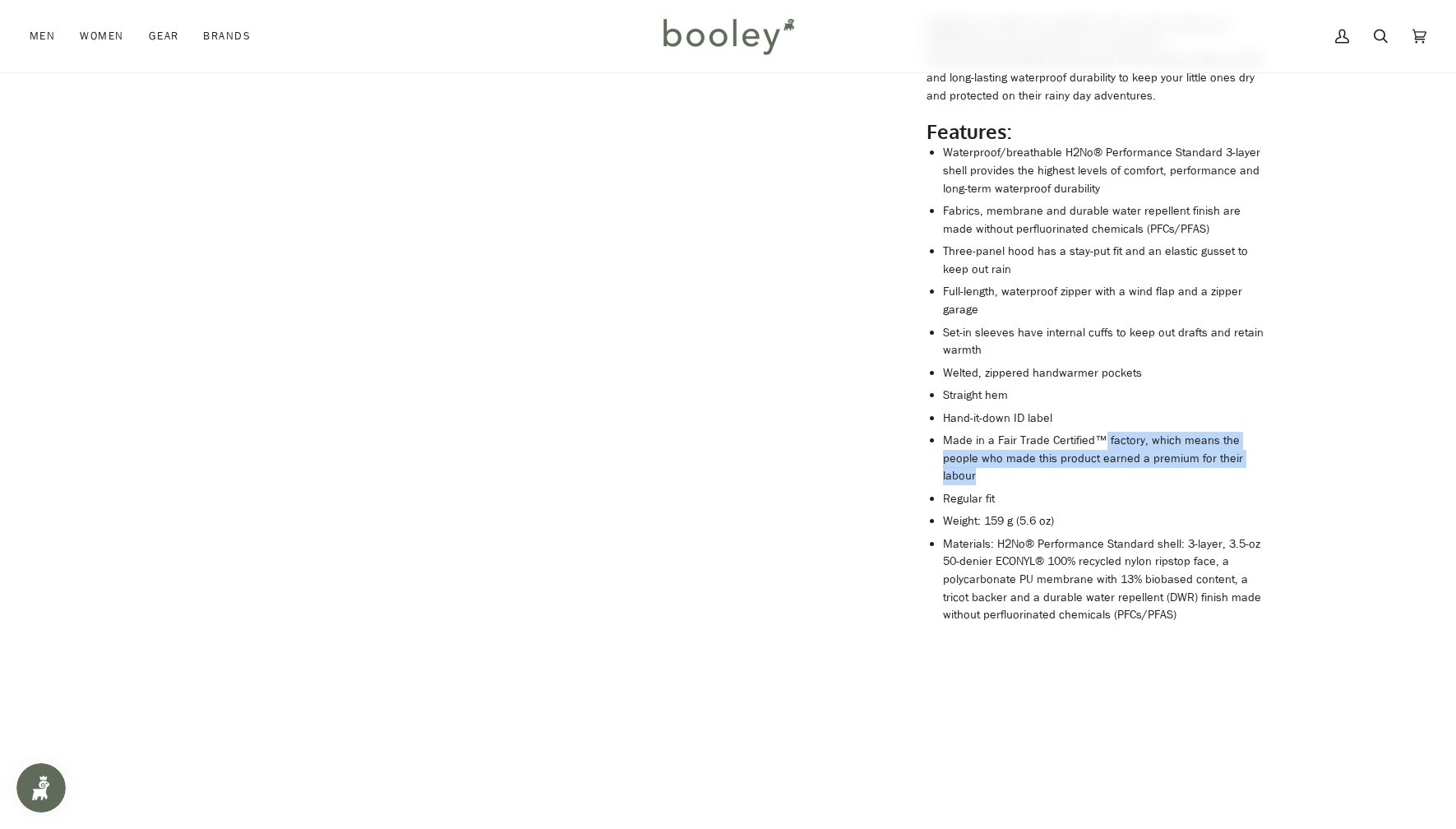
drag, startPoint x: 1104, startPoint y: 463, endPoint x: 1106, endPoint y: 497, distance: 34.1
click at [1106, 485] on li "Made in a Fair Trade Certified™ factory, which means the people who made this p…" at bounding box center [1105, 459] width 324 height 53
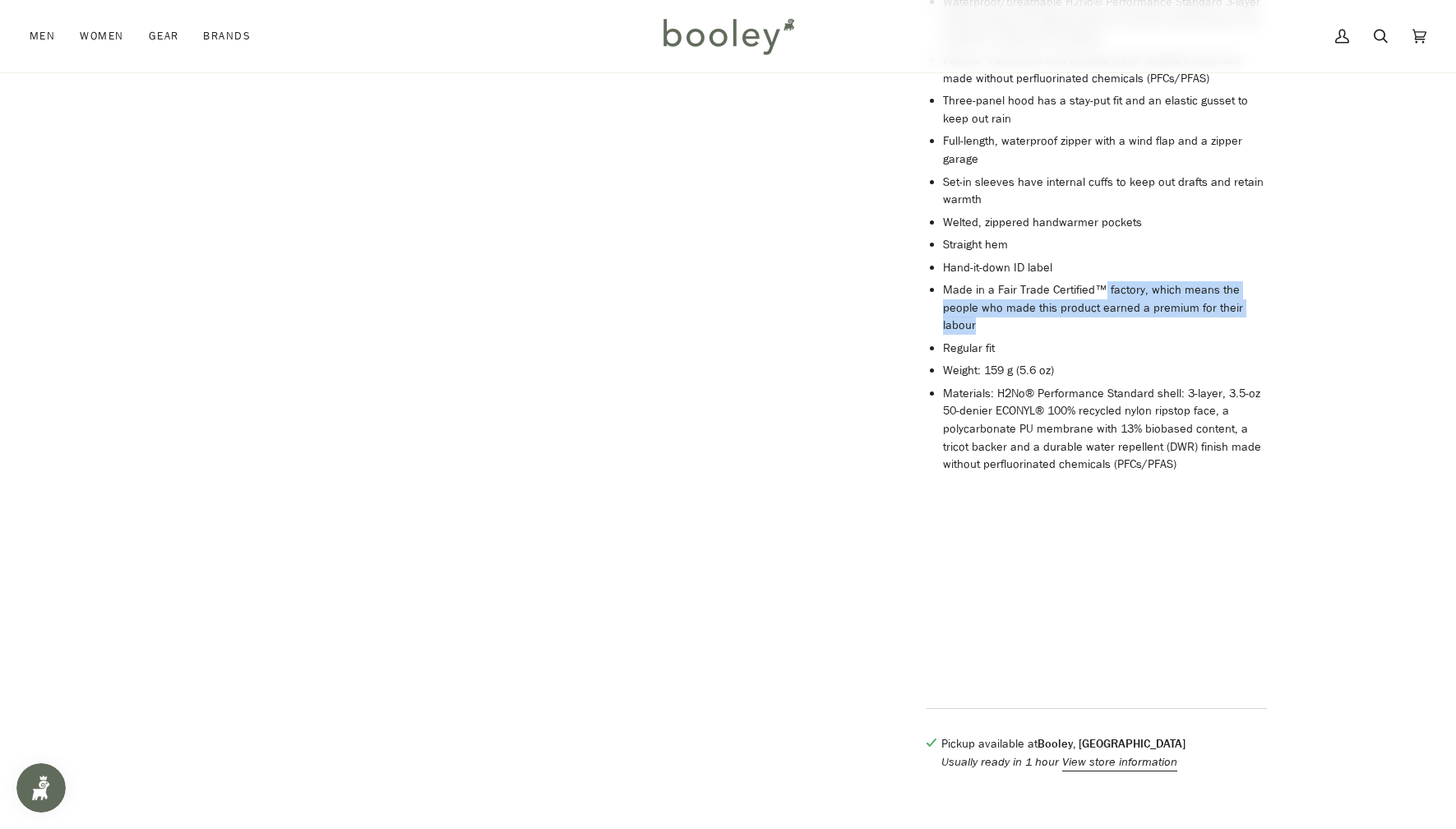
scroll to position [938, 0]
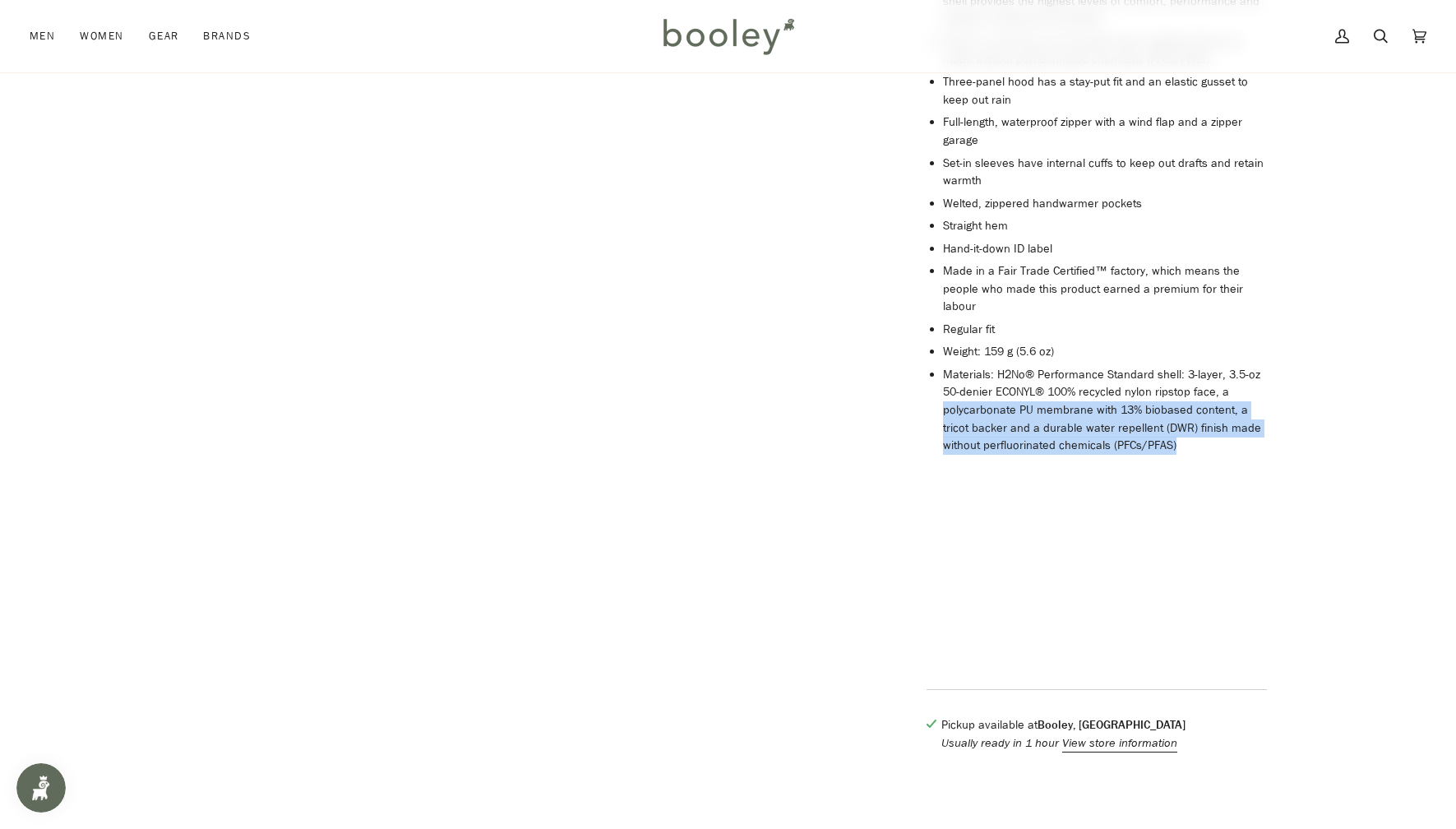
drag, startPoint x: 1189, startPoint y: 473, endPoint x: 937, endPoint y: 438, distance: 254.4
click at [933, 439] on div "Patagonia's trusted Torrentshell 3L Rain Jacket meets their H2No® Performance S…" at bounding box center [1097, 254] width 341 height 817
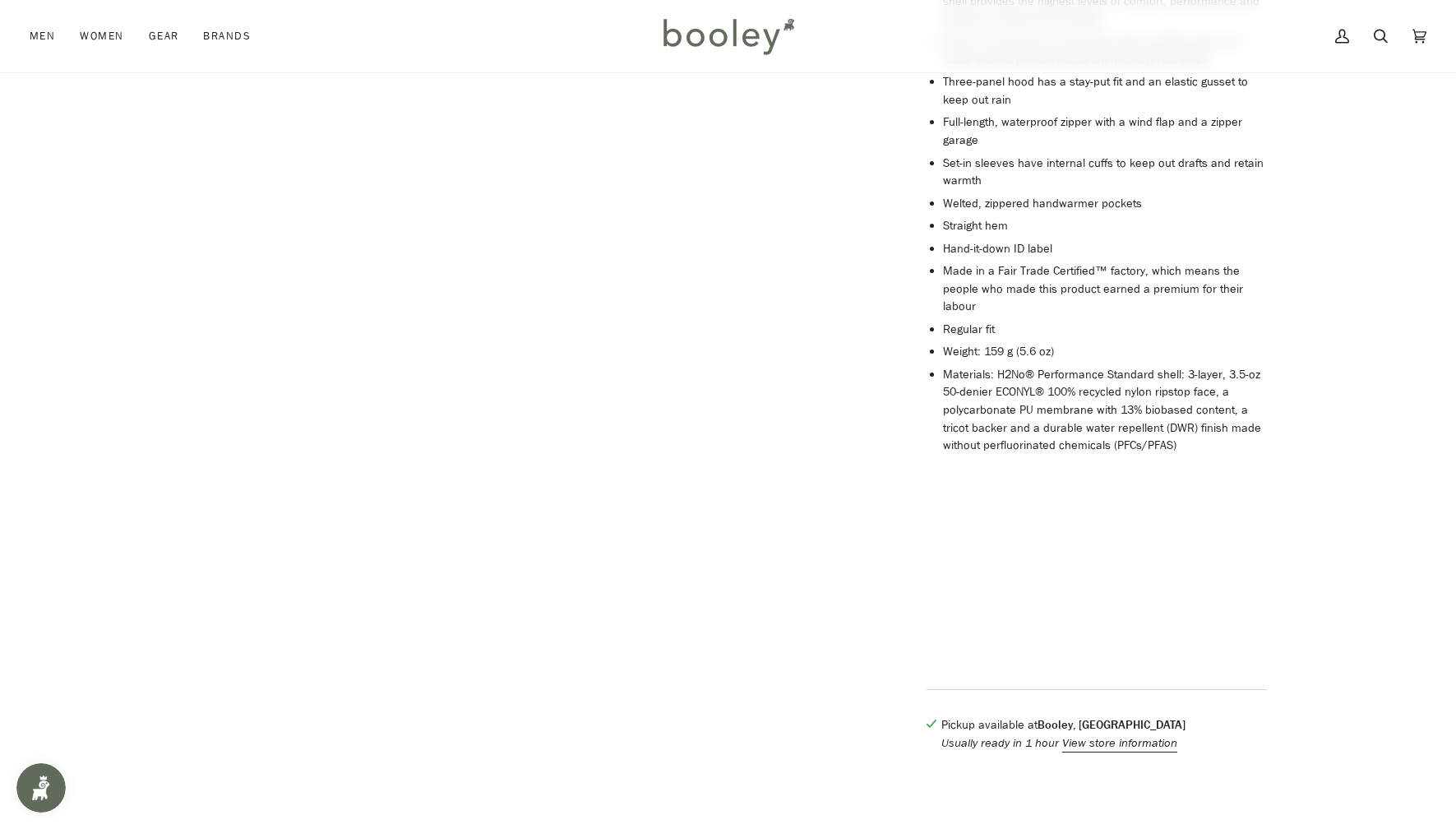
drag, startPoint x: 849, startPoint y: 413, endPoint x: 882, endPoint y: 410, distance: 33.1
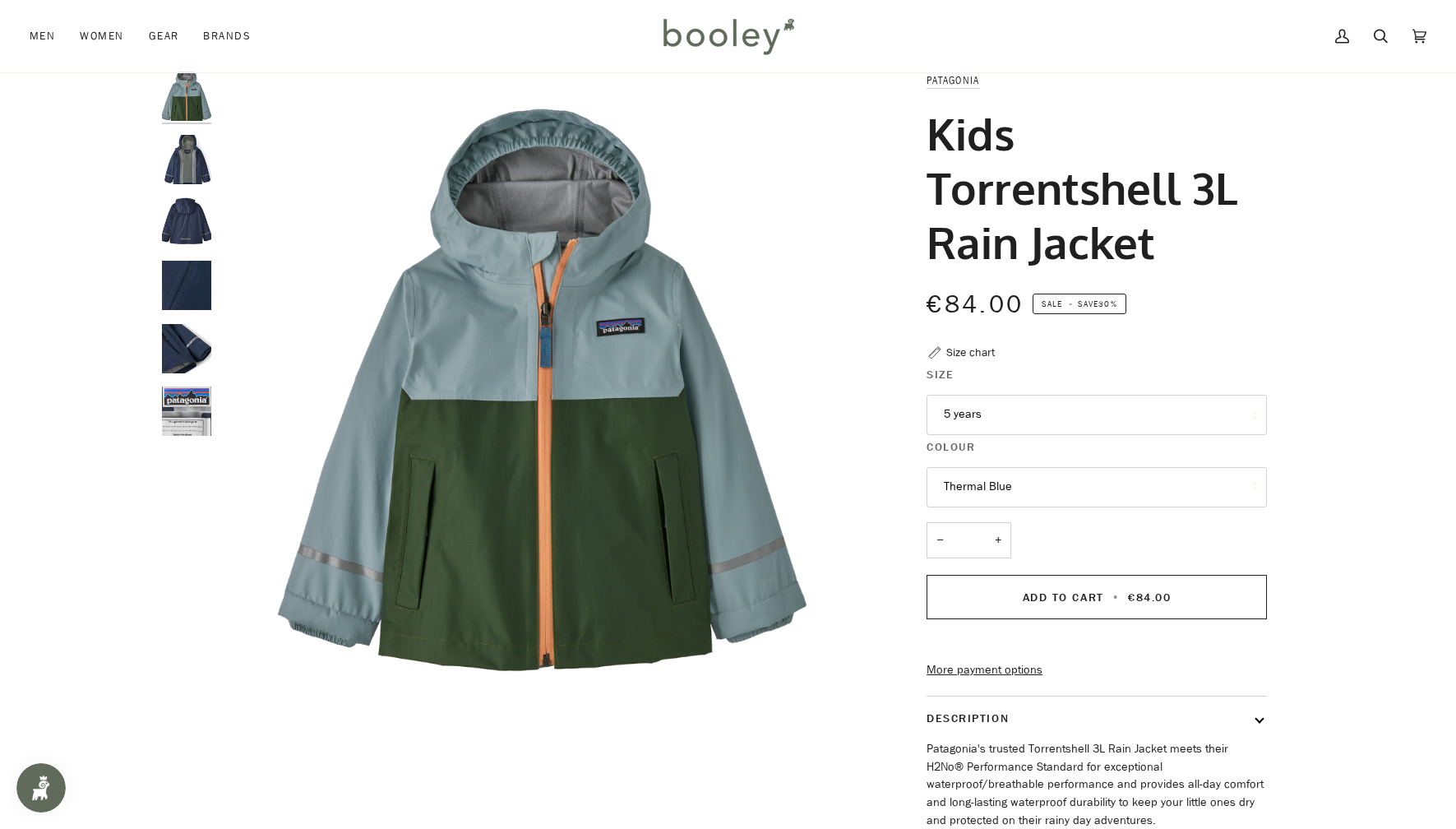
scroll to position [0, 0]
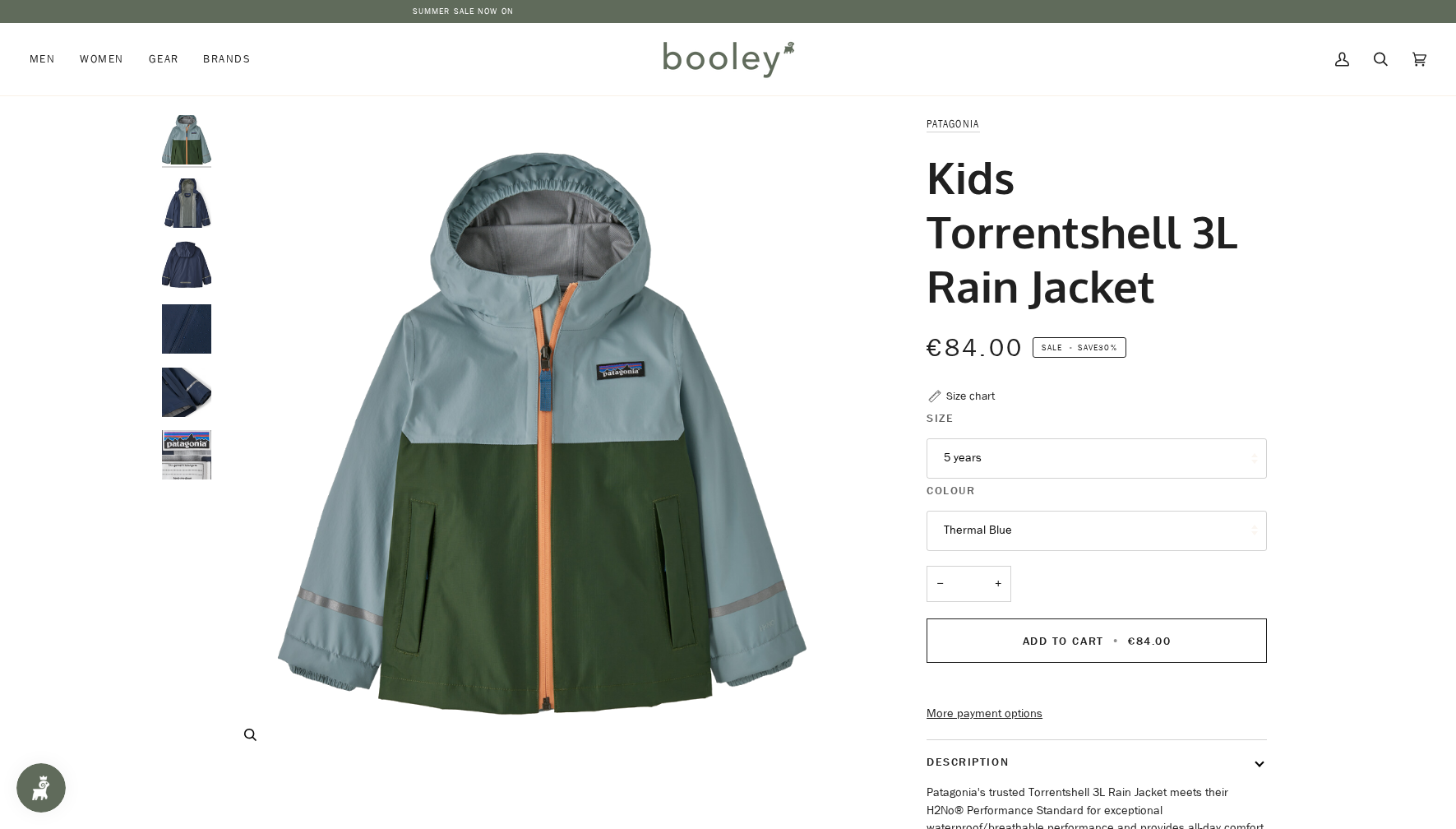
click at [495, 538] on img "Kids Torrentshell 3L Rain Jacket" at bounding box center [544, 440] width 650 height 650
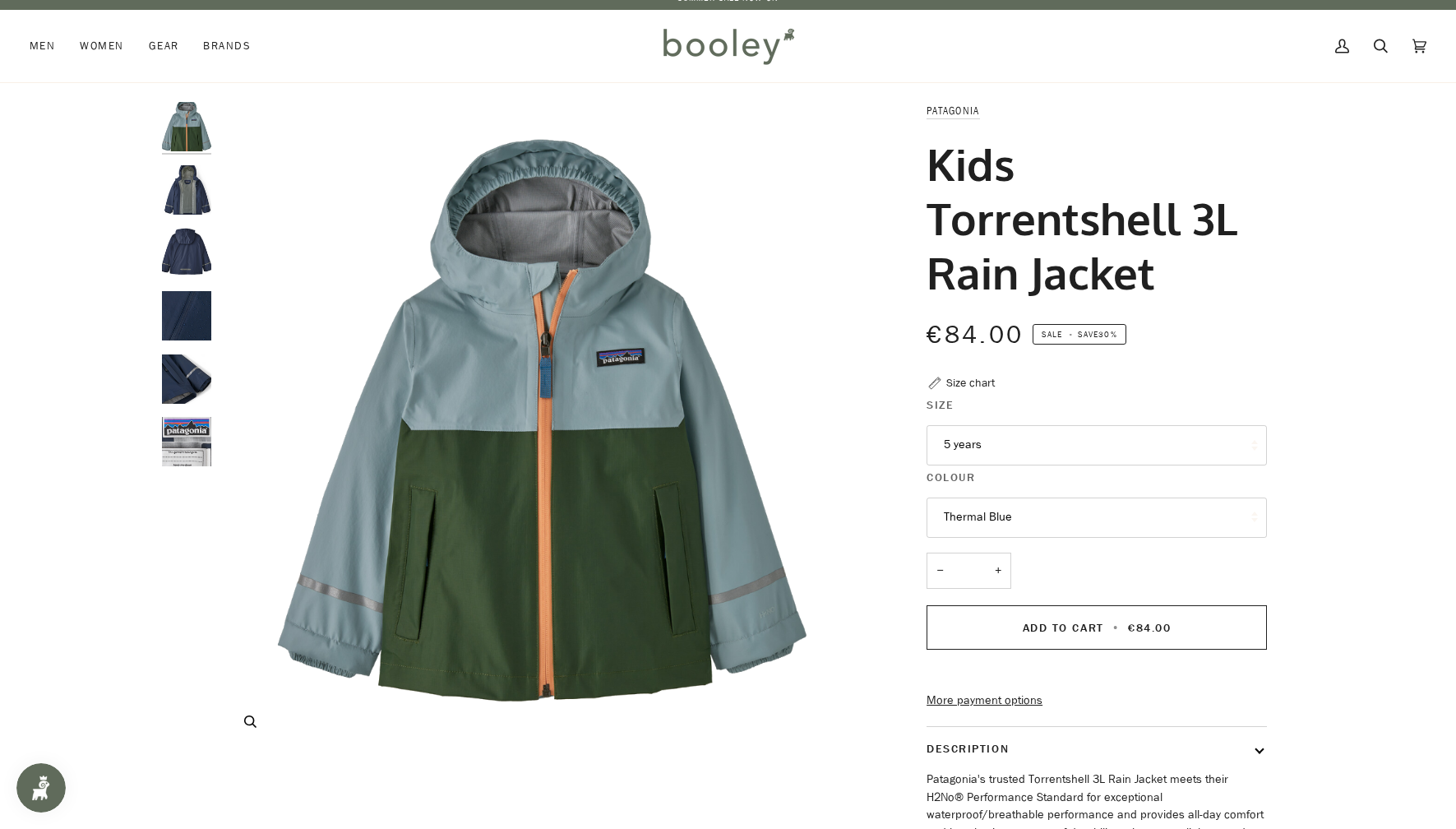
scroll to position [18, 0]
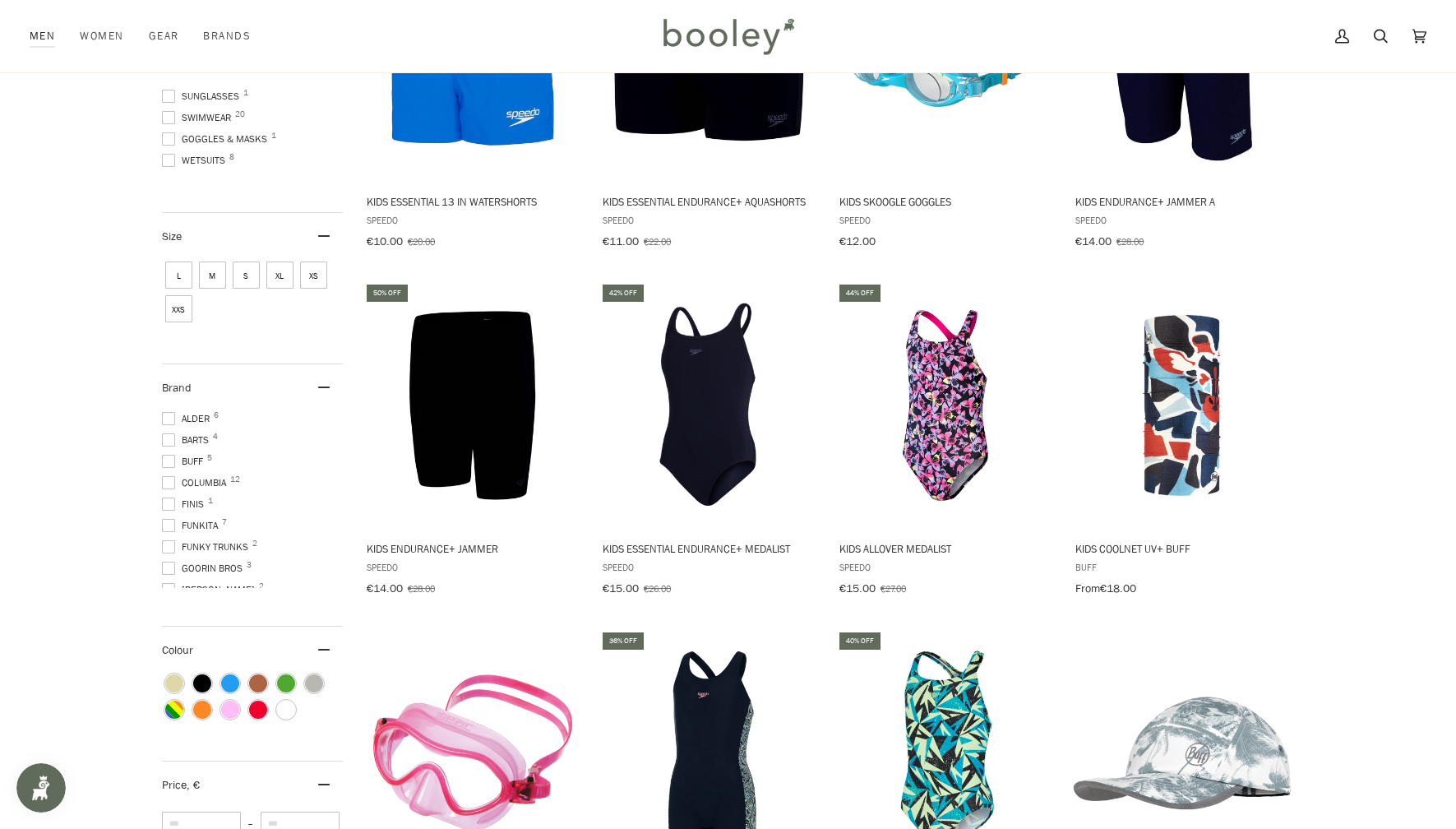
scroll to position [5161, 0]
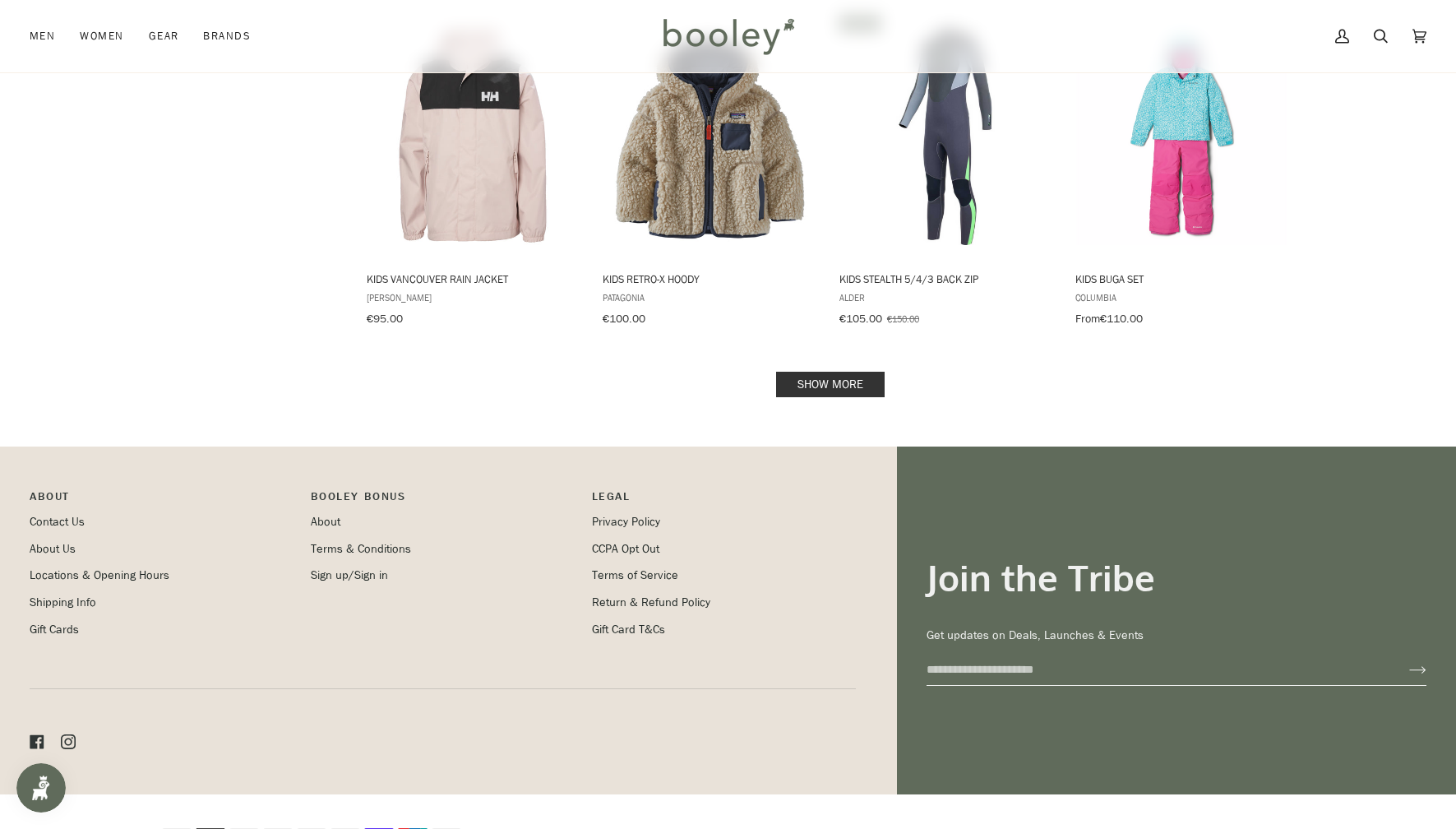
click at [830, 372] on link "Show more" at bounding box center [831, 385] width 109 height 26
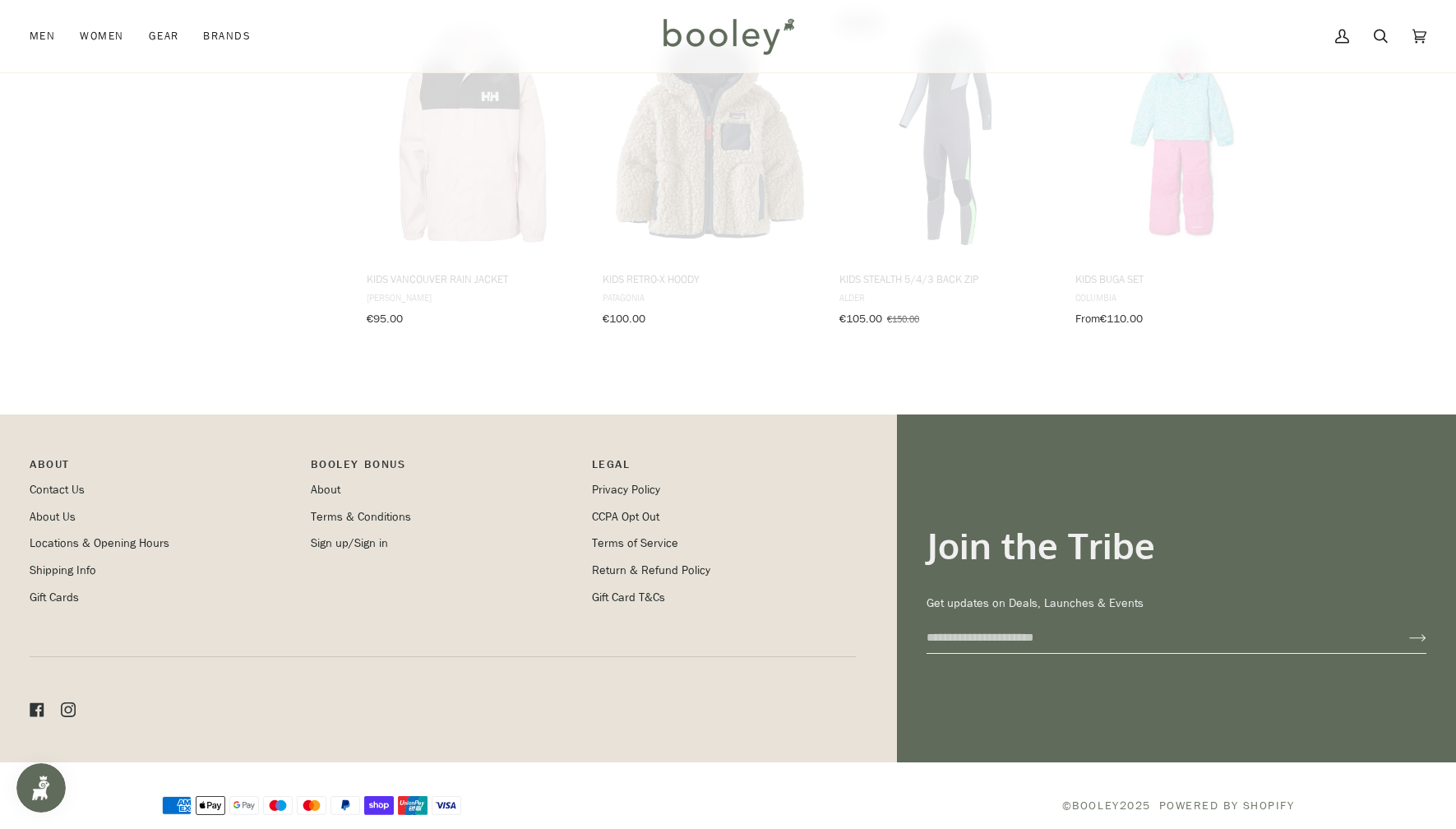
scroll to position [5129, 0]
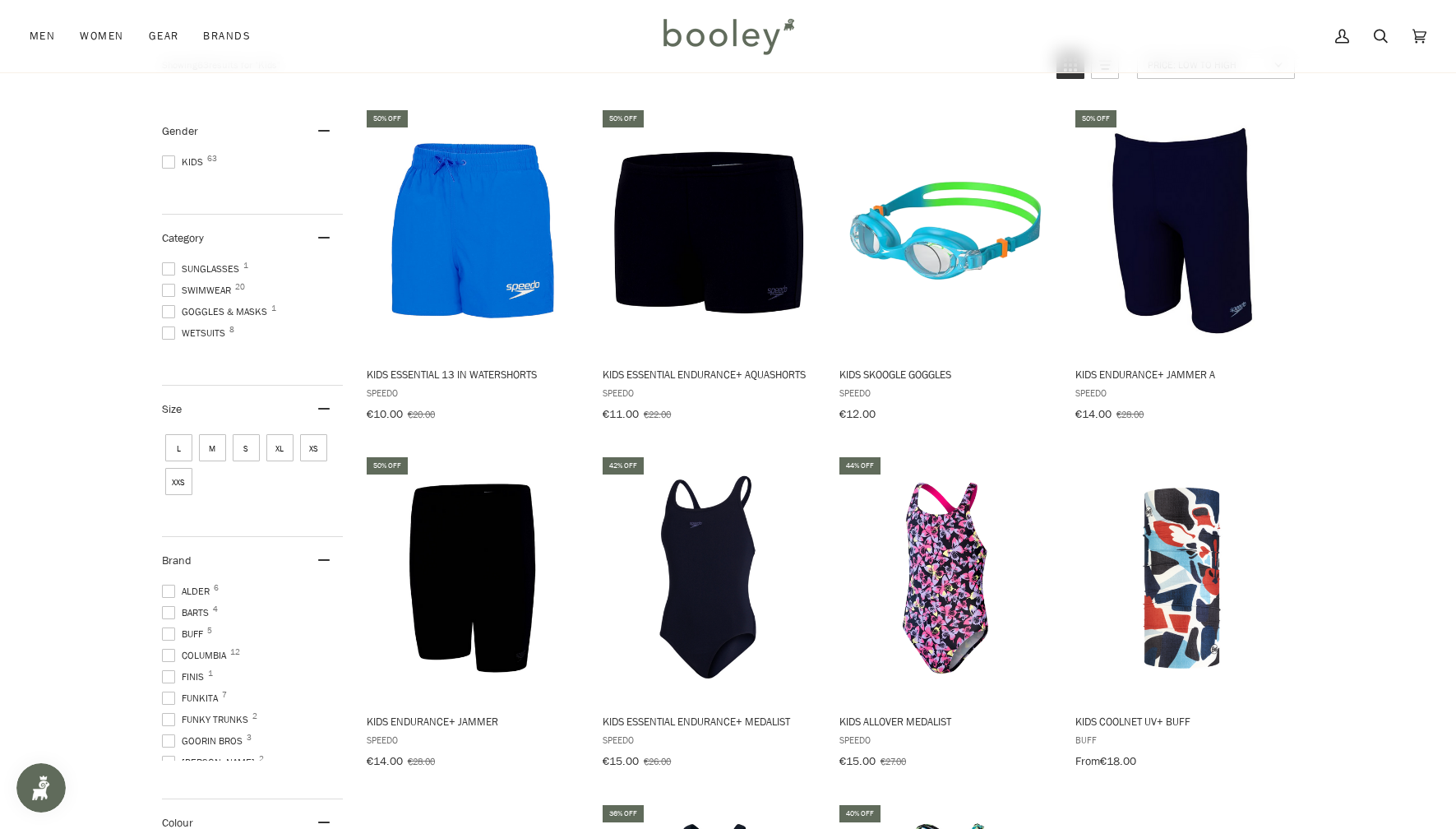
scroll to position [104, 0]
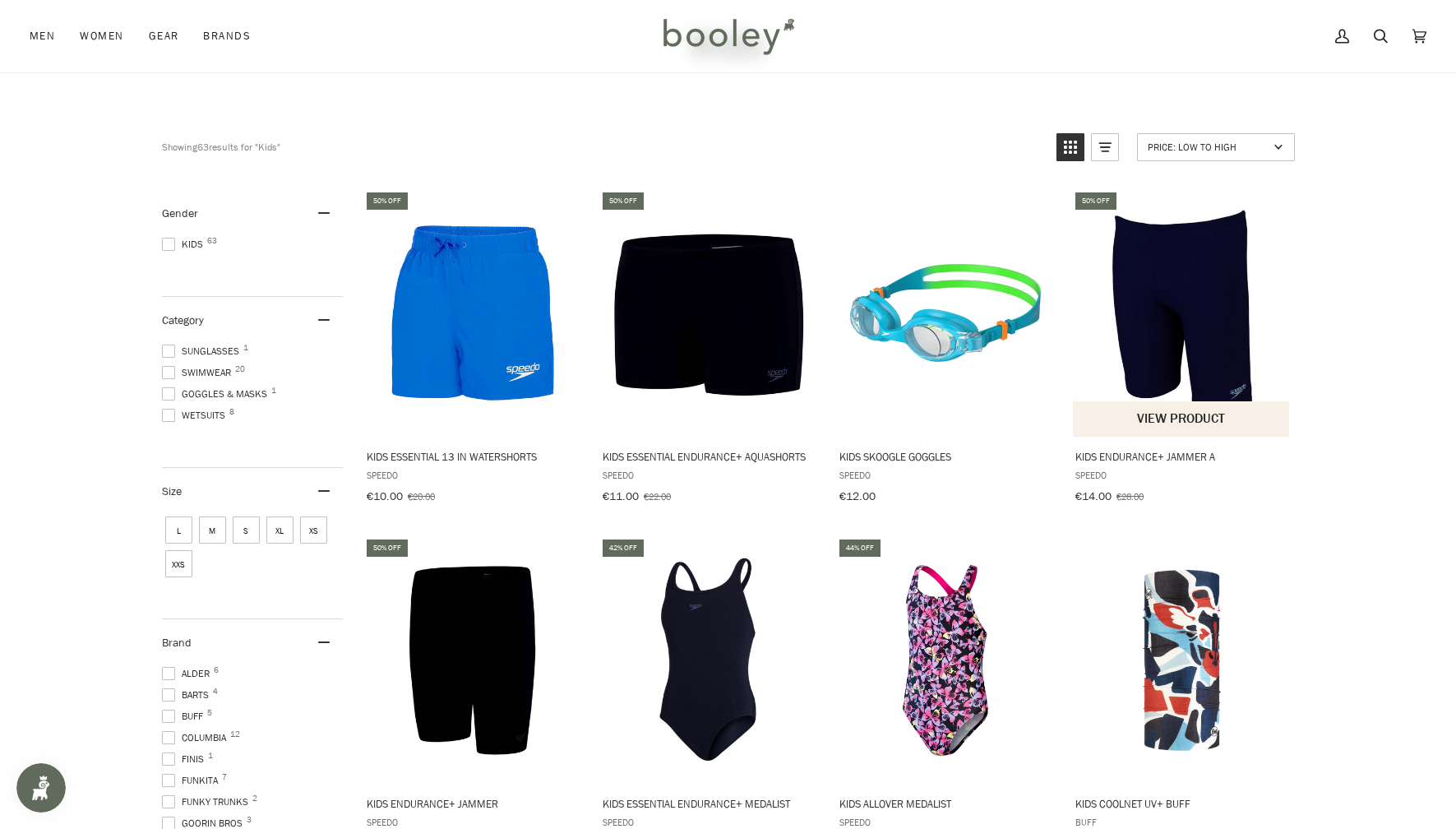
click at [1137, 458] on span "Kids Endurance+ Jammer A" at bounding box center [1182, 456] width 213 height 15
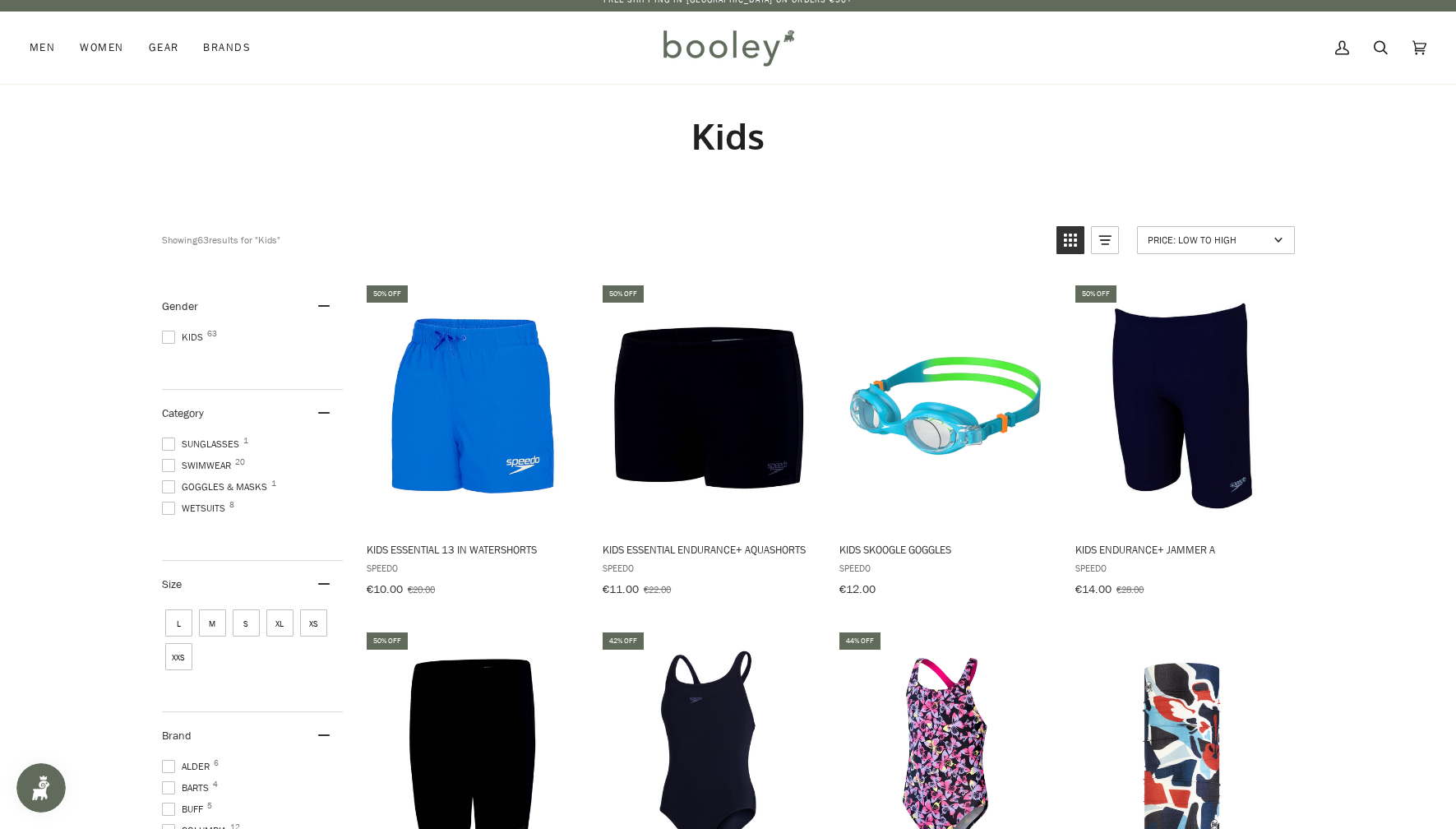
scroll to position [0, 0]
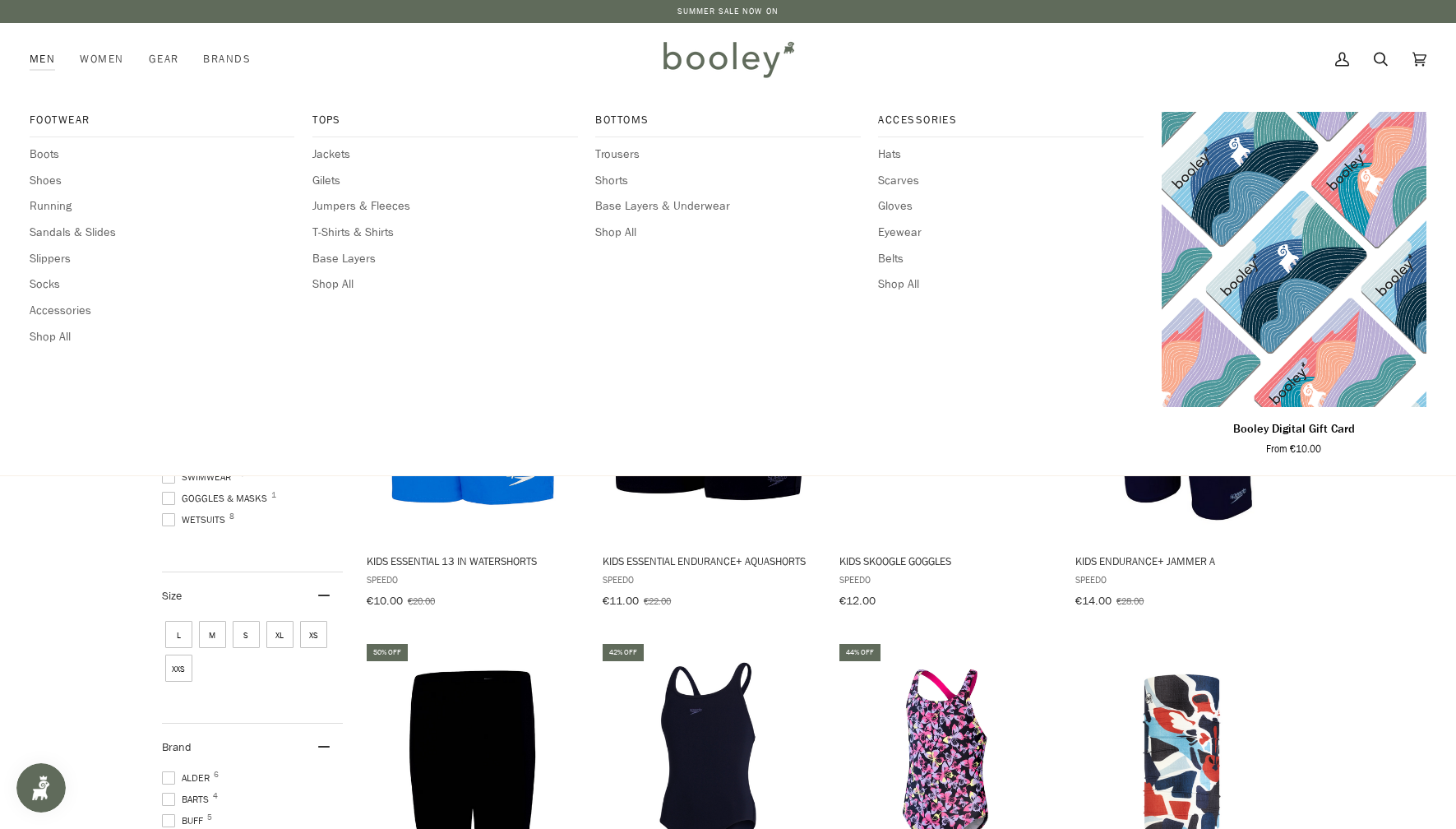
click at [41, 54] on link "Men" at bounding box center [48, 59] width 38 height 73
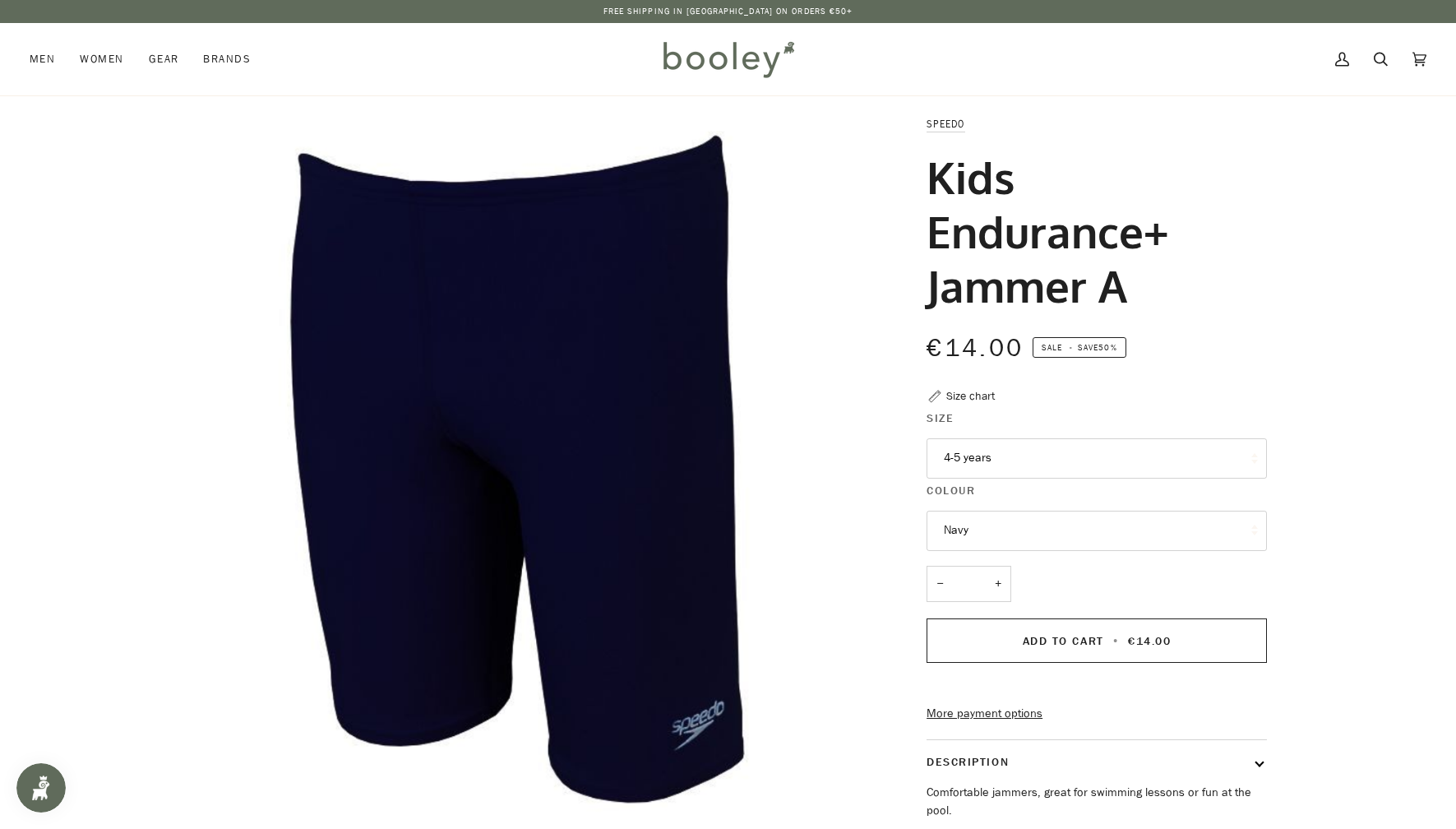
click at [1103, 456] on button "4-5 years" at bounding box center [1097, 459] width 341 height 41
click at [1033, 449] on button "4-5 years" at bounding box center [1097, 459] width 341 height 41
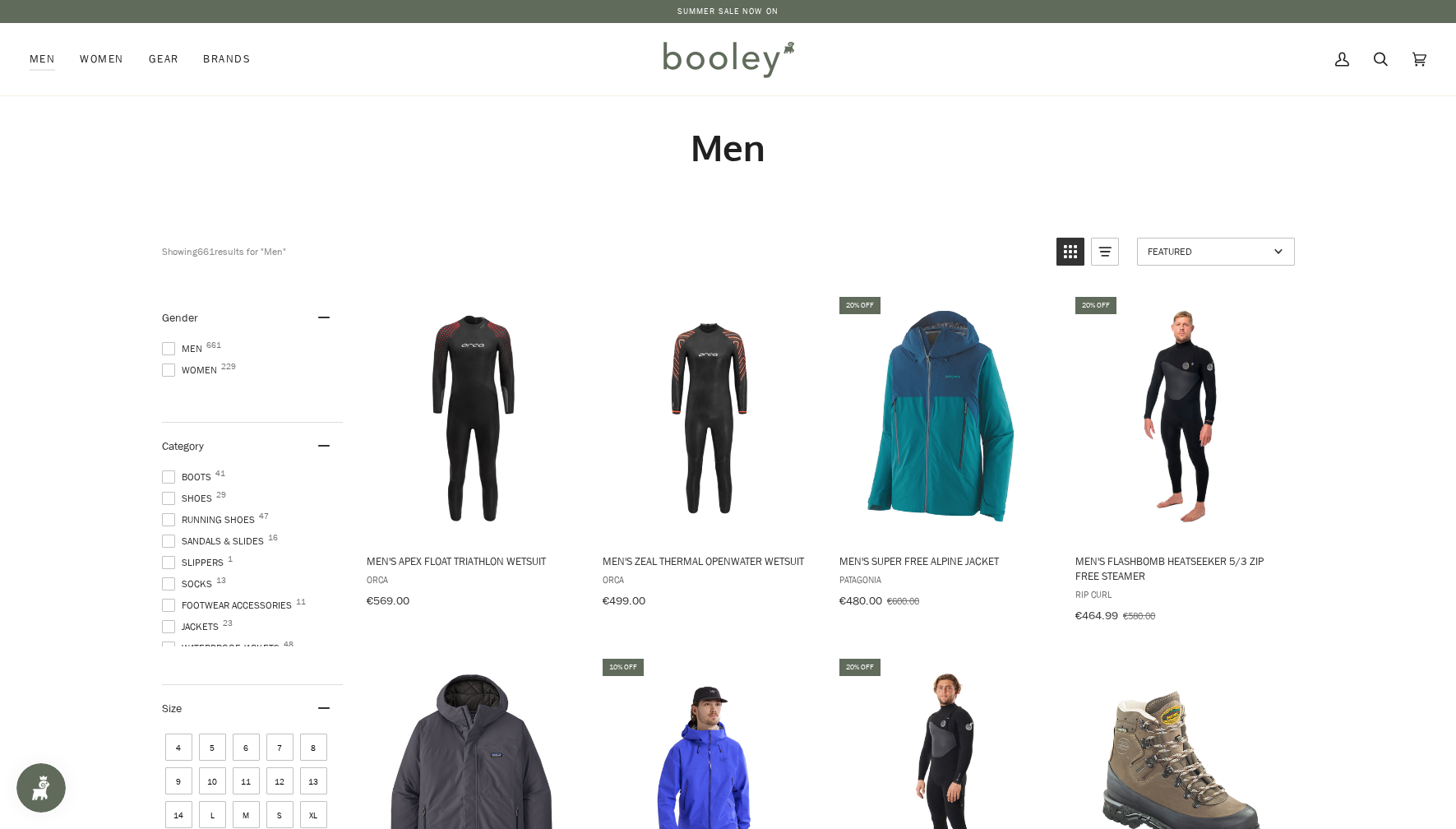
click at [165, 344] on span at bounding box center [169, 348] width 13 height 13
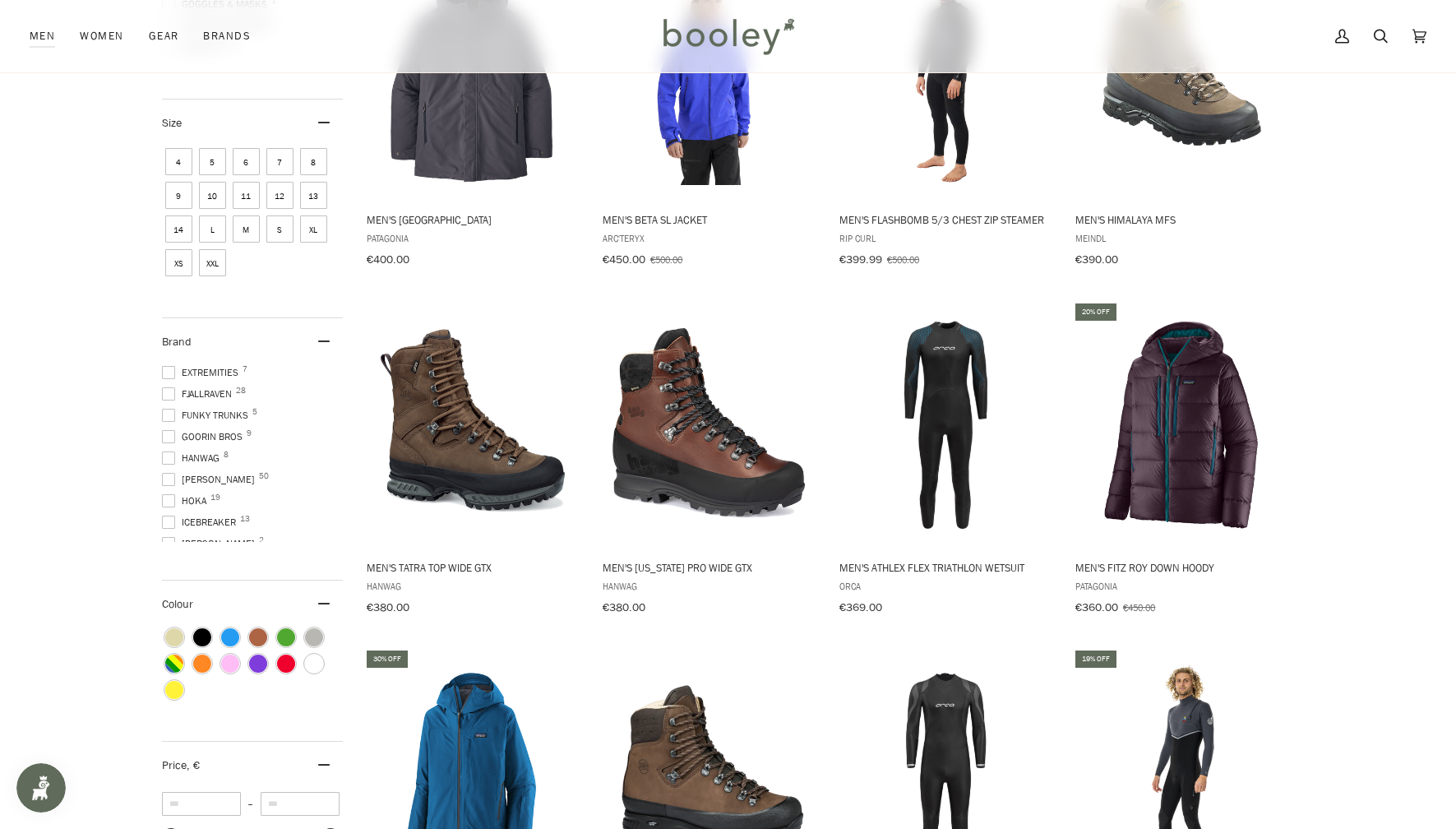
scroll to position [284, 0]
click at [169, 381] on span at bounding box center [169, 388] width 13 height 13
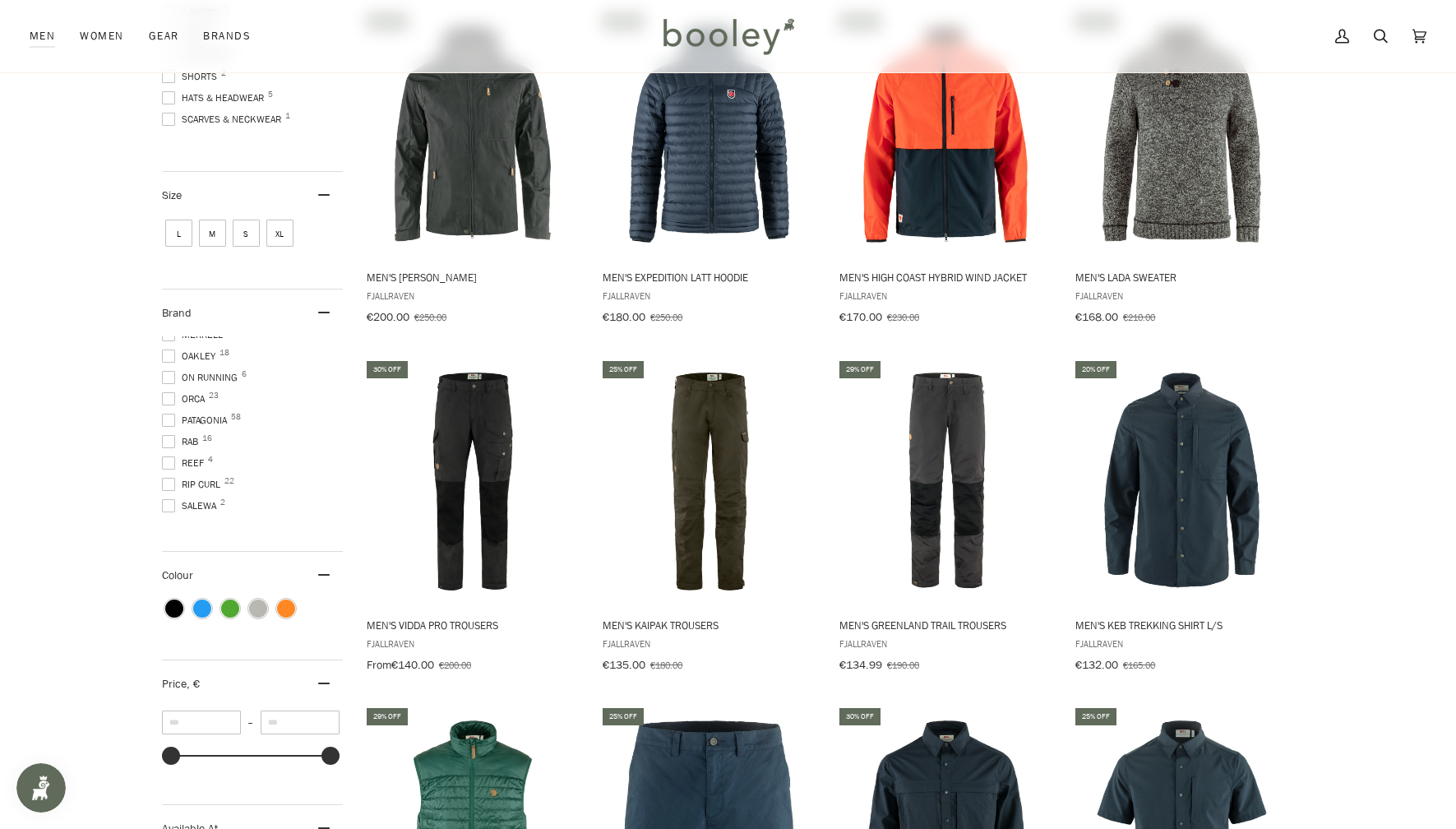
scroll to position [568, 0]
click at [169, 432] on span at bounding box center [169, 438] width 13 height 13
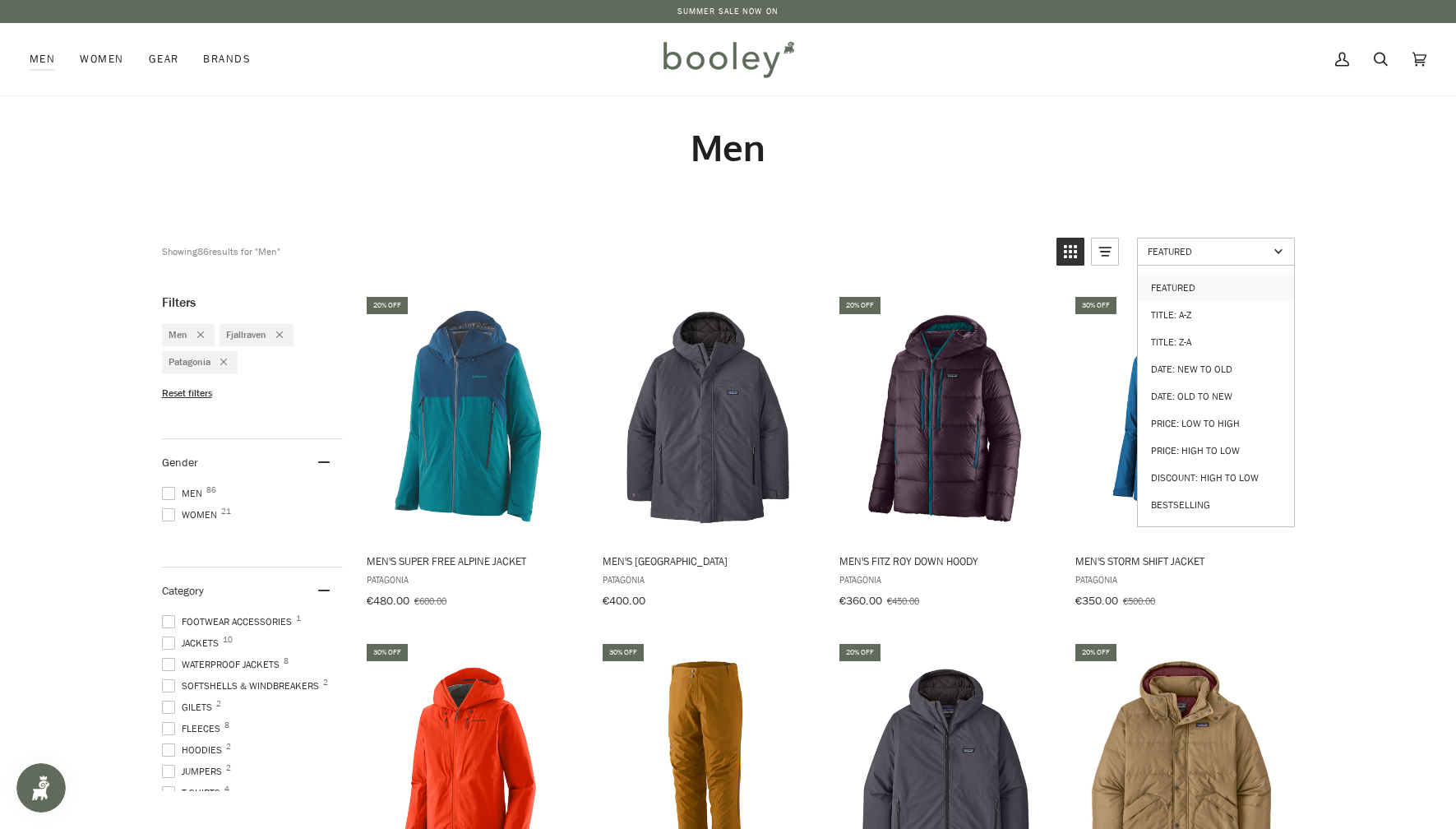
click at [1268, 250] on span "Featured" at bounding box center [1207, 251] width 121 height 14
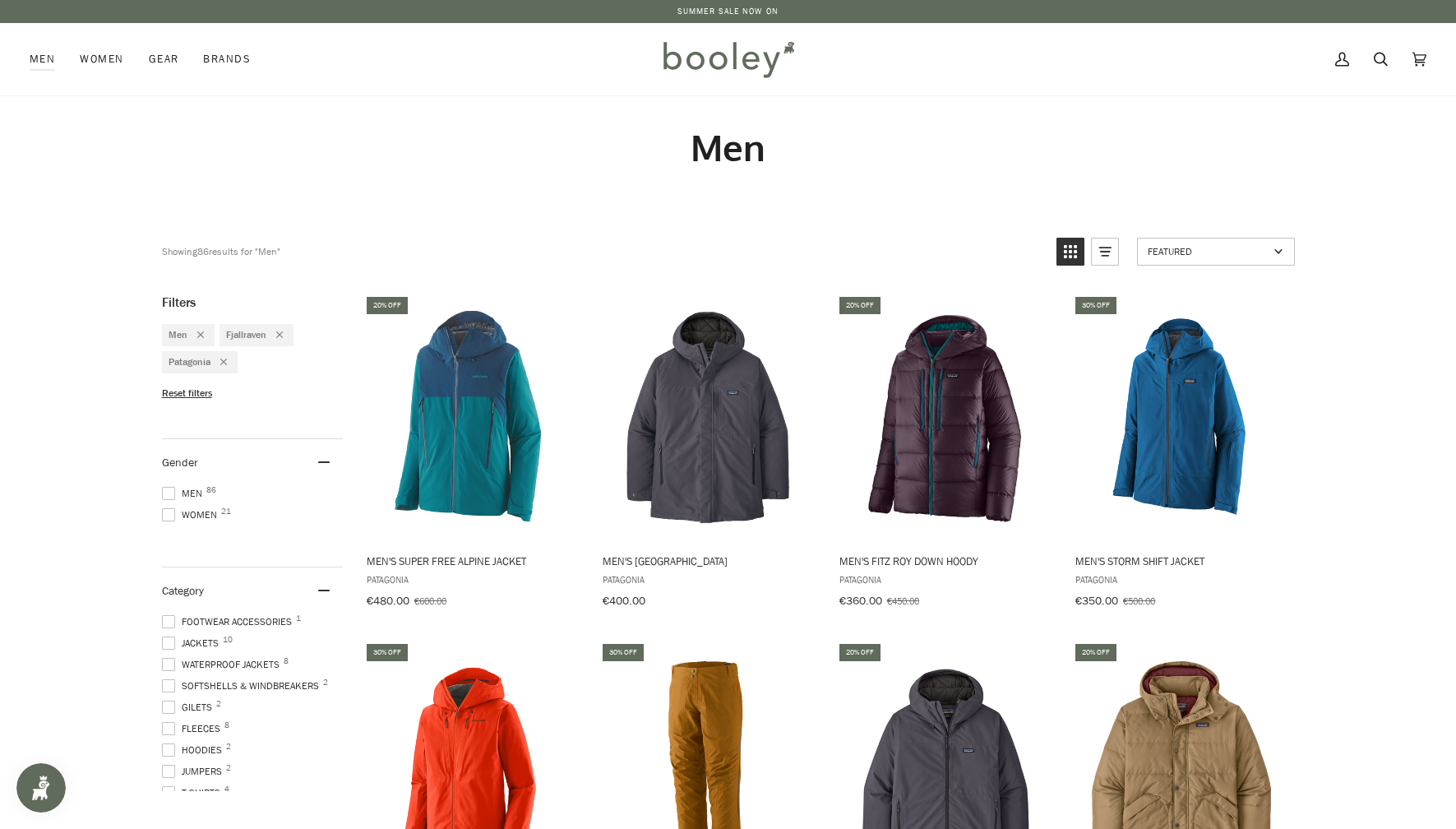
click at [1268, 248] on span "Featured" at bounding box center [1207, 251] width 121 height 14
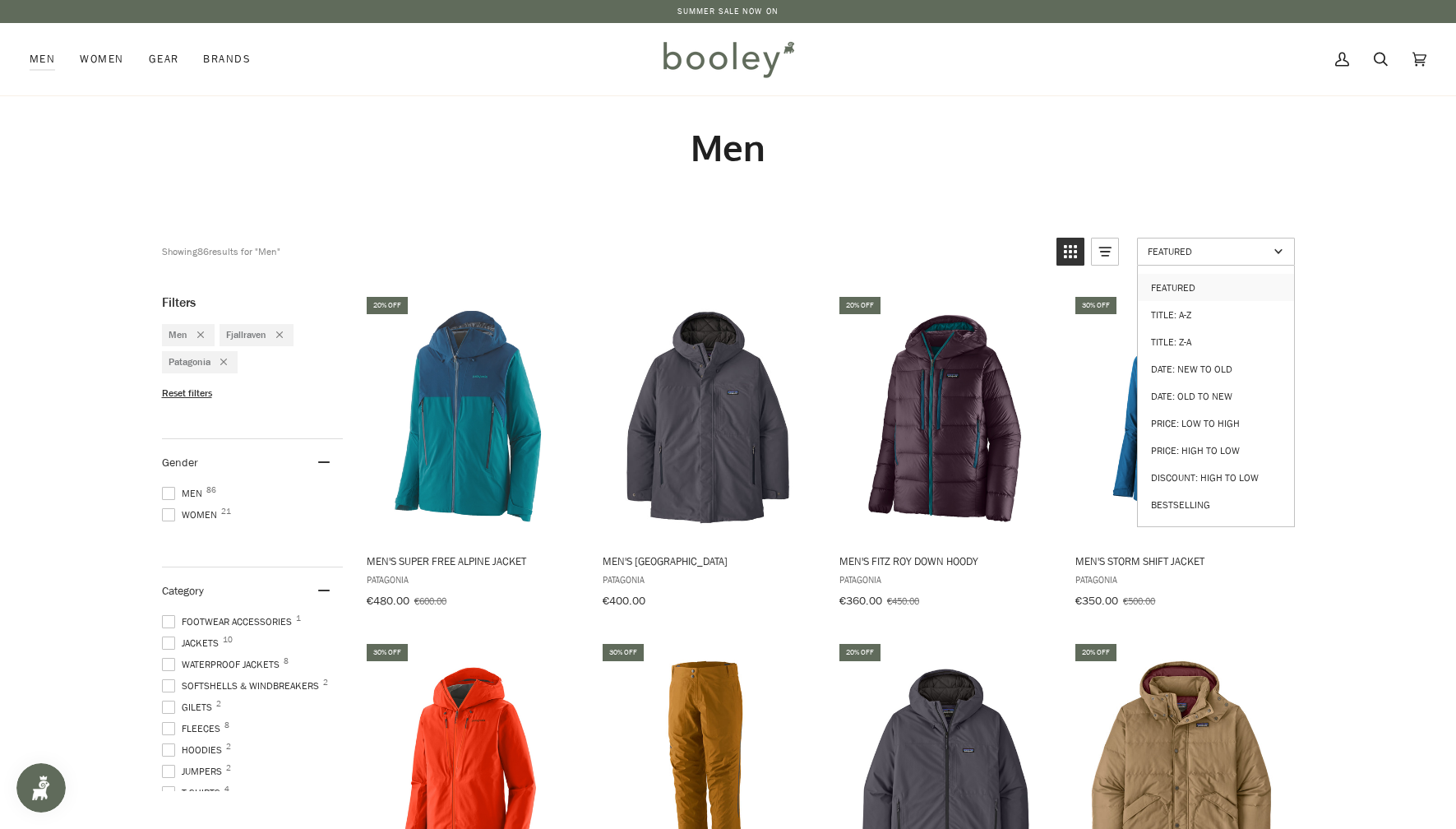
click at [1207, 244] on span "Featured" at bounding box center [1207, 251] width 121 height 14
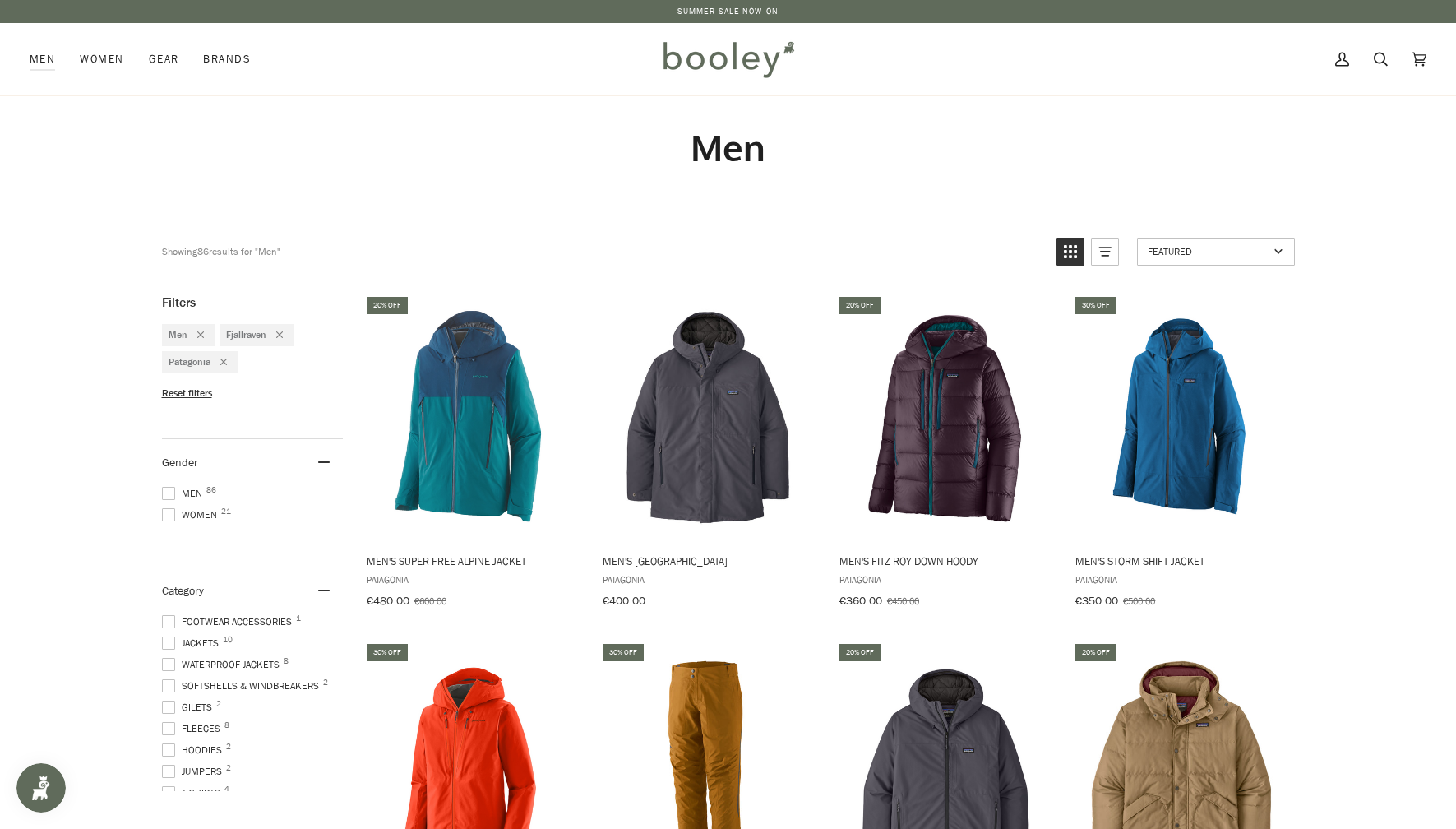
click at [1207, 241] on link "Featured" at bounding box center [1216, 251] width 157 height 28
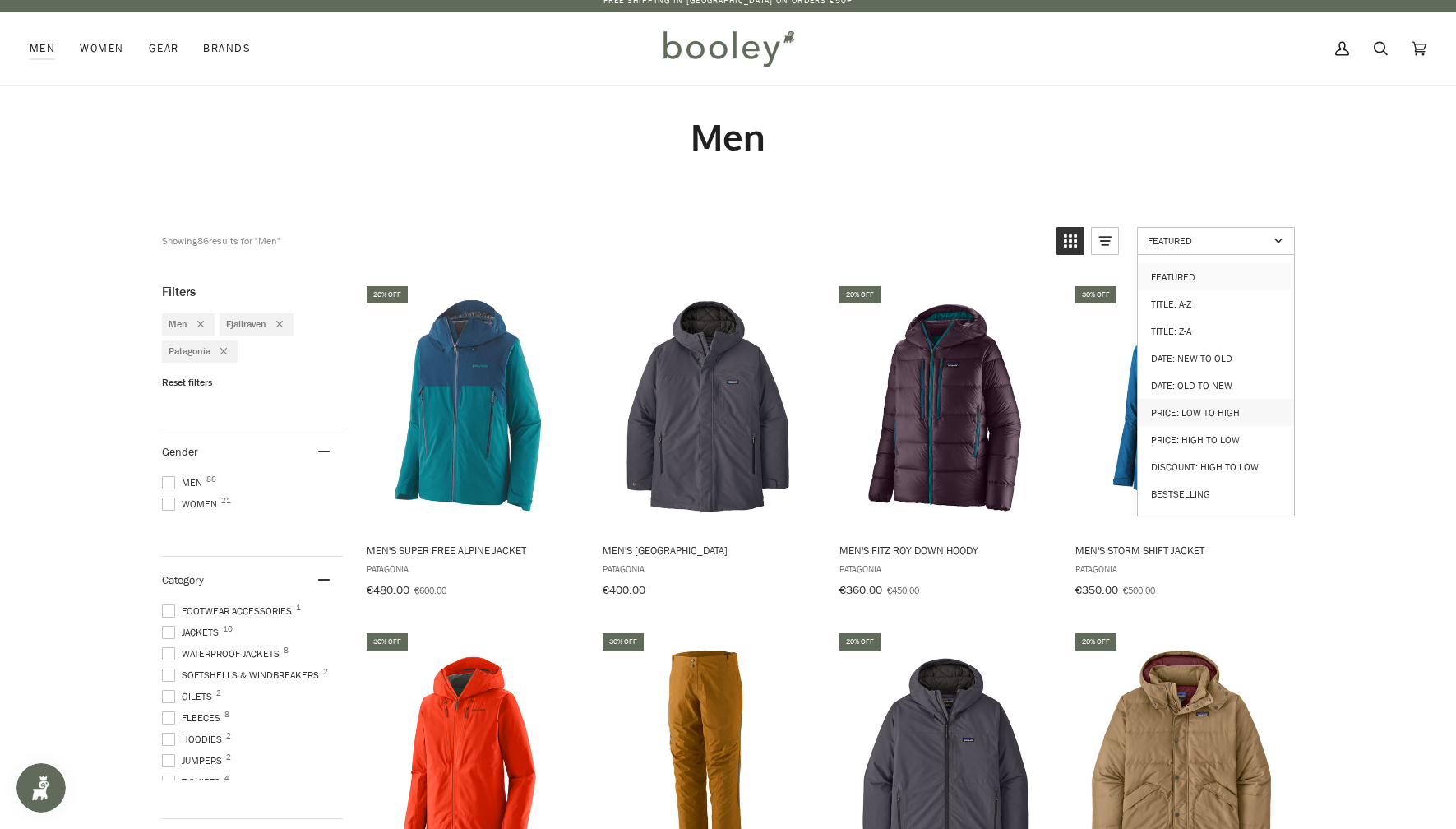
scroll to position [9, 0]
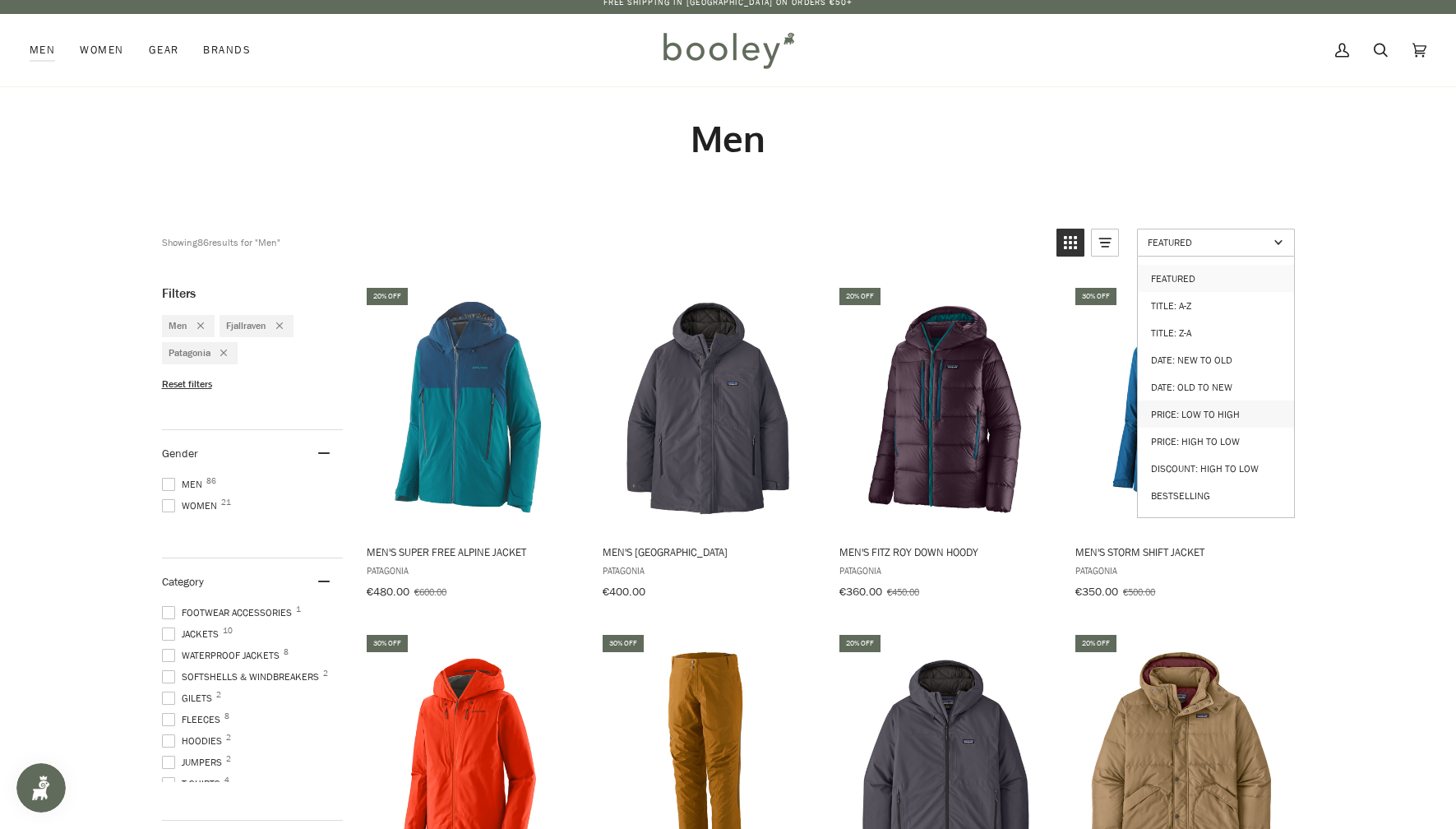
click at [1207, 403] on link "Price: Low to High" at bounding box center [1217, 414] width 157 height 27
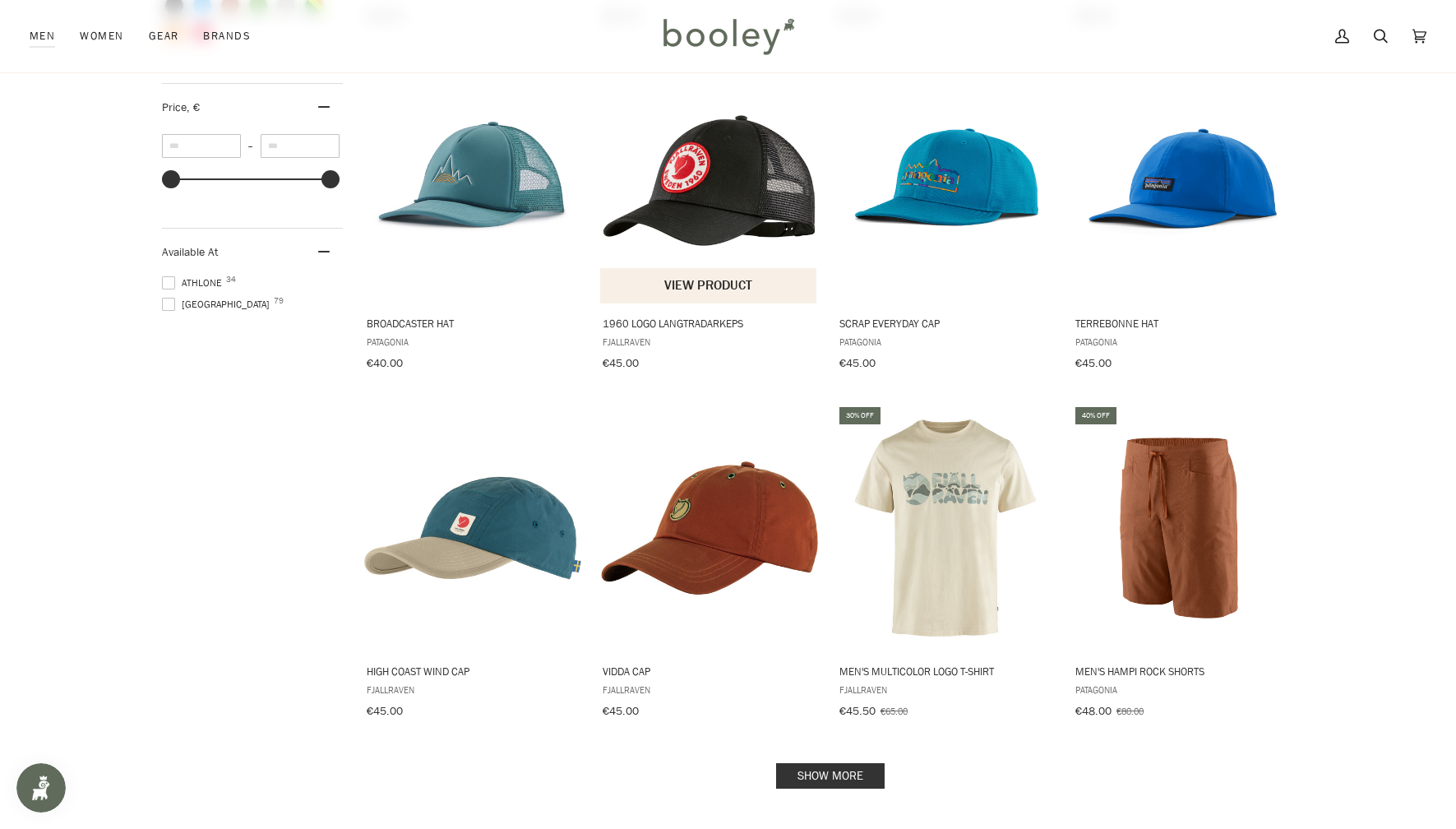
scroll to position [1433, 0]
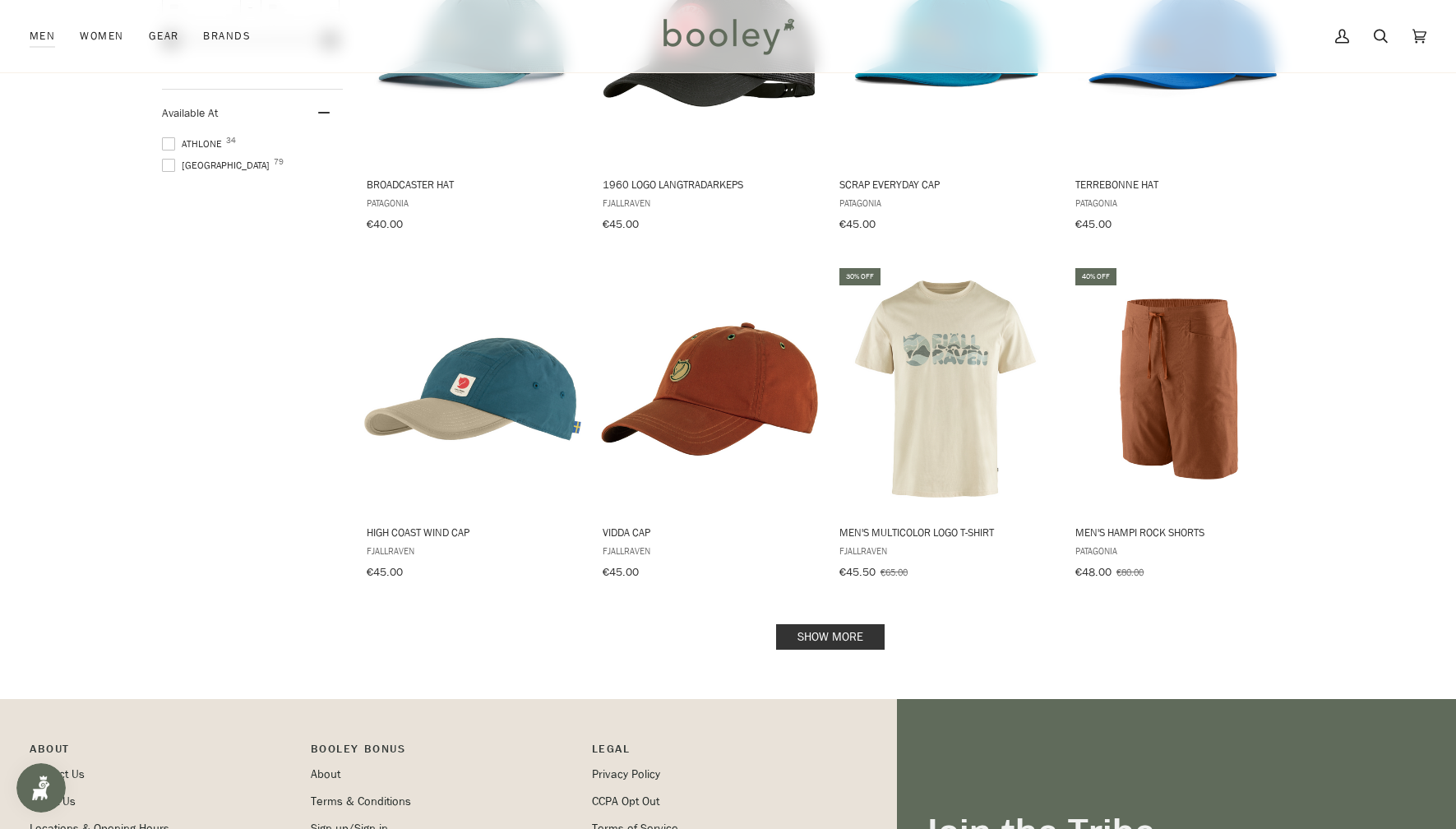
click at [851, 627] on link "Show more" at bounding box center [831, 637] width 109 height 26
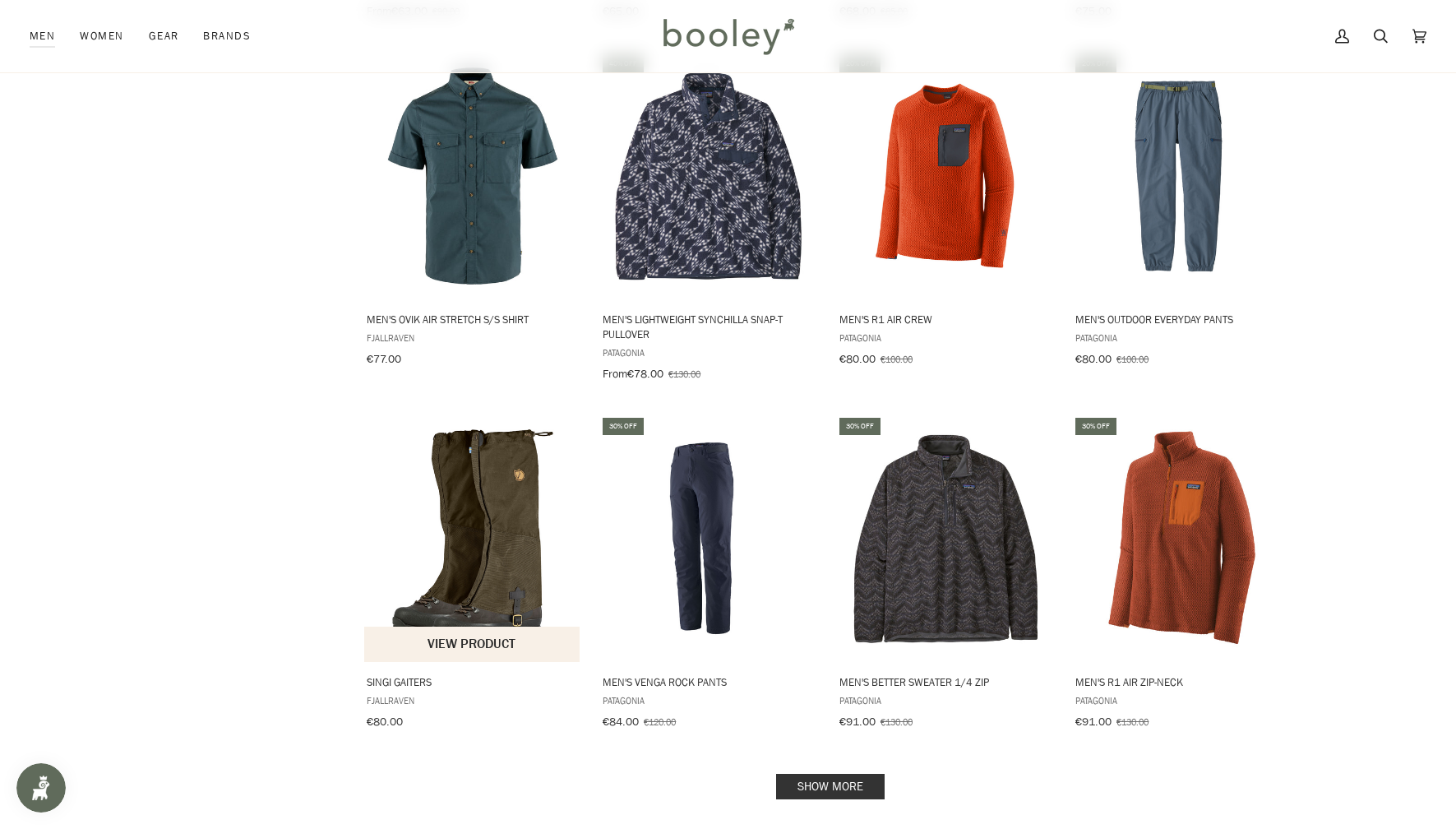
scroll to position [3116, 0]
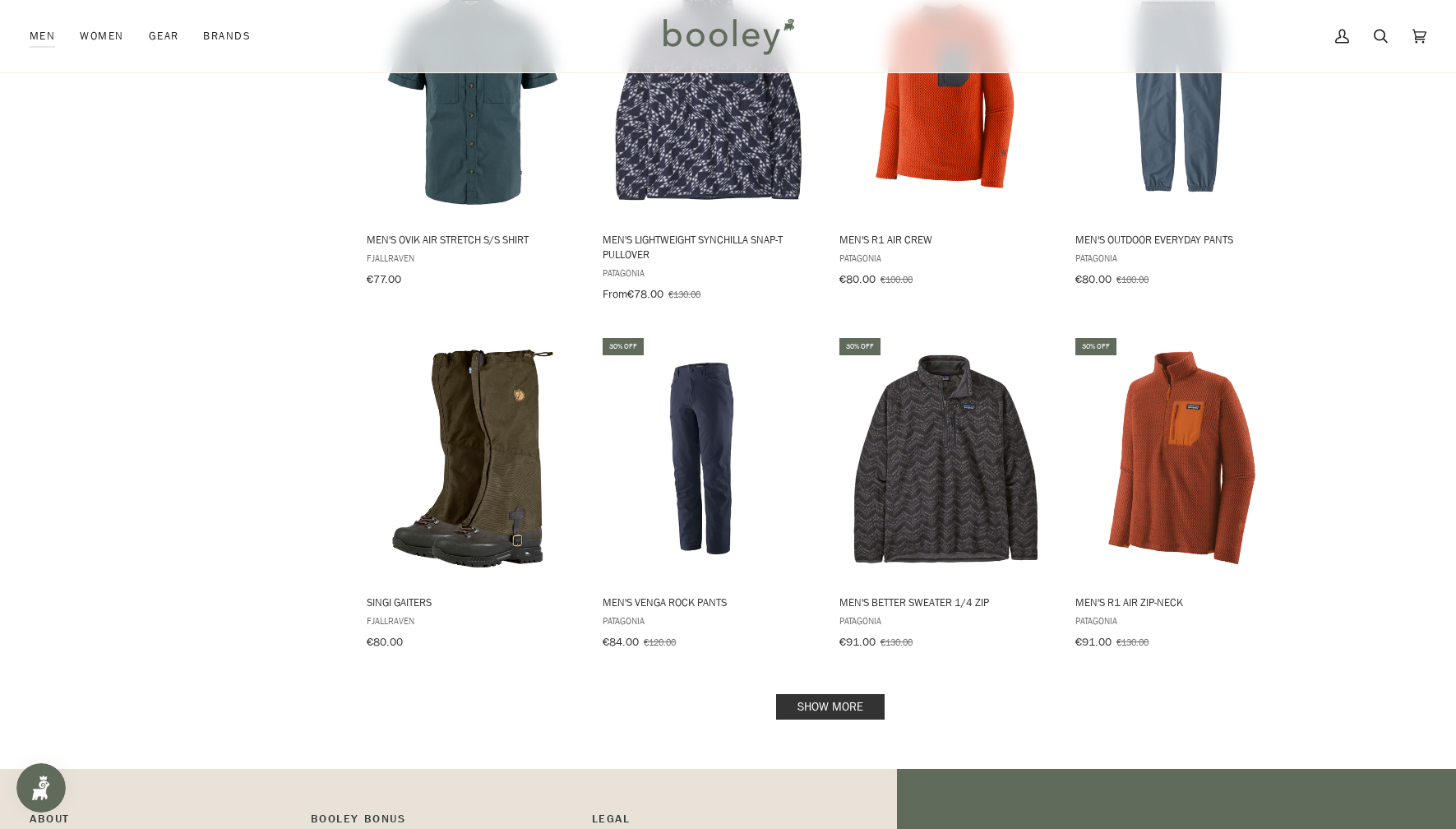
click at [809, 695] on link "Show more" at bounding box center [831, 707] width 109 height 26
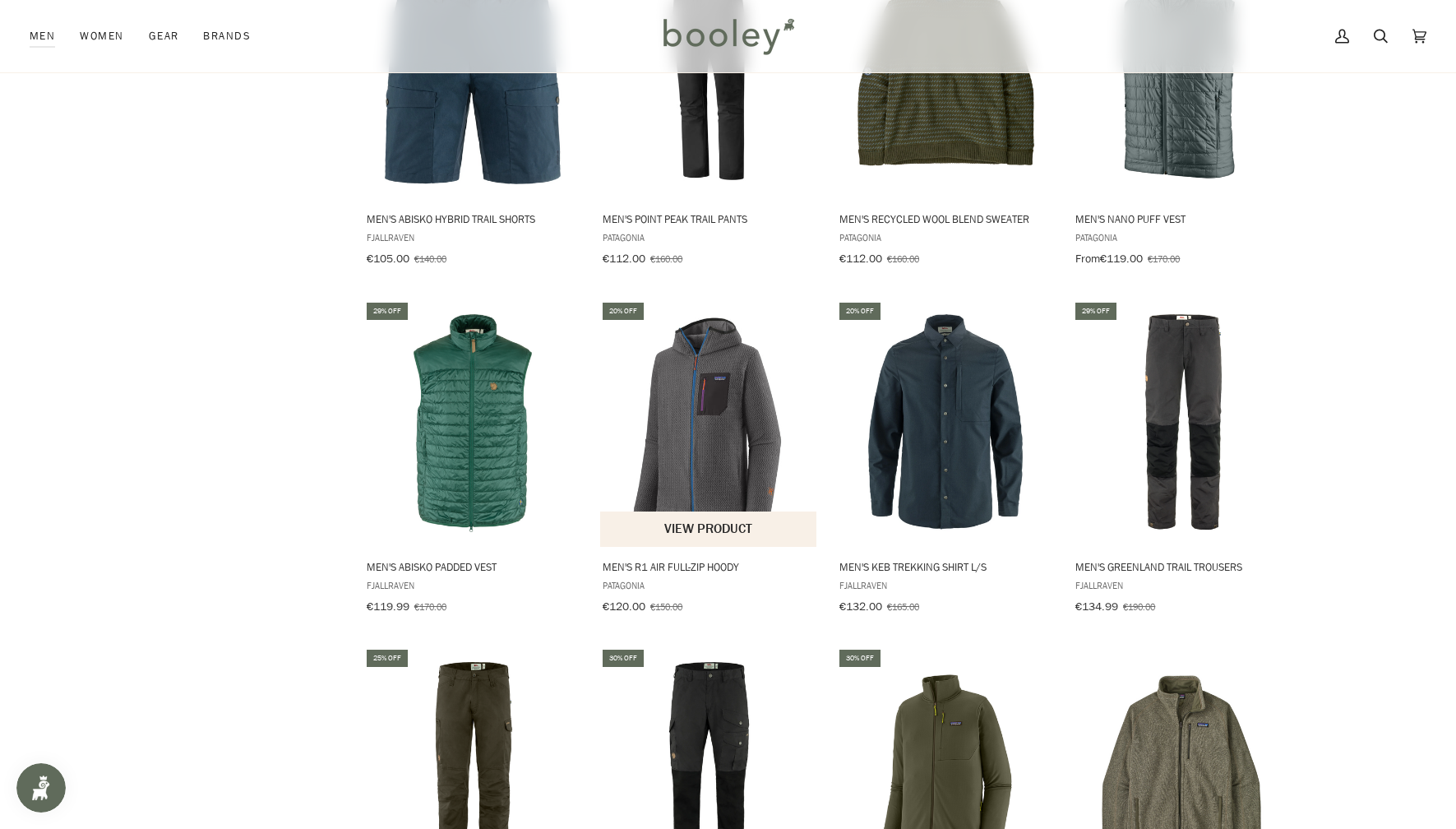
scroll to position [4542, 0]
click at [662, 558] on span "Men's R1 Air Full-Zip Hoody" at bounding box center [708, 566] width 213 height 15
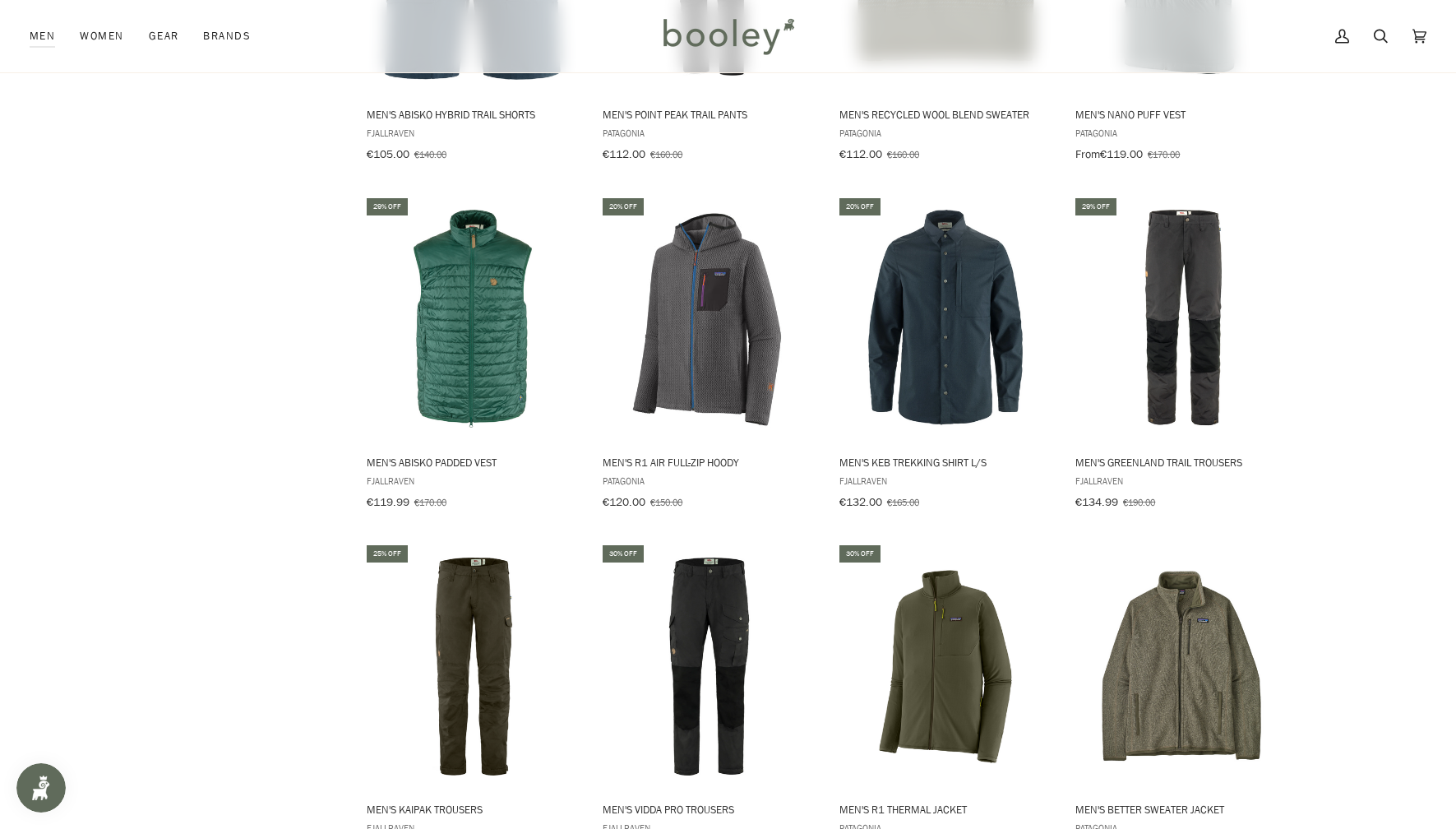
scroll to position [4763, 0]
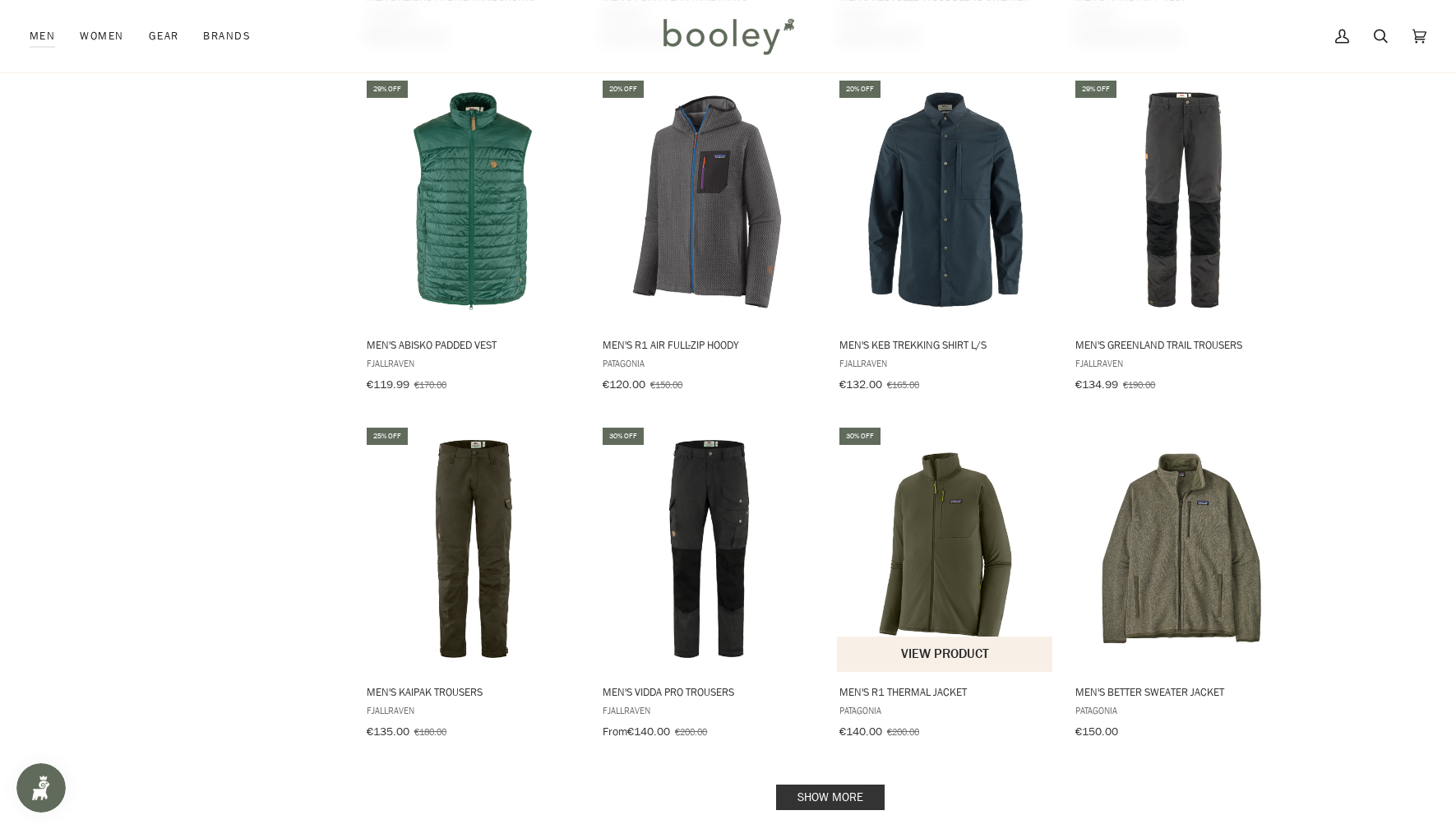
click at [911, 684] on span "Men's R1 Thermal Jacket" at bounding box center [946, 692] width 213 height 15
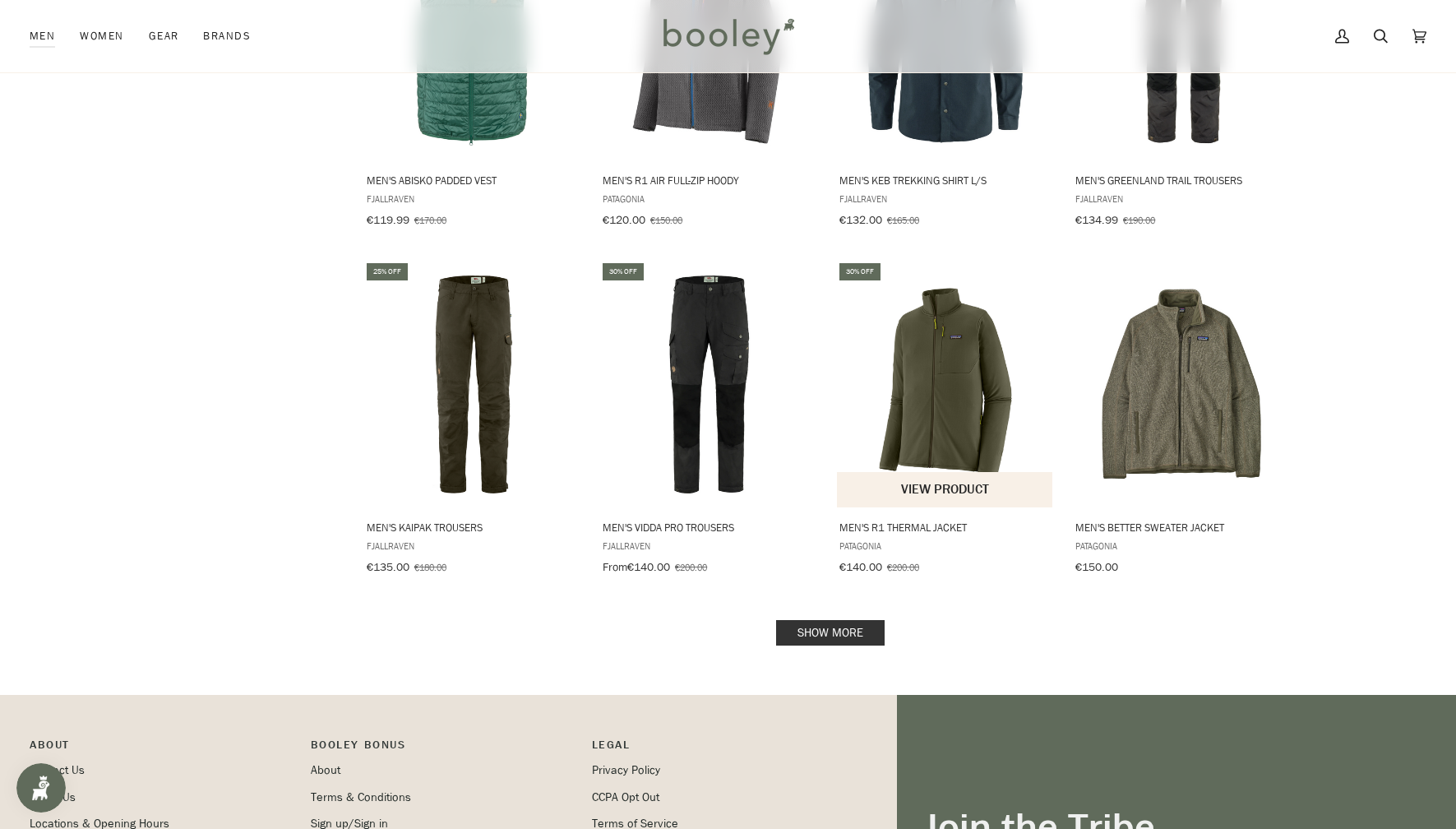
scroll to position [4948, 0]
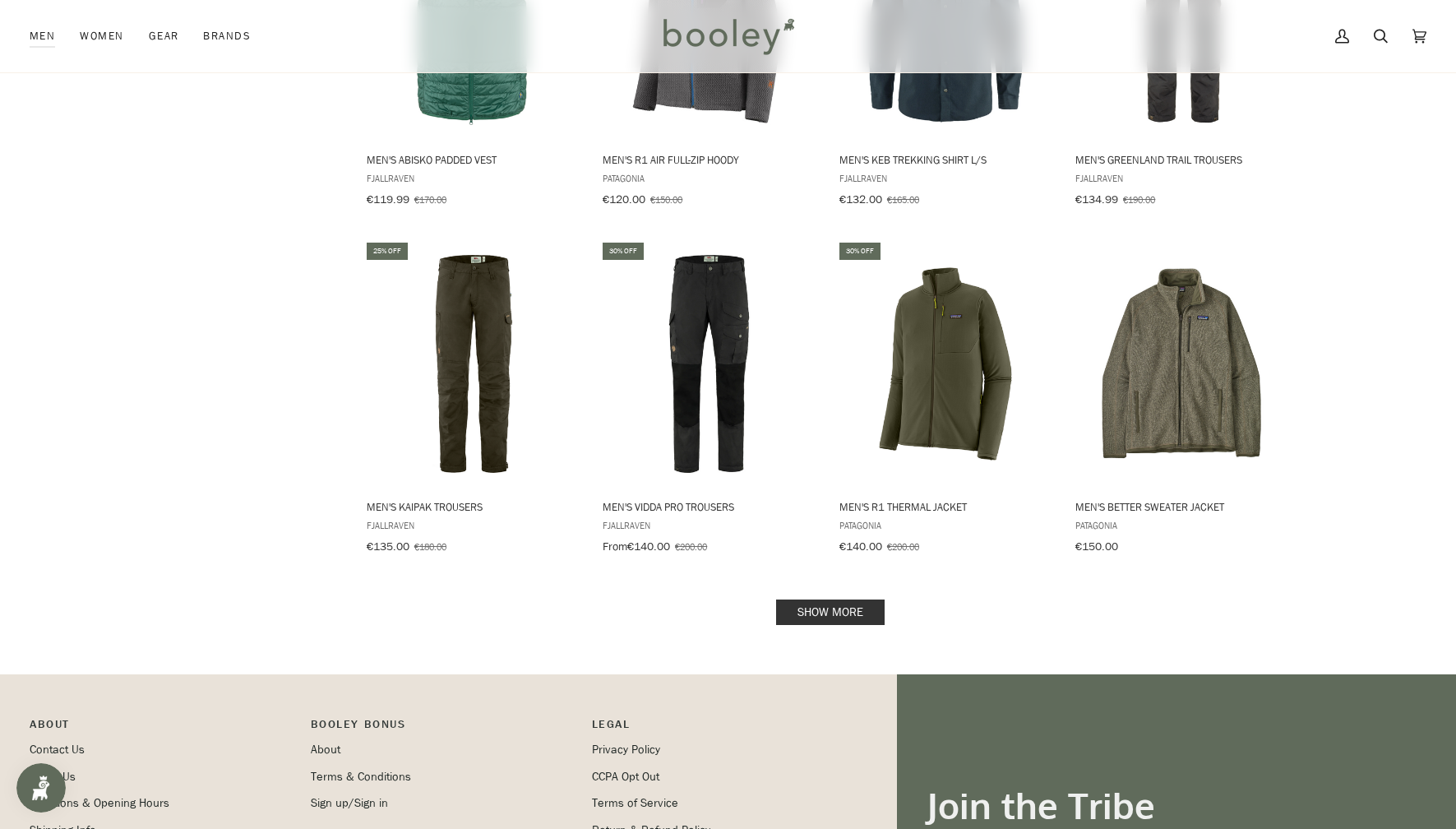
click at [844, 600] on link "Show more" at bounding box center [831, 613] width 109 height 26
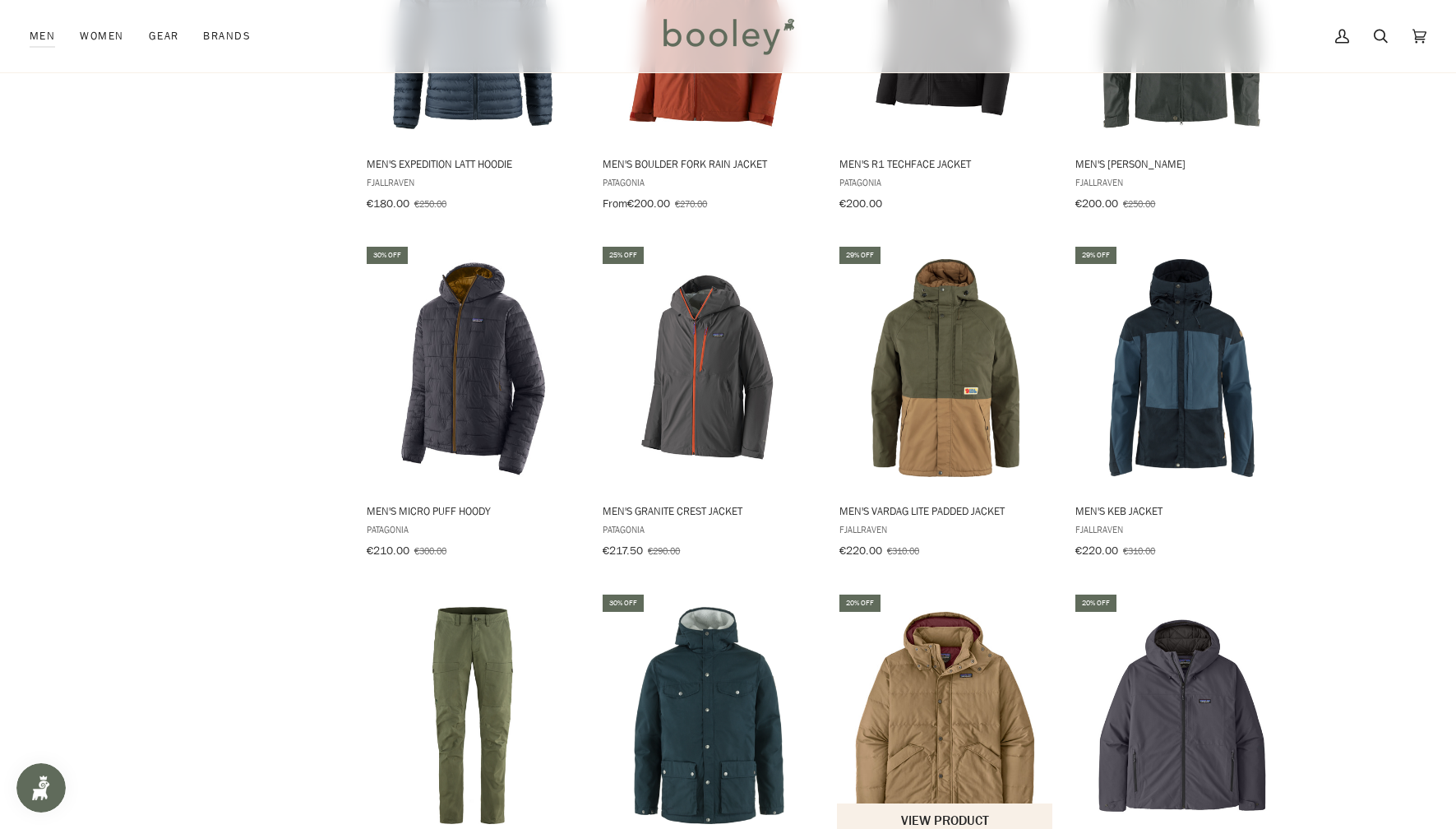
scroll to position [6336, 0]
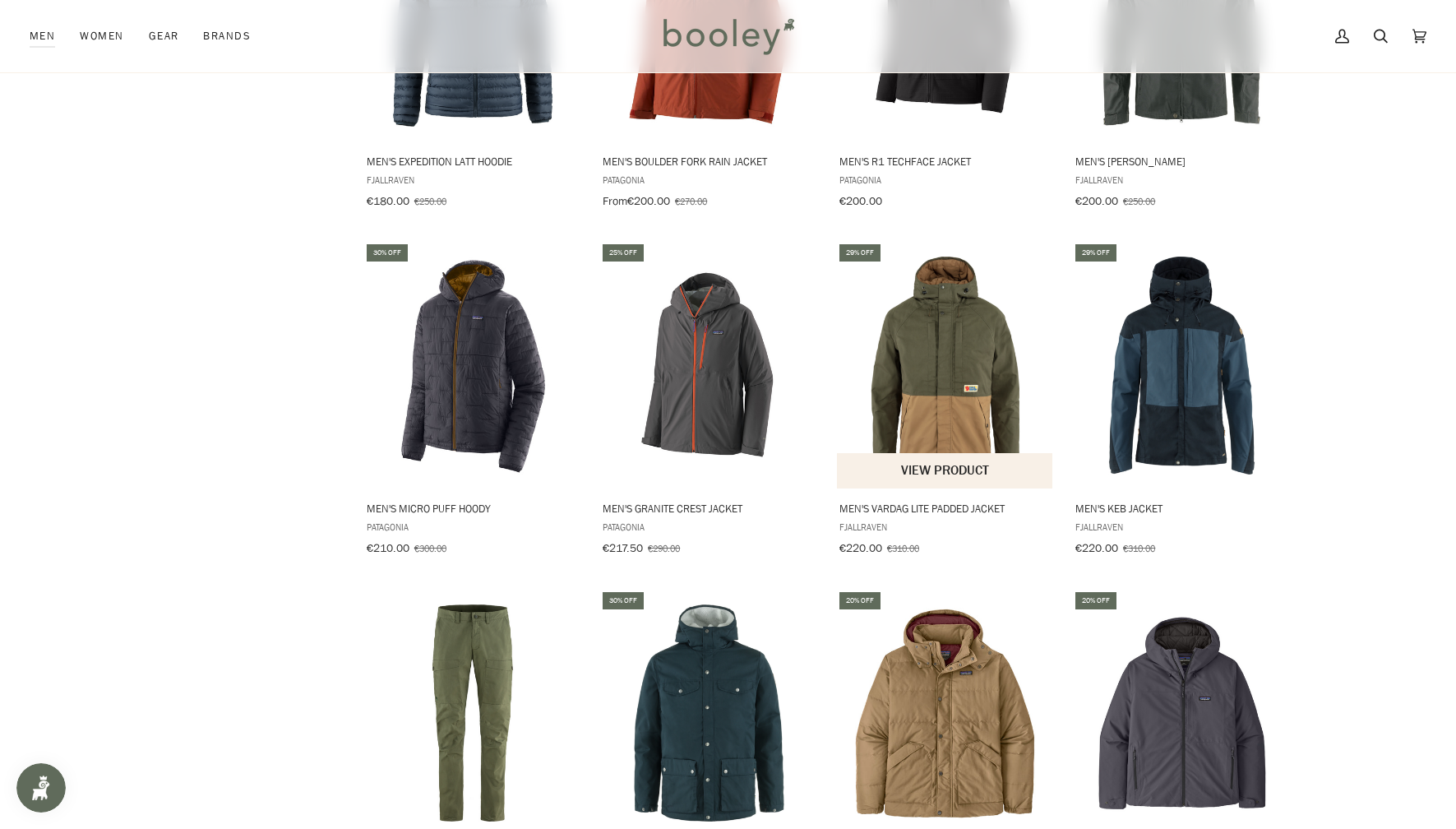
click at [939, 501] on span "Men's Vardag Lite Padded Jacket" at bounding box center [946, 508] width 213 height 15
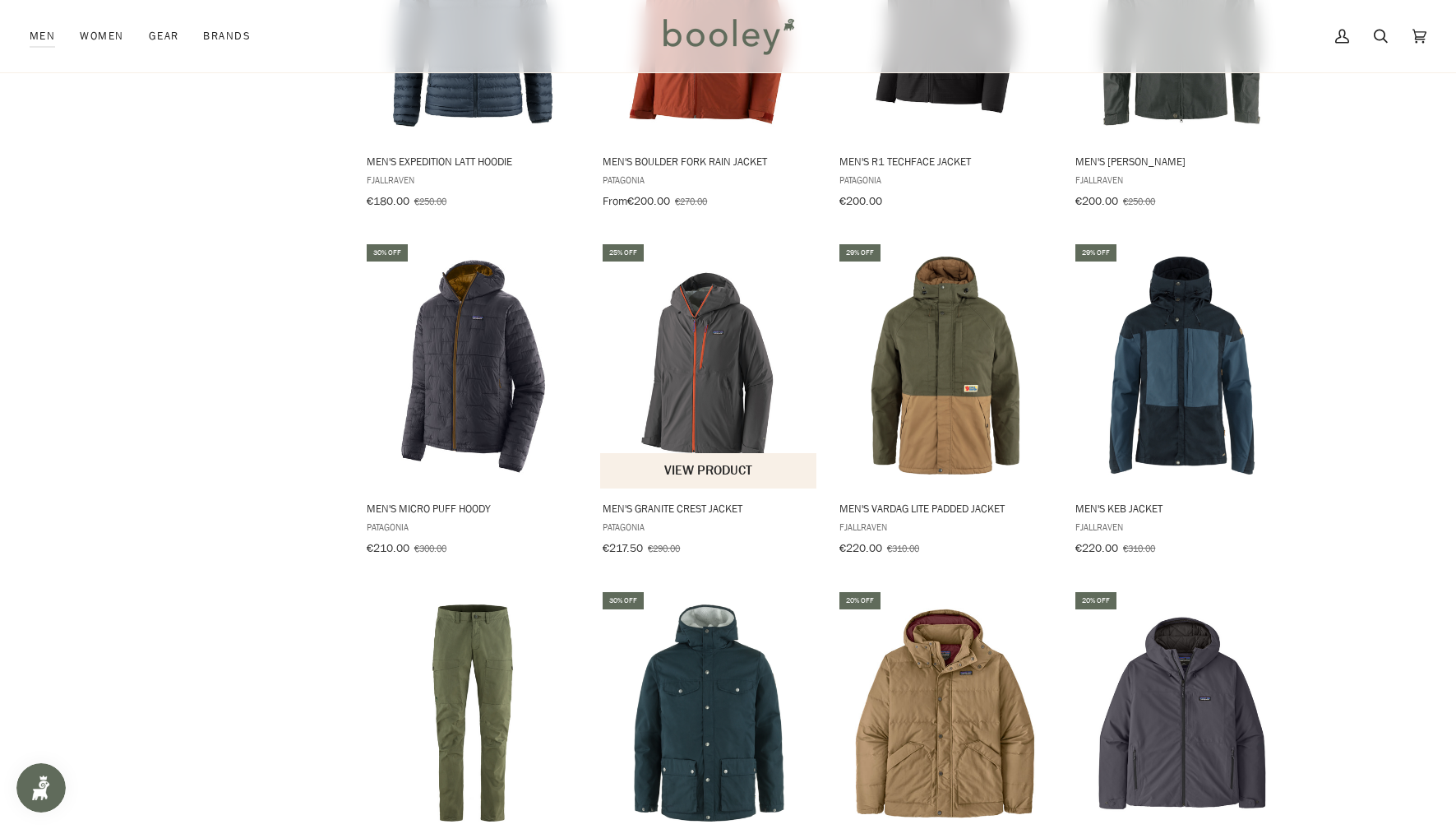
click at [676, 501] on span "Men's Granite Crest Jacket" at bounding box center [708, 508] width 213 height 15
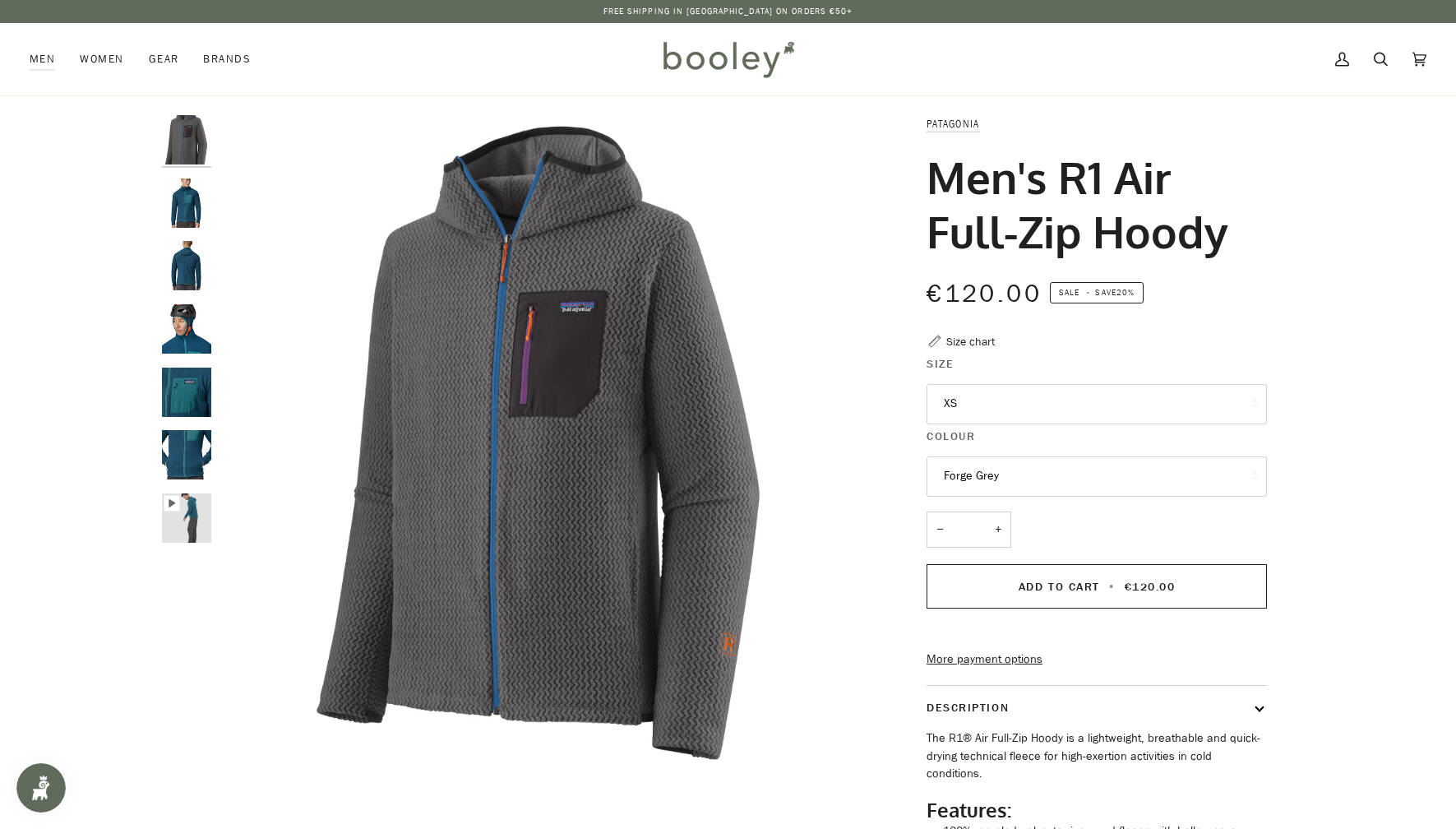
click at [1010, 410] on button "XS" at bounding box center [1097, 404] width 341 height 41
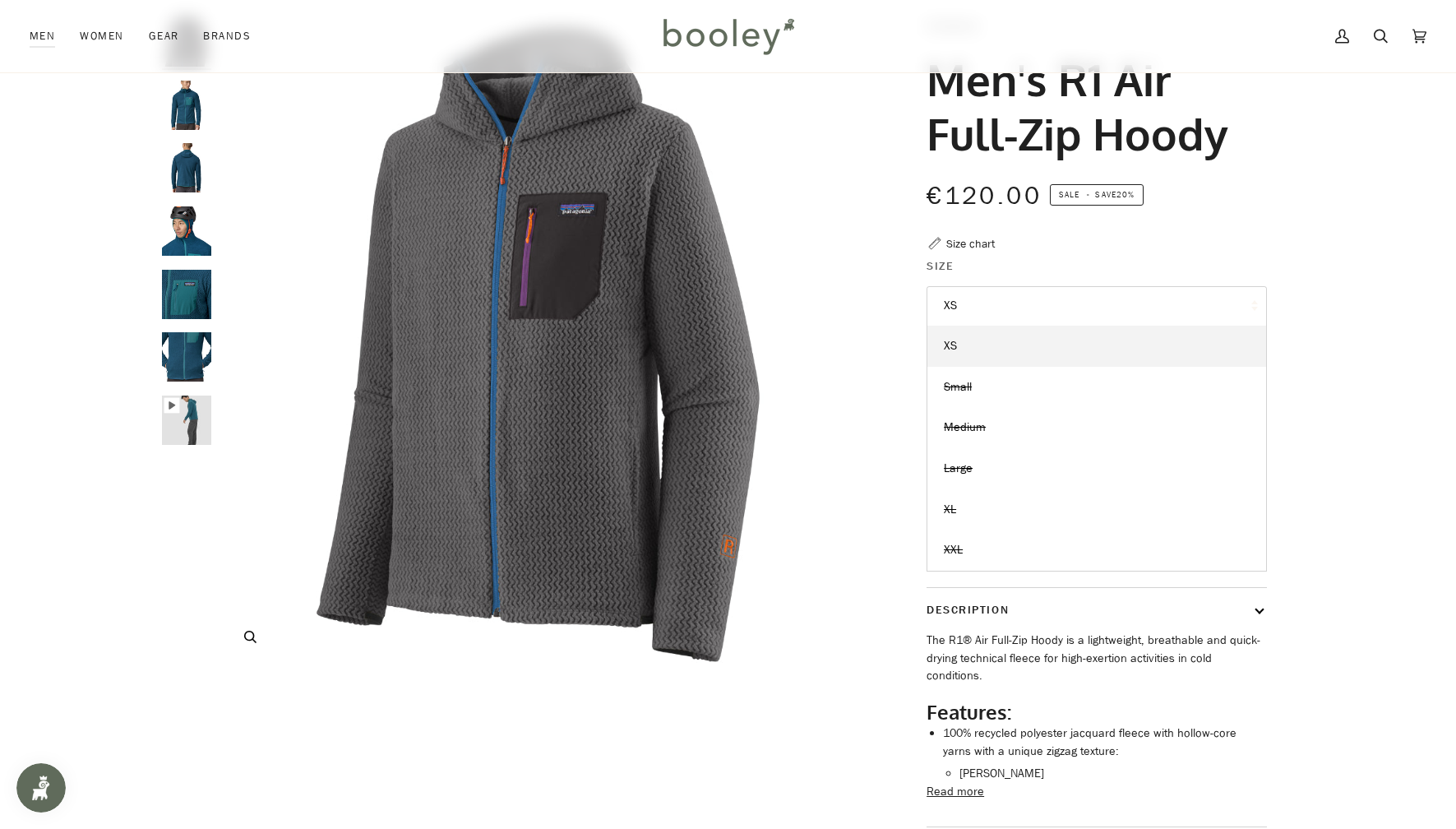
scroll to position [99, 0]
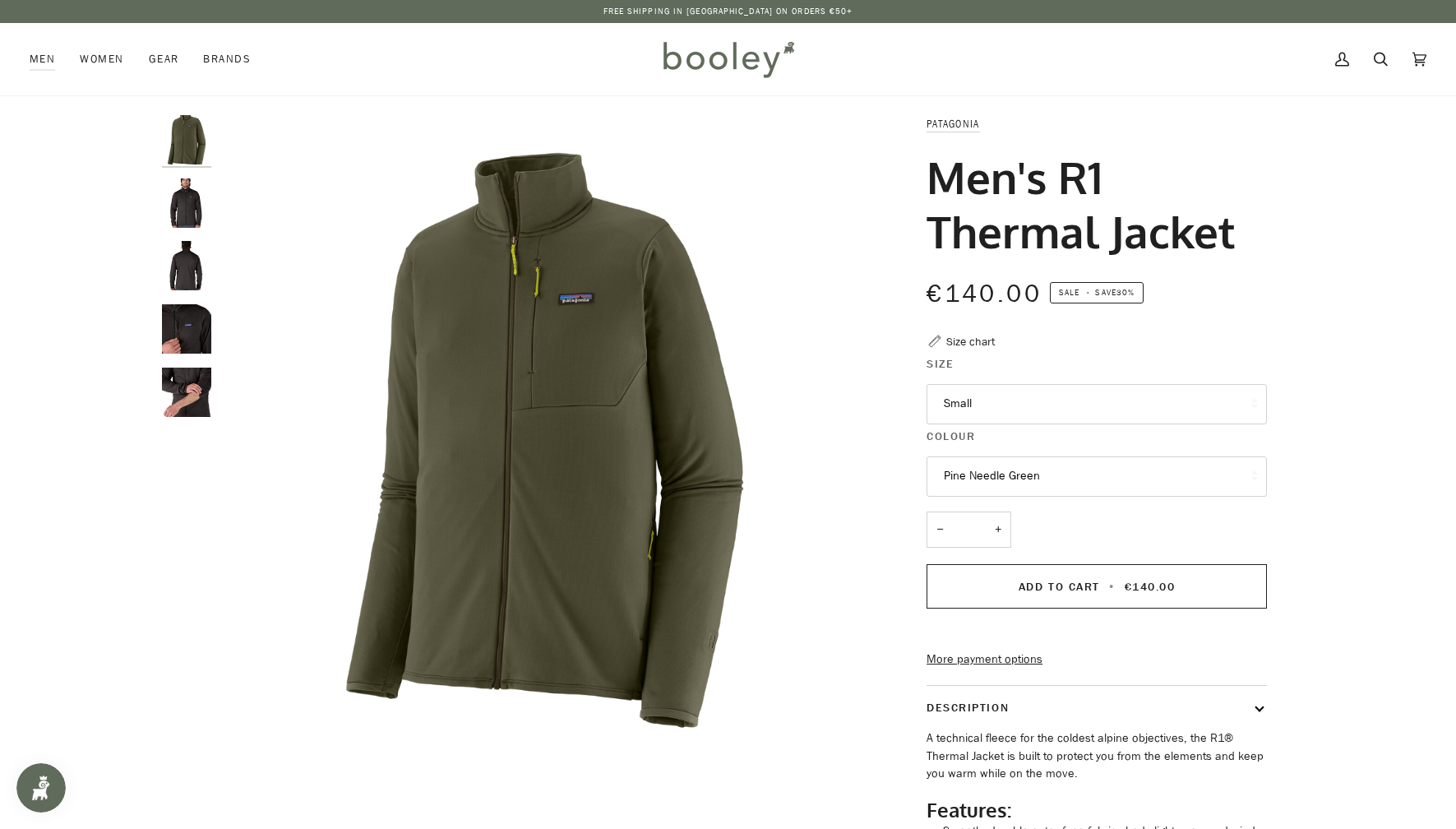
click at [1025, 409] on button "Small" at bounding box center [1097, 404] width 341 height 41
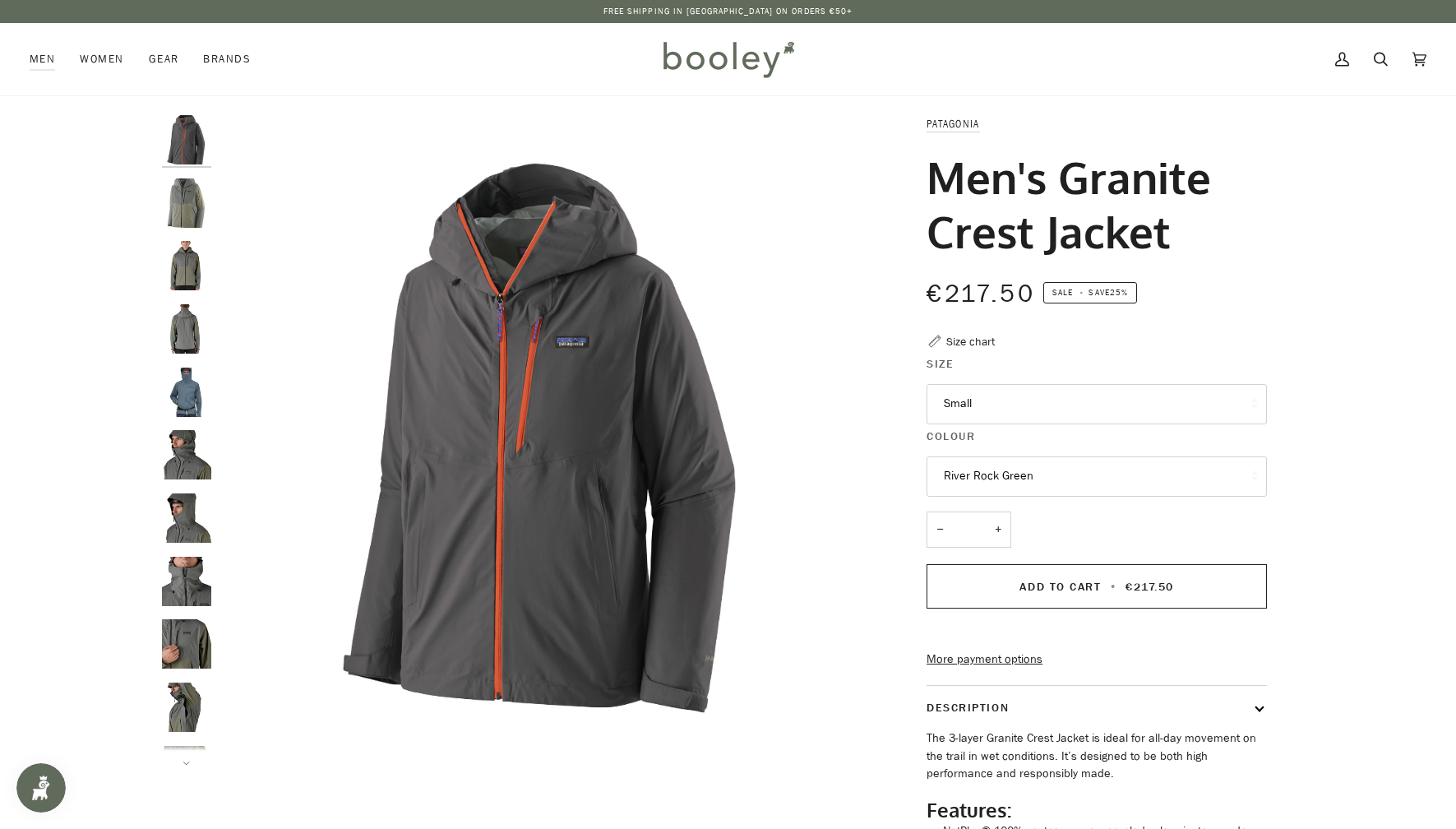
click at [979, 410] on button "Small" at bounding box center [1097, 404] width 341 height 41
click at [975, 570] on link "XL" at bounding box center [1097, 566] width 339 height 41
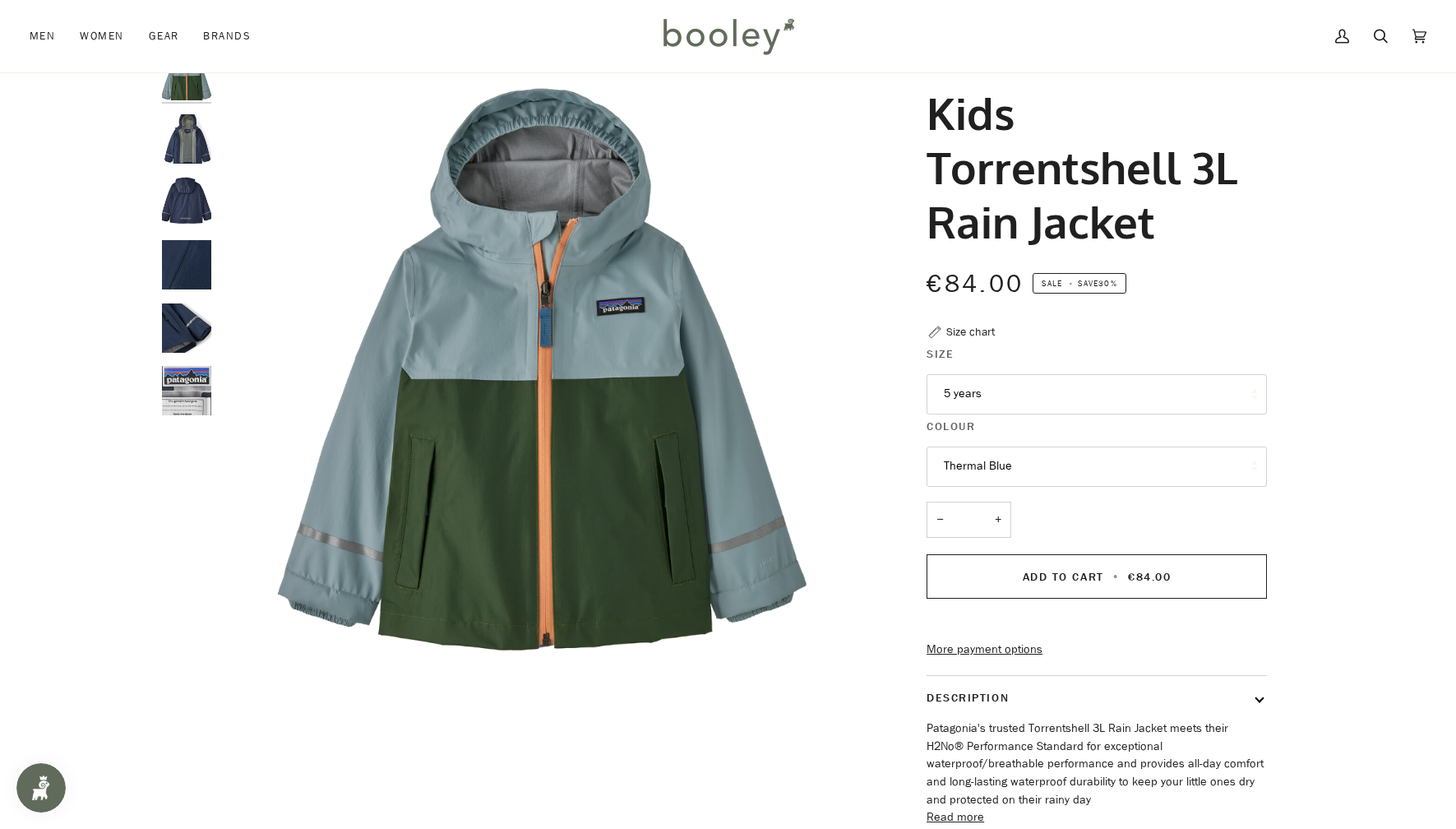
click at [985, 461] on button "Thermal Blue" at bounding box center [1097, 467] width 341 height 41
click at [960, 503] on span "Thermal Blue" at bounding box center [978, 506] width 68 height 16
click at [573, 395] on img "Kids Torrentshell 3L Rain Jacket" at bounding box center [544, 376] width 650 height 650
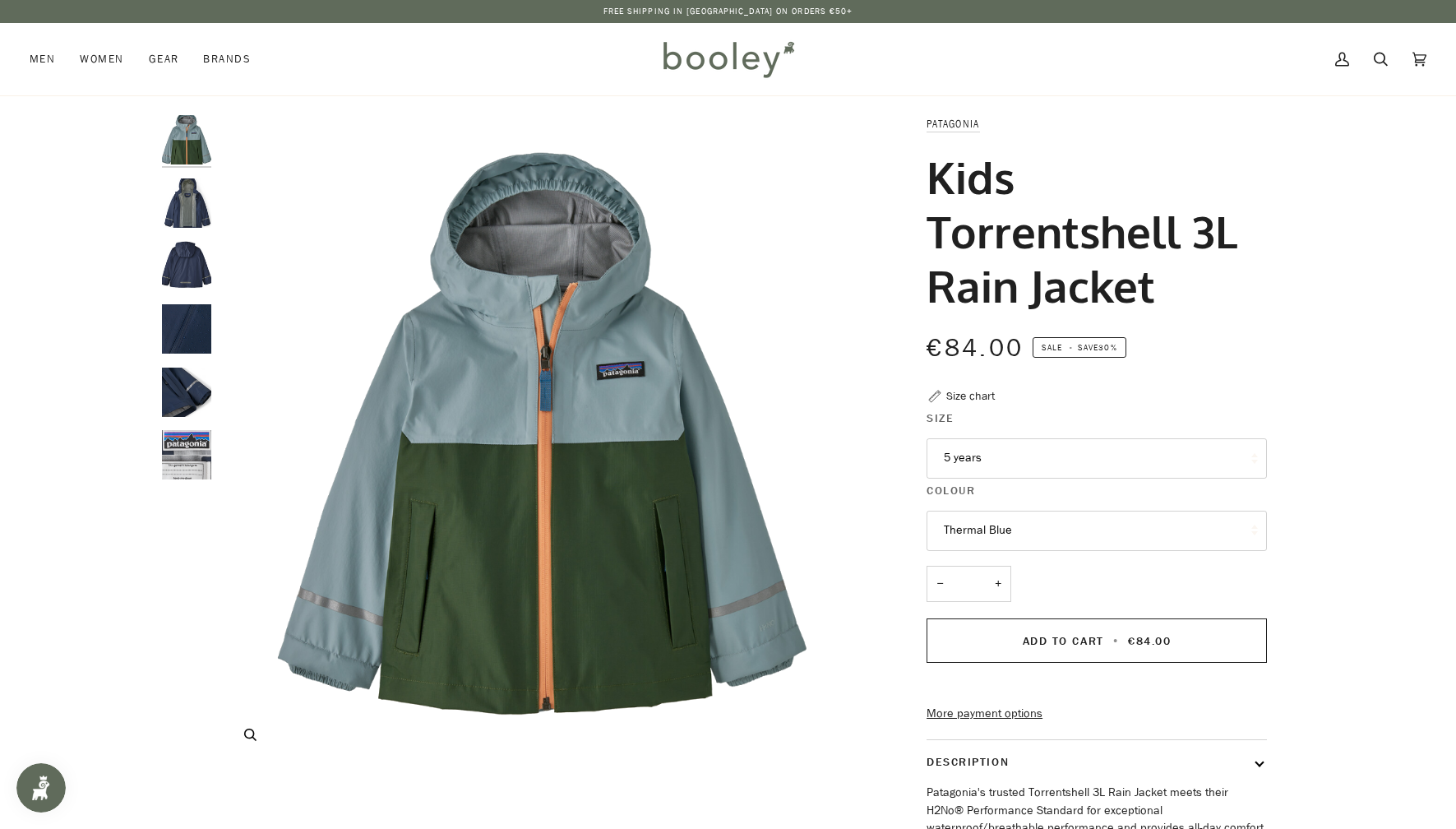
scroll to position [3, 0]
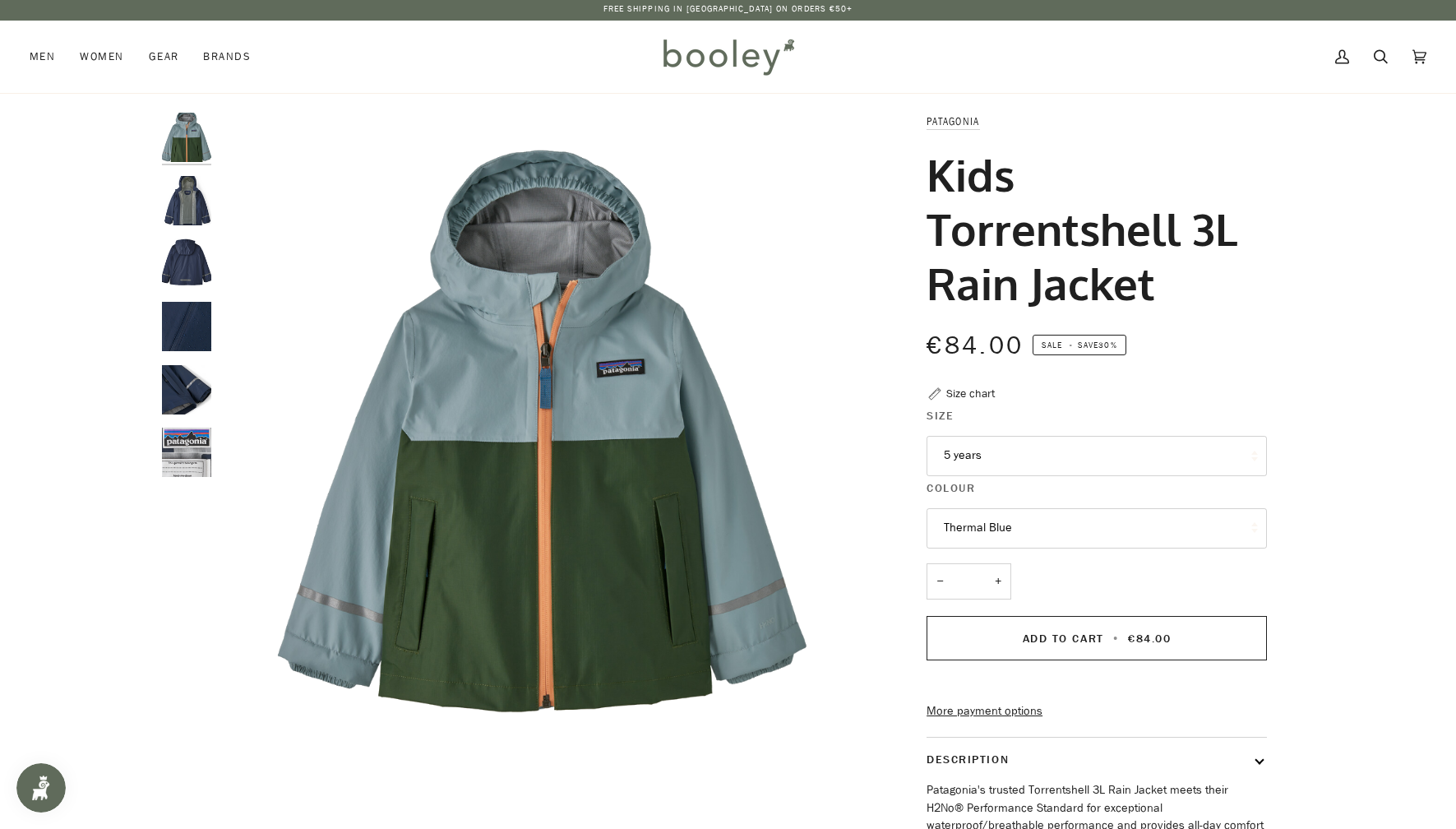
click at [185, 277] on img "Patagonia Kids Torrentshell 3L Rain Jacket - Booley Galway" at bounding box center [187, 263] width 50 height 50
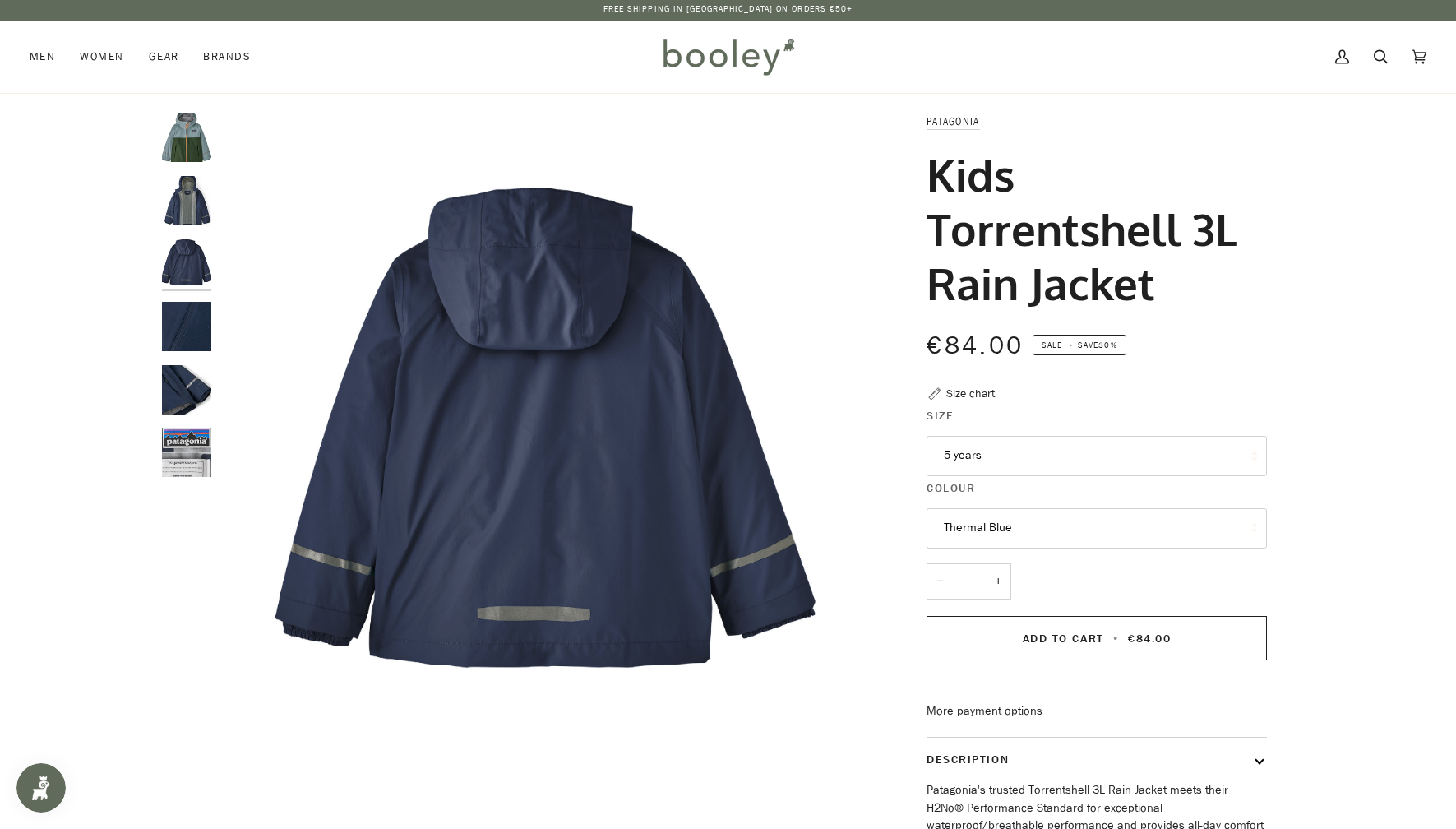
click at [195, 202] on img "Patagonia Kids Torrentshell 3L Rain Jacket - Booley Galway" at bounding box center [187, 201] width 50 height 50
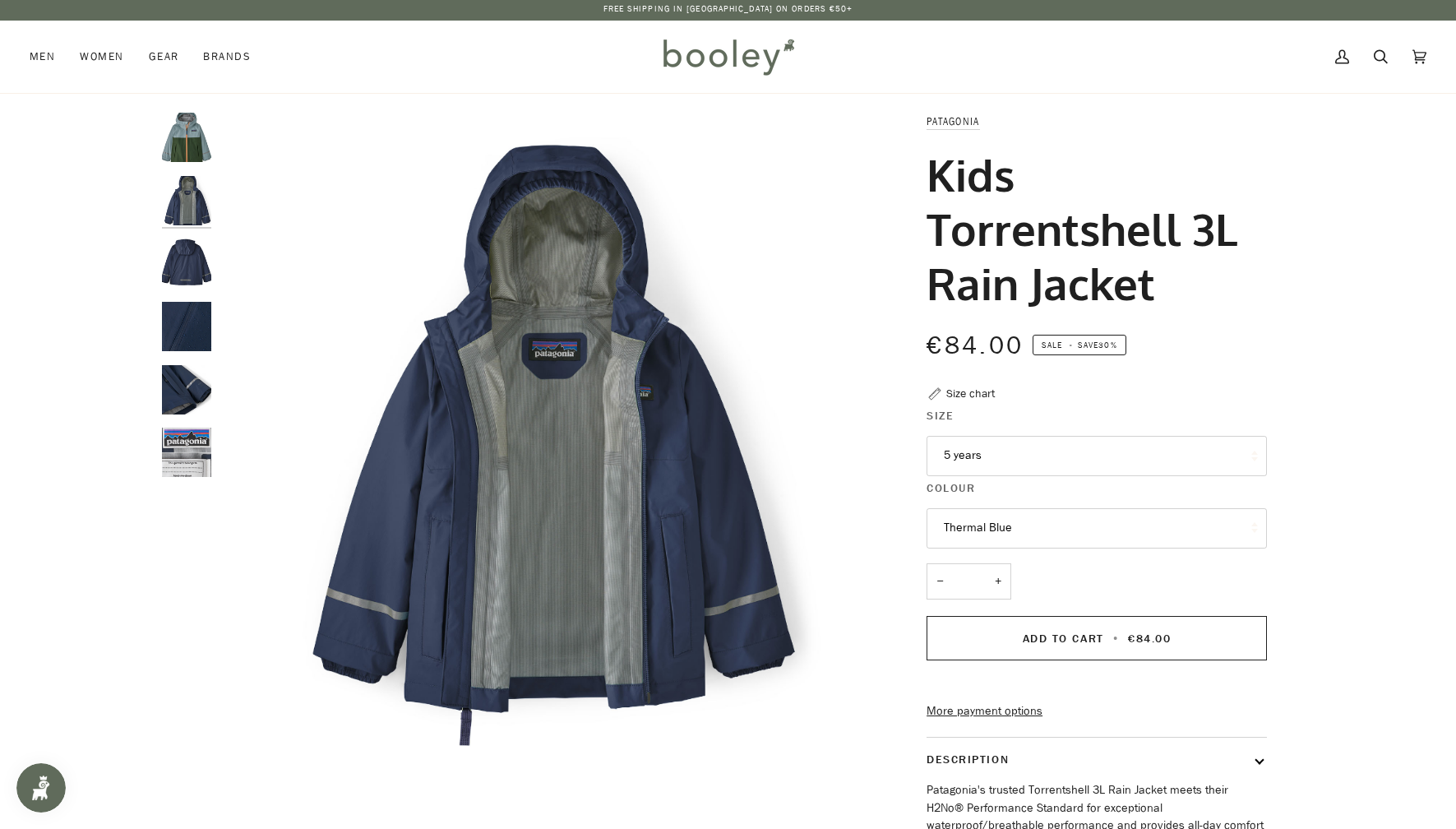
click at [703, 64] on img at bounding box center [728, 57] width 144 height 48
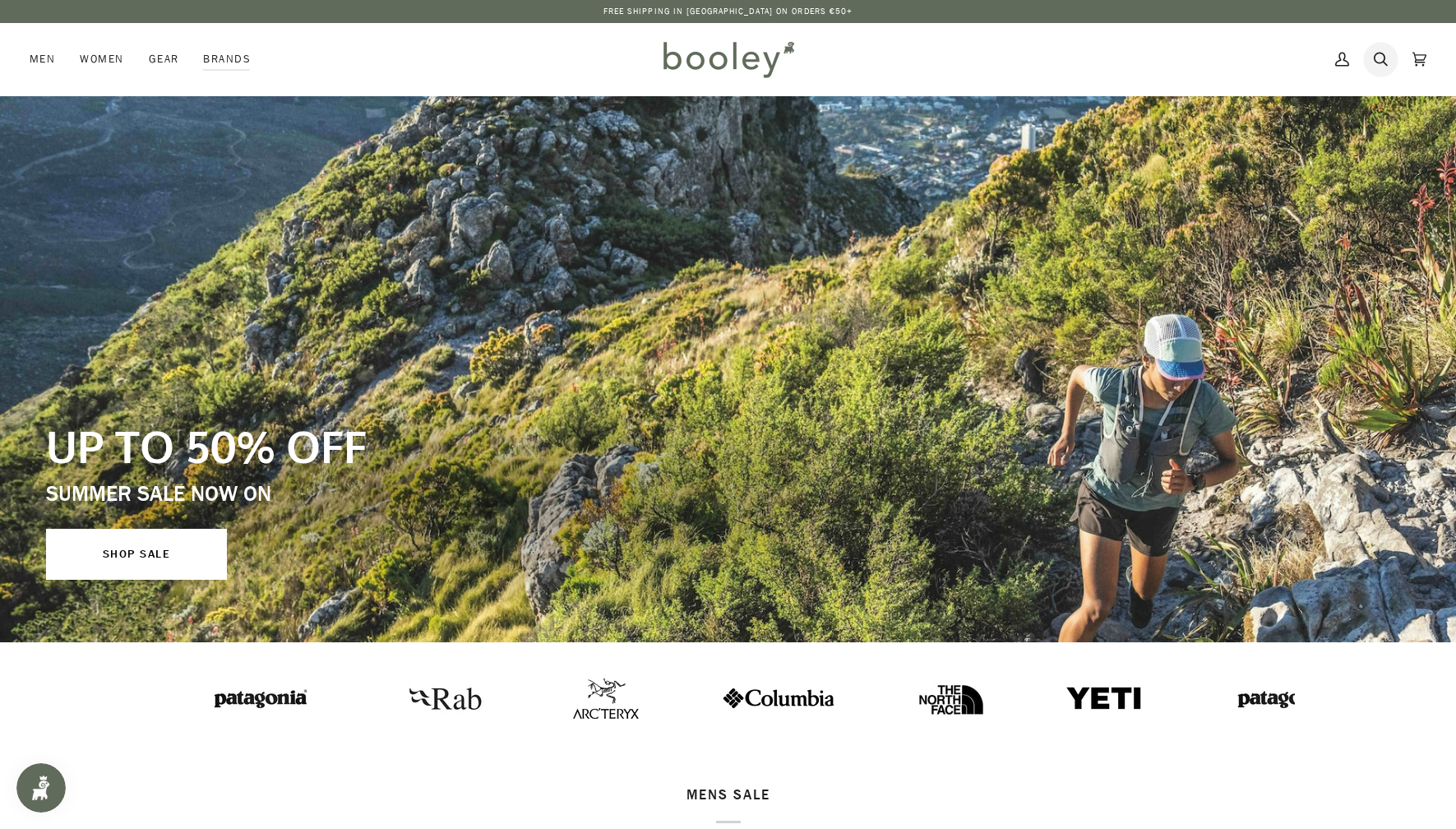
click at [1392, 64] on link "Search" at bounding box center [1380, 59] width 39 height 73
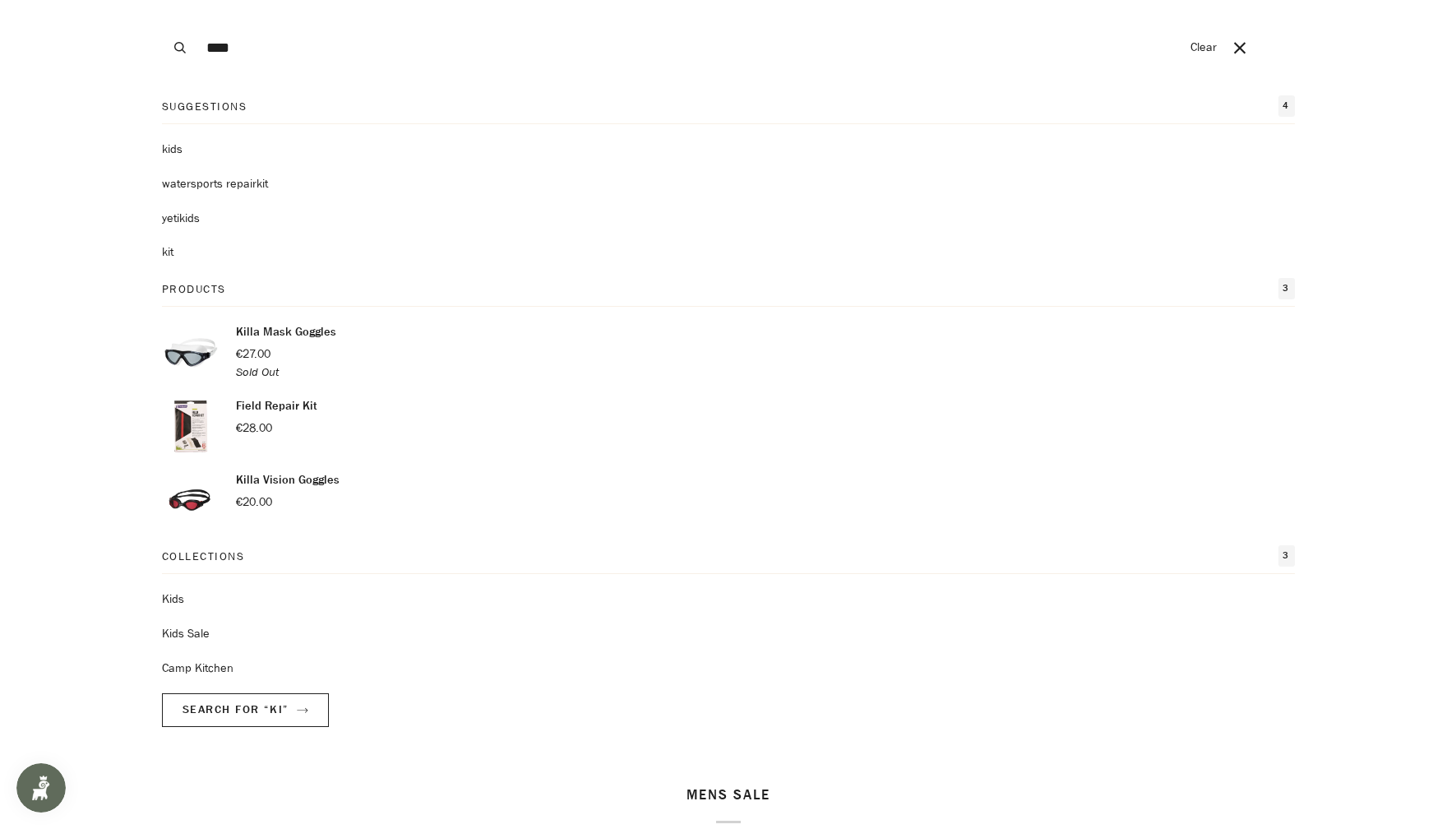
type input "****"
click at [162, 0] on button "Search" at bounding box center [180, 48] width 36 height 96
